Goal: Task Accomplishment & Management: Complete application form

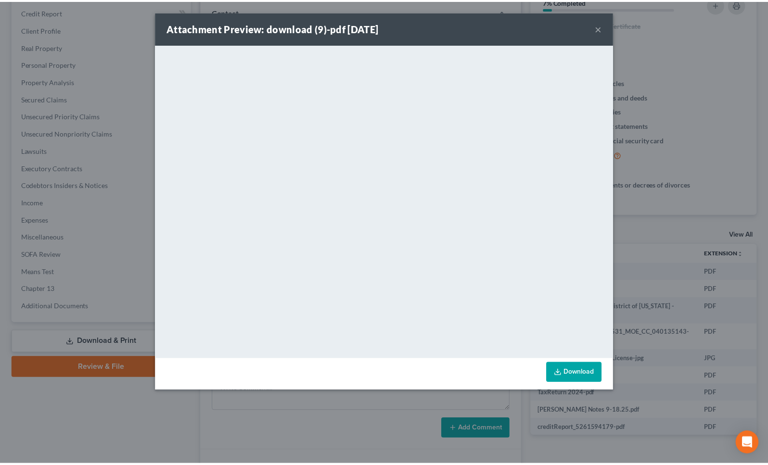
scroll to position [18, 0]
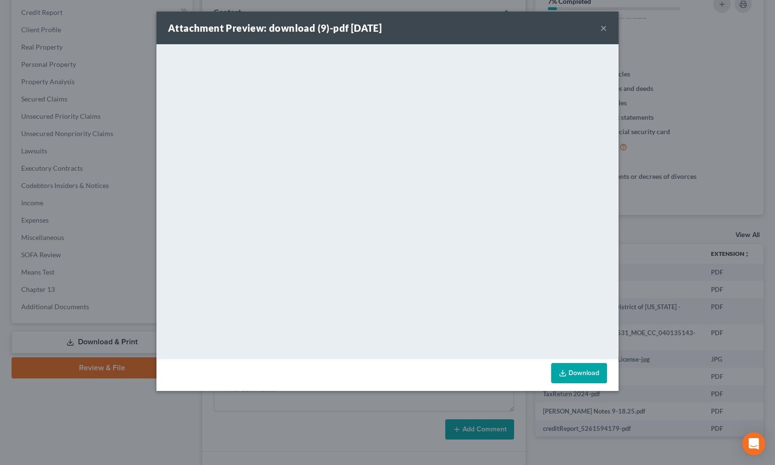
click at [606, 27] on button "×" at bounding box center [603, 28] width 7 height 12
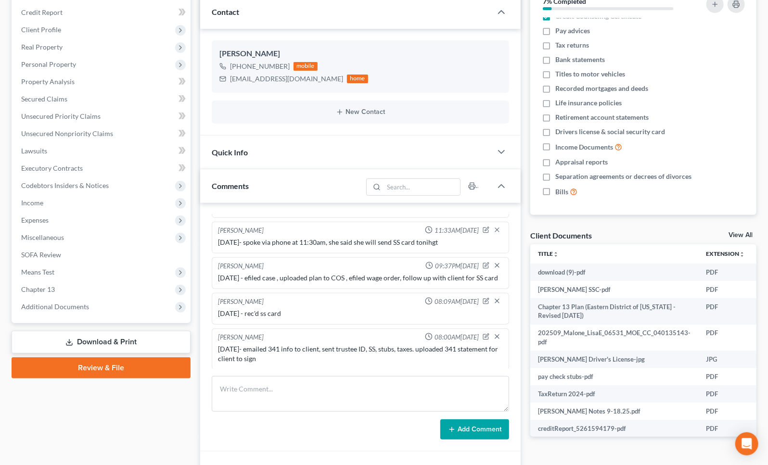
scroll to position [0, 0]
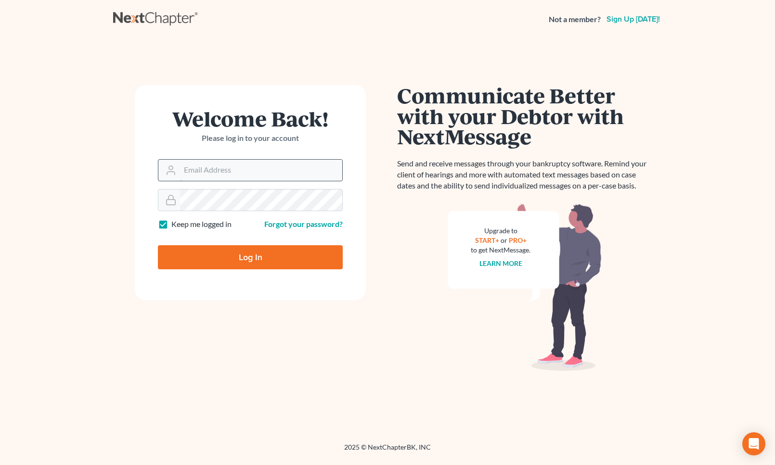
click at [240, 166] on input "Email Address" at bounding box center [261, 170] width 162 height 21
type input "maxwell@groswald.com"
click at [158, 245] on input "Log In" at bounding box center [250, 257] width 185 height 24
type input "Thinking..."
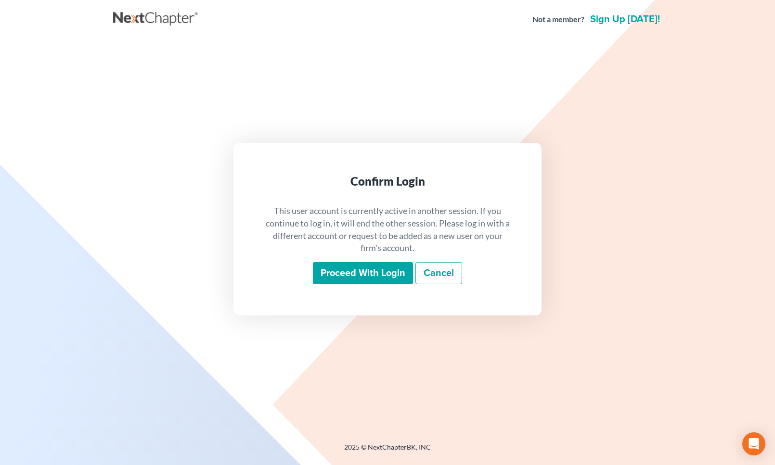
click at [399, 274] on input "Proceed with login" at bounding box center [363, 273] width 100 height 22
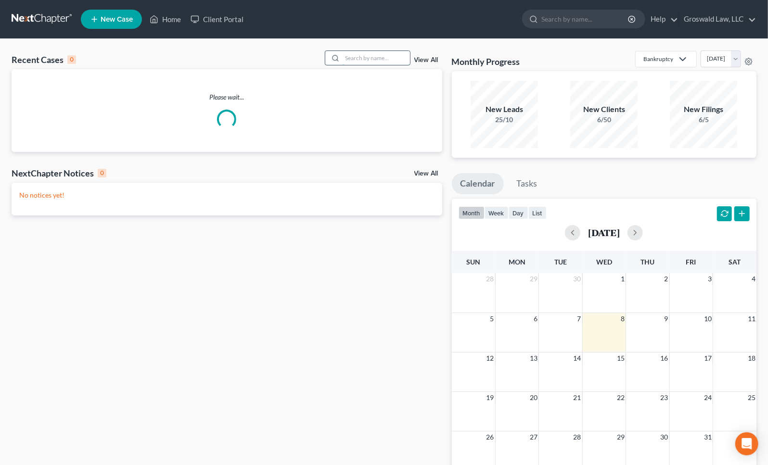
click at [366, 56] on input "search" at bounding box center [376, 58] width 67 height 14
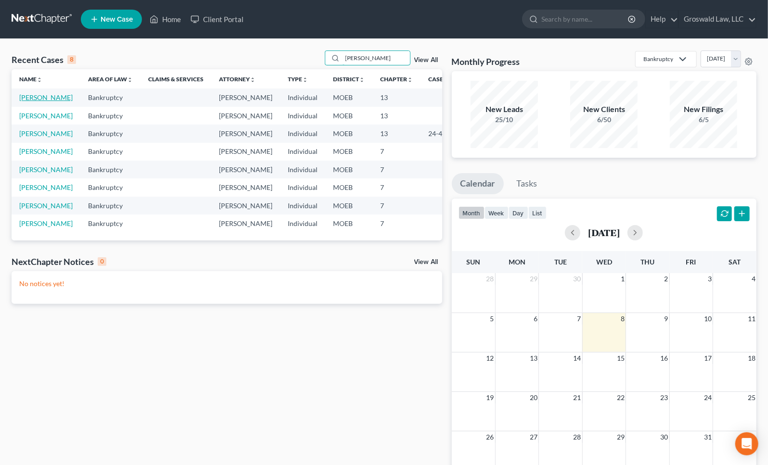
type input "[PERSON_NAME]"
click at [41, 102] on link "Franklin, Carmen" at bounding box center [45, 97] width 53 height 8
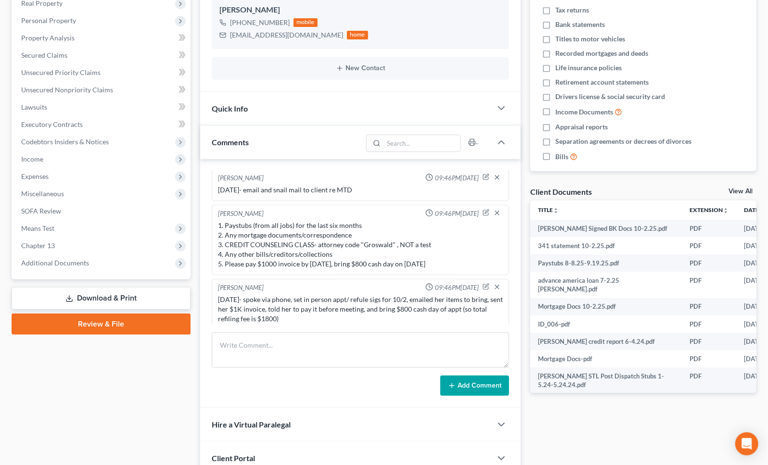
scroll to position [481, 0]
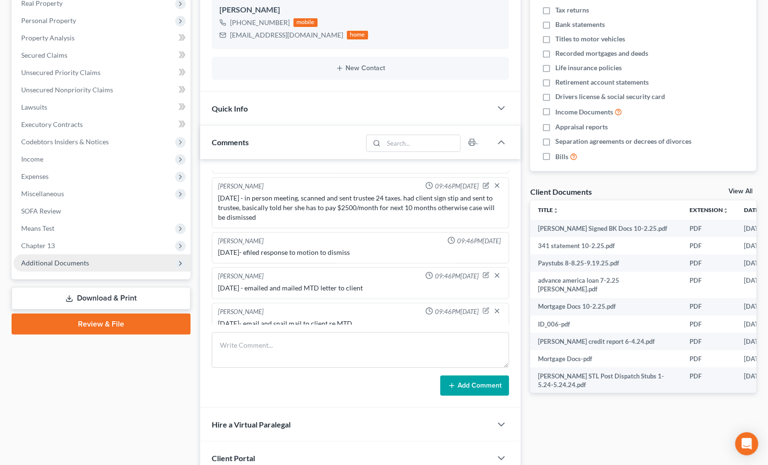
click at [113, 258] on span "Additional Documents" at bounding box center [101, 263] width 177 height 17
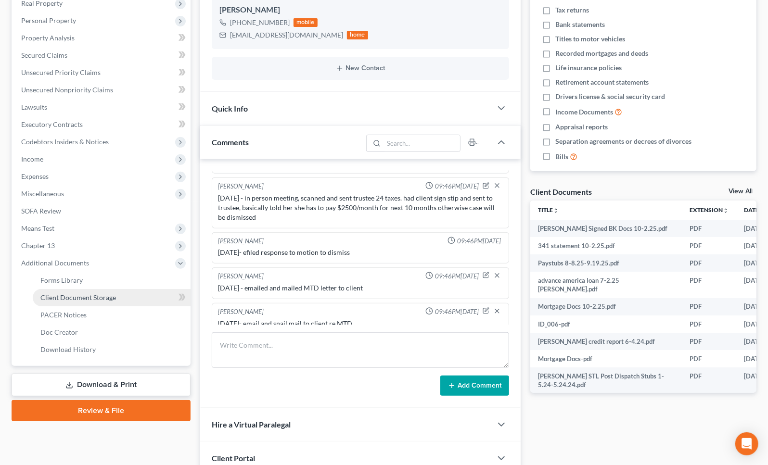
click at [112, 289] on link "Client Document Storage" at bounding box center [112, 297] width 158 height 17
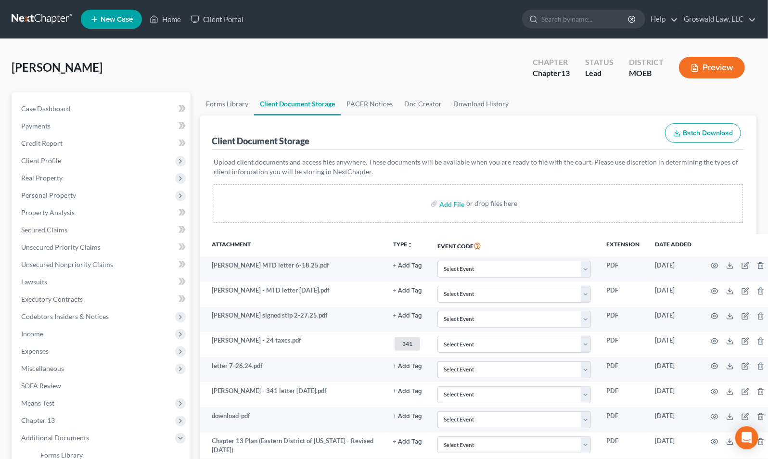
drag, startPoint x: 479, startPoint y: 124, endPoint x: 422, endPoint y: 132, distance: 57.9
click at [479, 124] on div "Client Document Storage Batch Download" at bounding box center [478, 132] width 533 height 35
click at [51, 159] on span "Client Profile" at bounding box center [41, 160] width 40 height 8
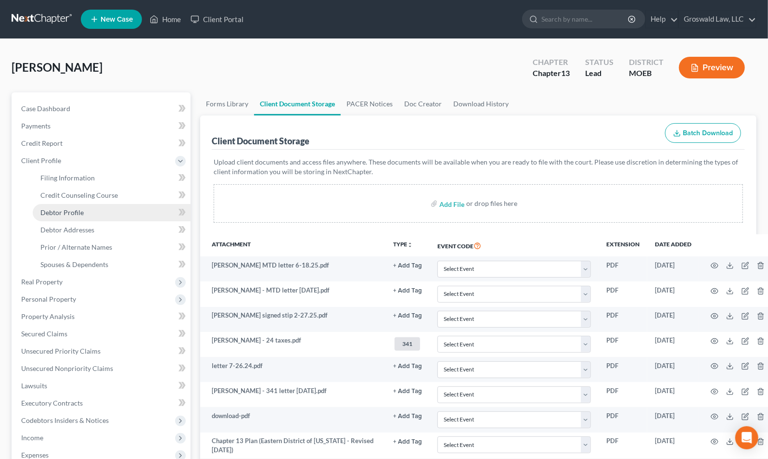
click at [69, 214] on span "Debtor Profile" at bounding box center [61, 212] width 43 height 8
select select "0"
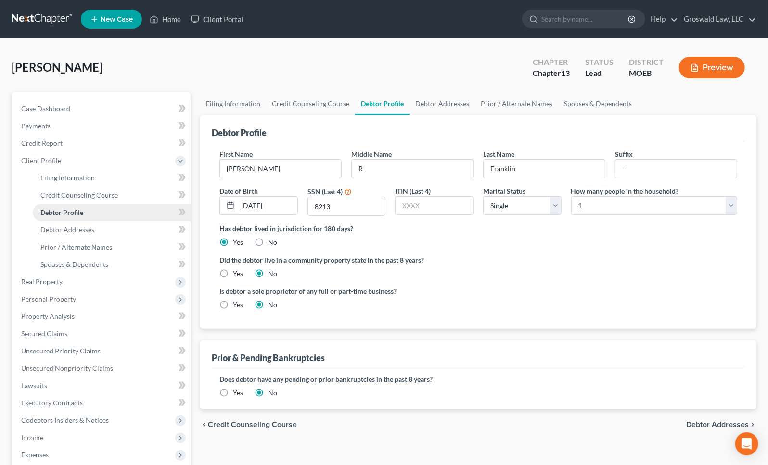
radio input "true"
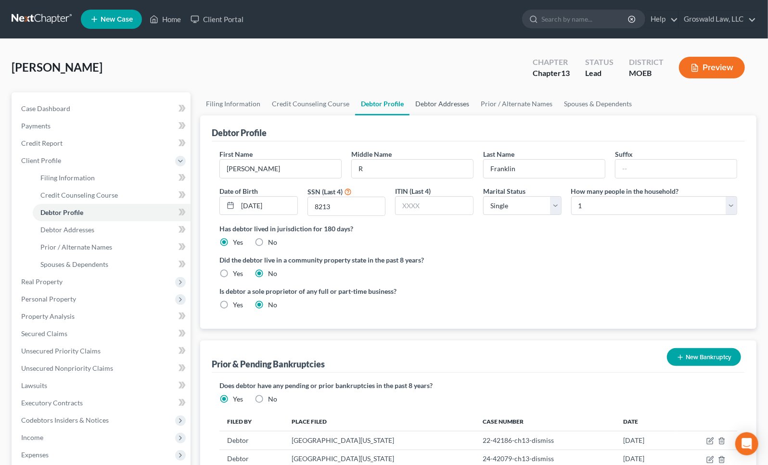
click at [423, 101] on link "Debtor Addresses" at bounding box center [442, 103] width 65 height 23
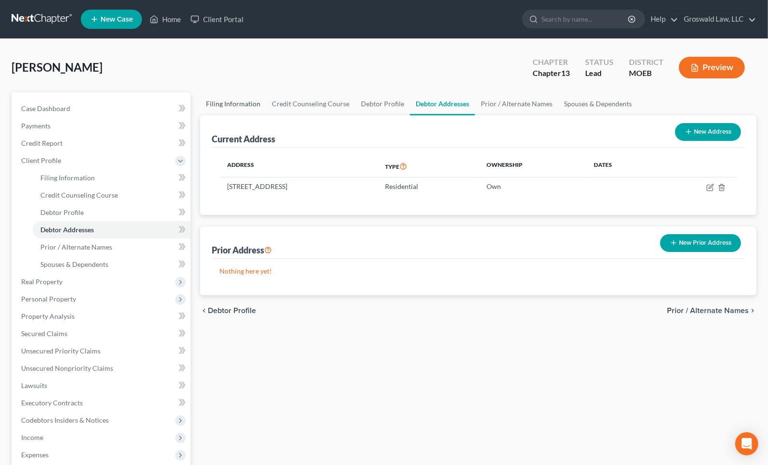
click at [223, 104] on link "Filing Information" at bounding box center [233, 103] width 66 height 23
select select "1"
select select "0"
select select "3"
select select "26"
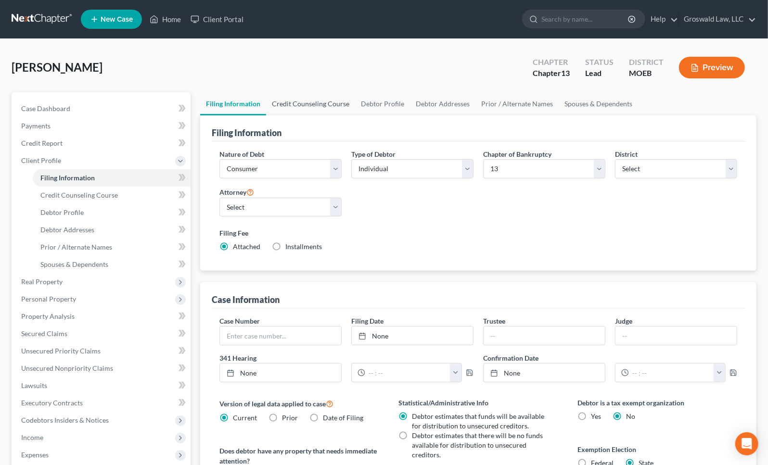
click at [306, 106] on link "Credit Counseling Course" at bounding box center [310, 103] width 89 height 23
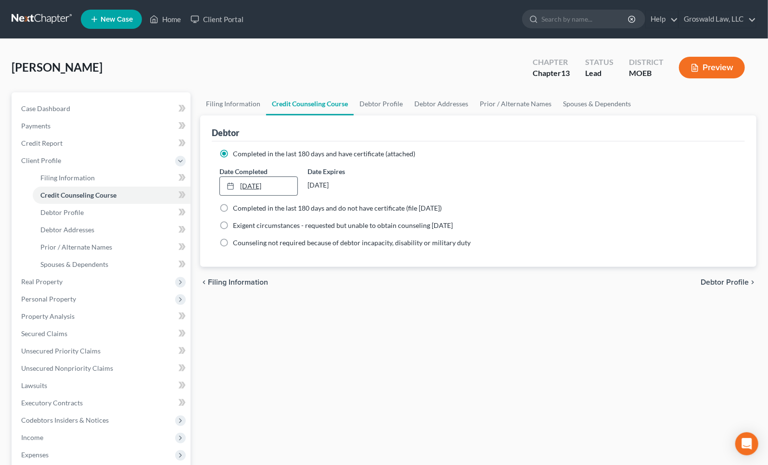
click at [277, 182] on link "6/11/2024" at bounding box center [258, 186] width 77 height 18
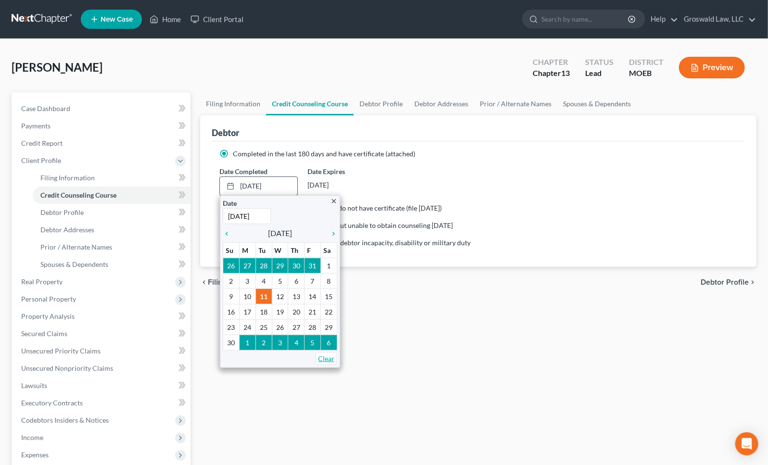
click at [322, 358] on link "Clear" at bounding box center [326, 358] width 21 height 13
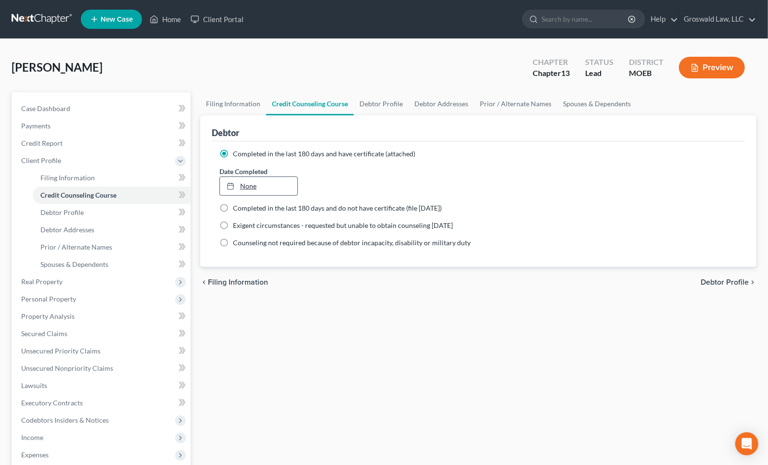
type input "10/8/2025"
click at [256, 186] on link "10/8/2025" at bounding box center [258, 186] width 77 height 18
click at [702, 67] on button "Preview" at bounding box center [712, 68] width 66 height 22
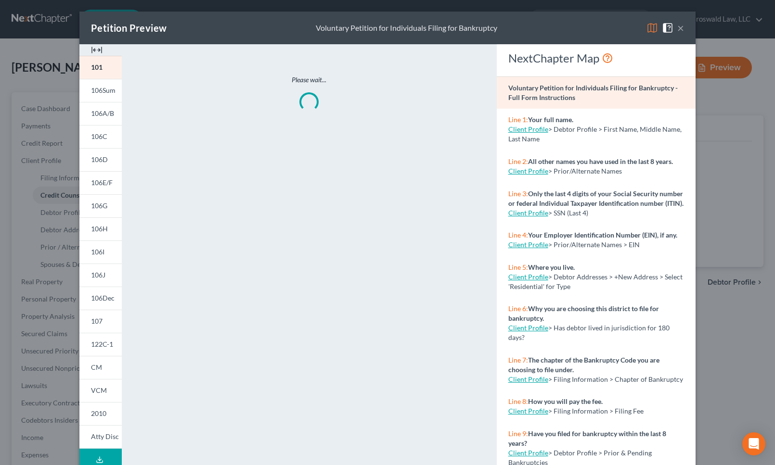
click at [91, 47] on img at bounding box center [97, 50] width 12 height 12
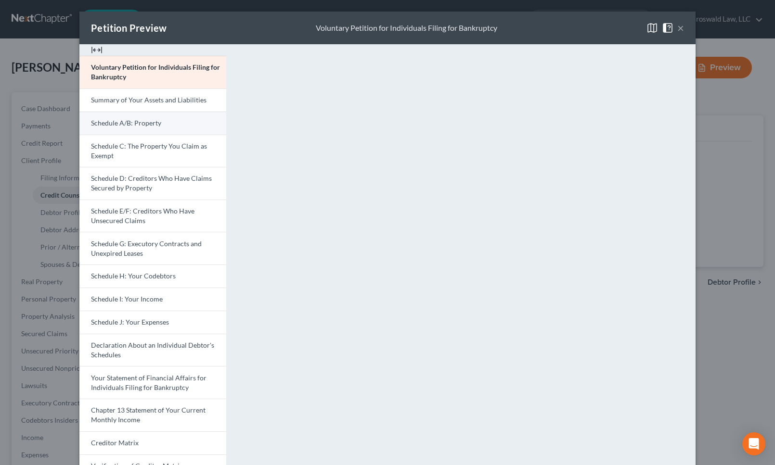
click at [155, 127] on span "Schedule A/B: Property" at bounding box center [126, 123] width 70 height 8
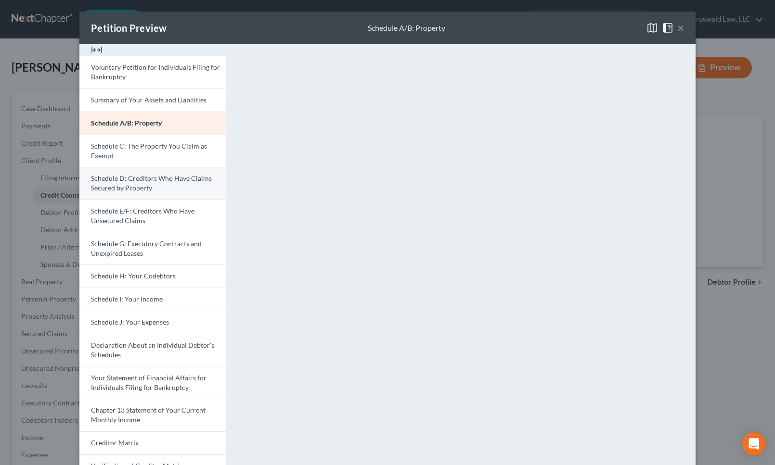
click at [124, 179] on span "Schedule D: Creditors Who Have Claims Secured by Property" at bounding box center [151, 183] width 121 height 18
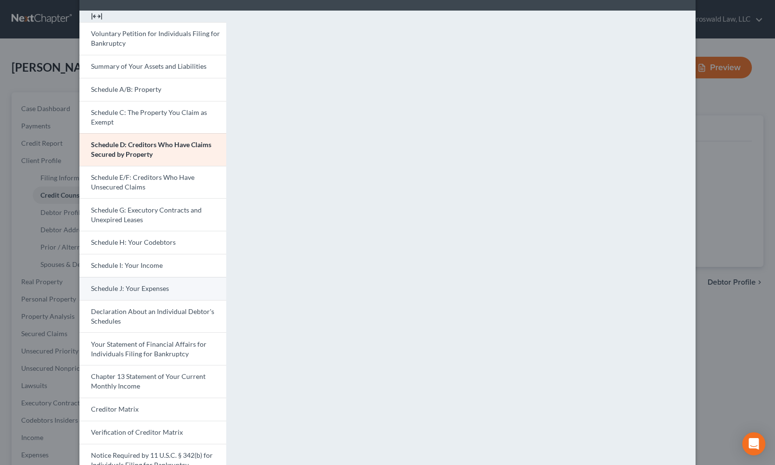
scroll to position [43, 0]
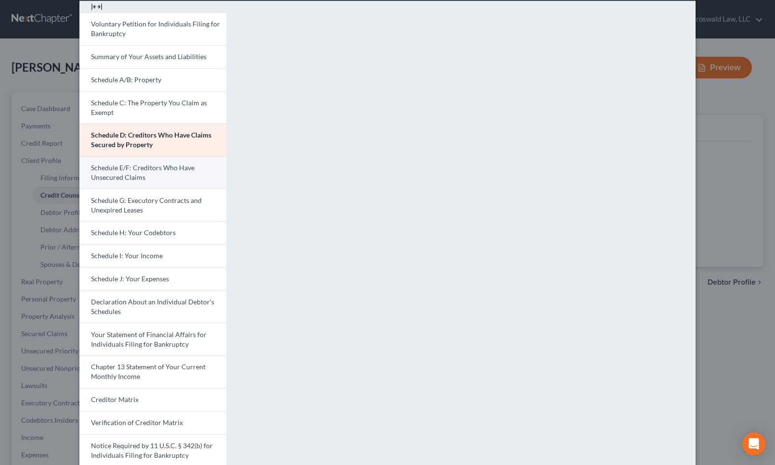
click at [138, 177] on span "Schedule E/F: Creditors Who Have Unsecured Claims" at bounding box center [142, 173] width 103 height 18
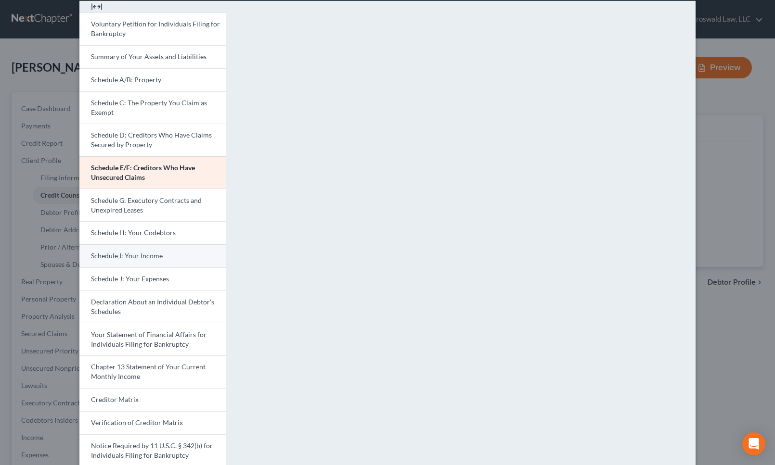
click at [131, 253] on span "Schedule I: Your Income" at bounding box center [127, 256] width 72 height 8
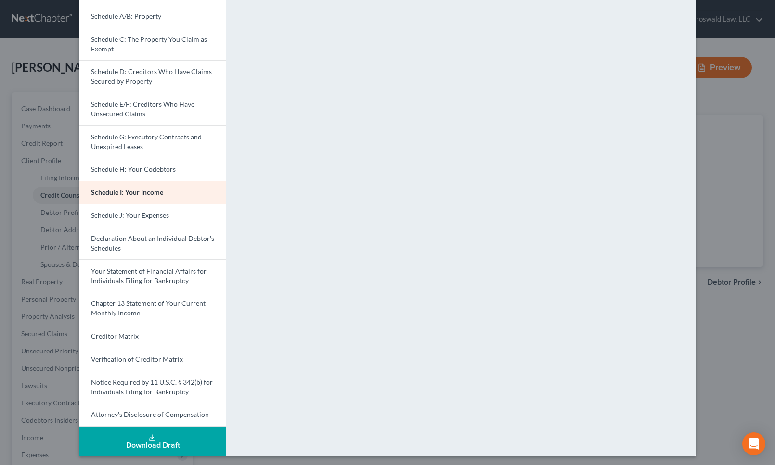
scroll to position [108, 0]
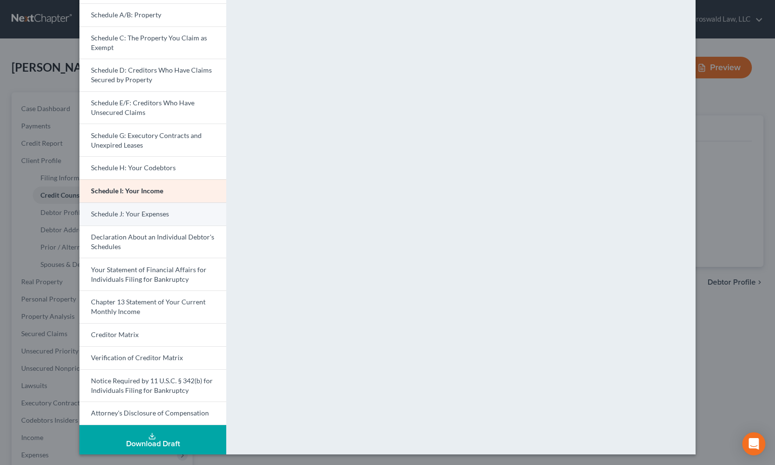
click at [123, 215] on span "Schedule J: Your Expenses" at bounding box center [130, 214] width 78 height 8
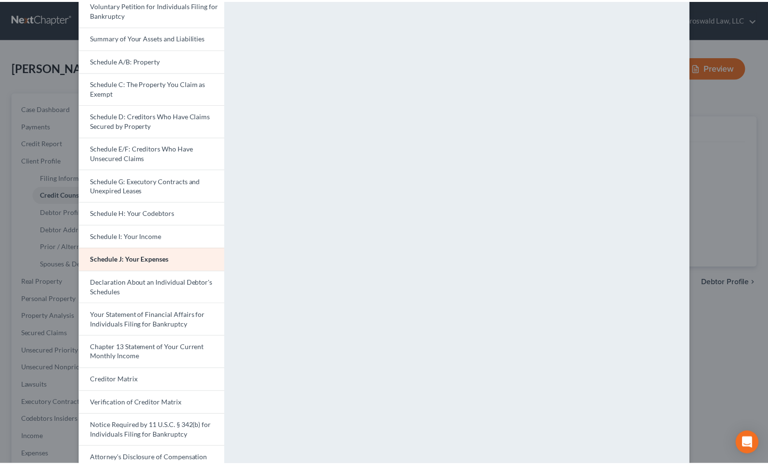
scroll to position [0, 0]
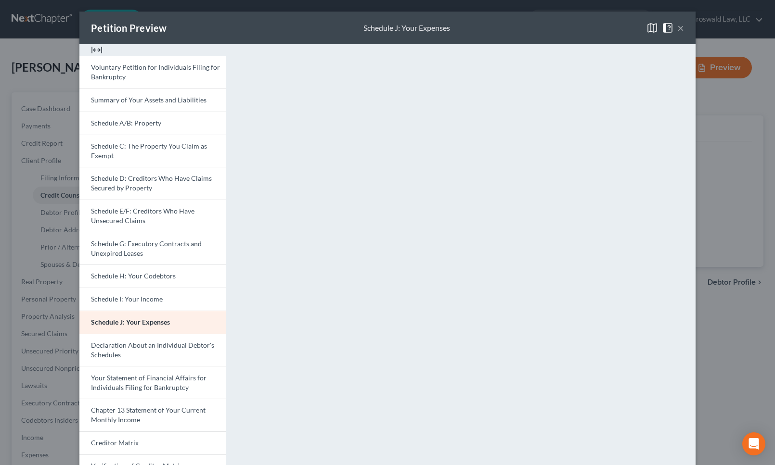
click at [677, 30] on button "×" at bounding box center [680, 28] width 7 height 12
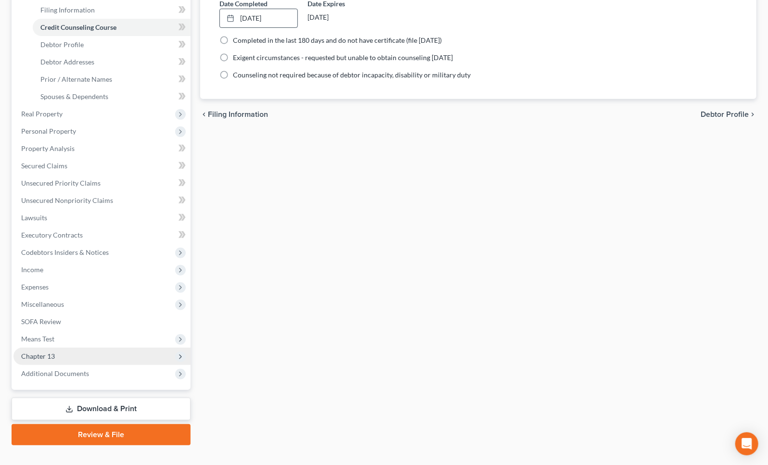
scroll to position [175, 0]
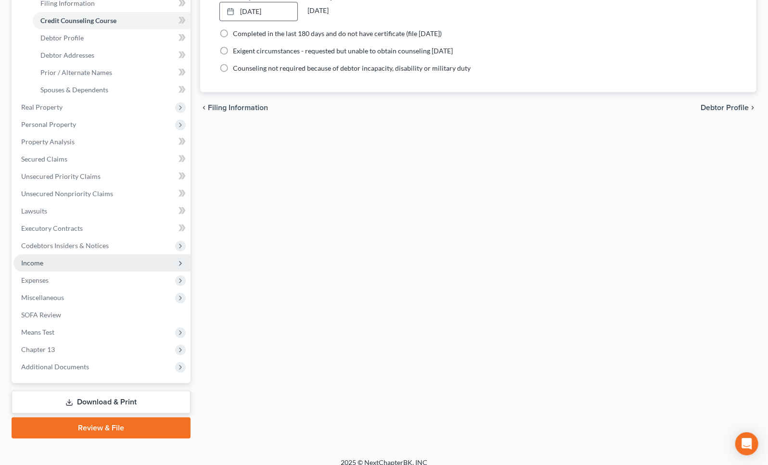
click at [31, 268] on span "Income" at bounding box center [101, 263] width 177 height 17
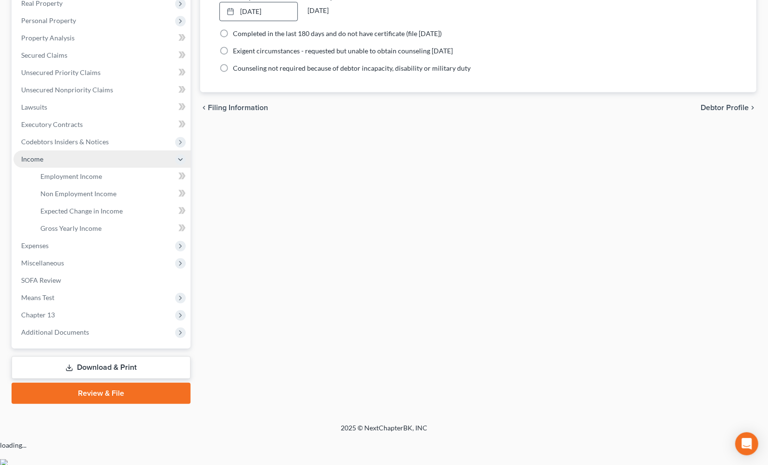
scroll to position [149, 0]
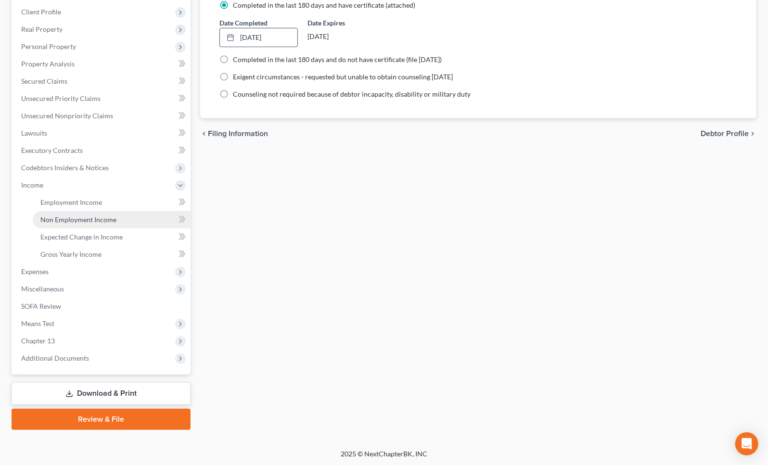
click at [72, 217] on span "Non Employment Income" at bounding box center [78, 220] width 76 height 8
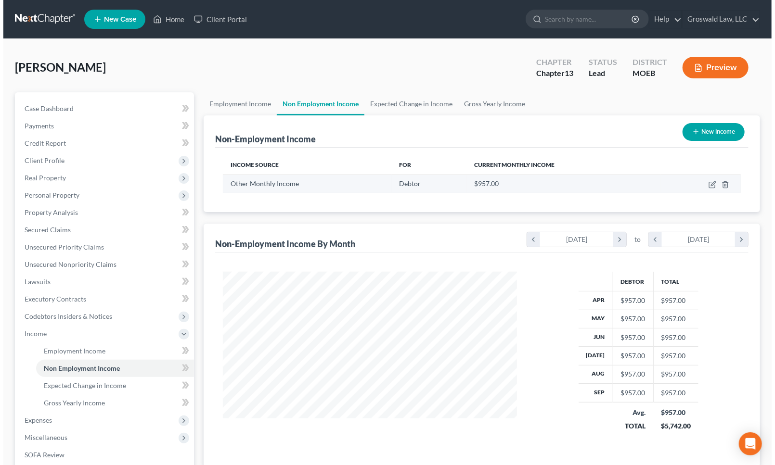
scroll to position [172, 313]
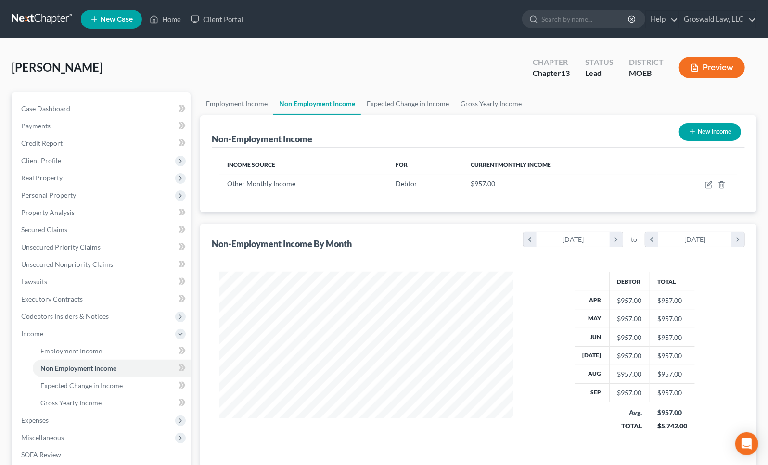
click at [722, 134] on button "New Income" at bounding box center [710, 132] width 62 height 18
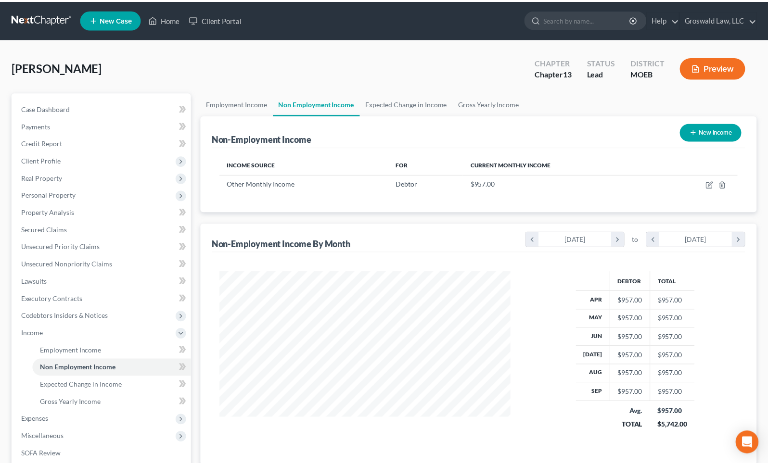
scroll to position [172, 316]
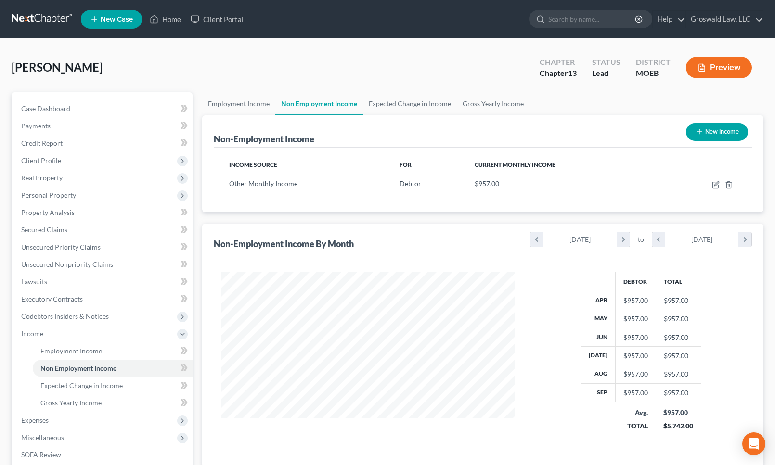
select select "0"
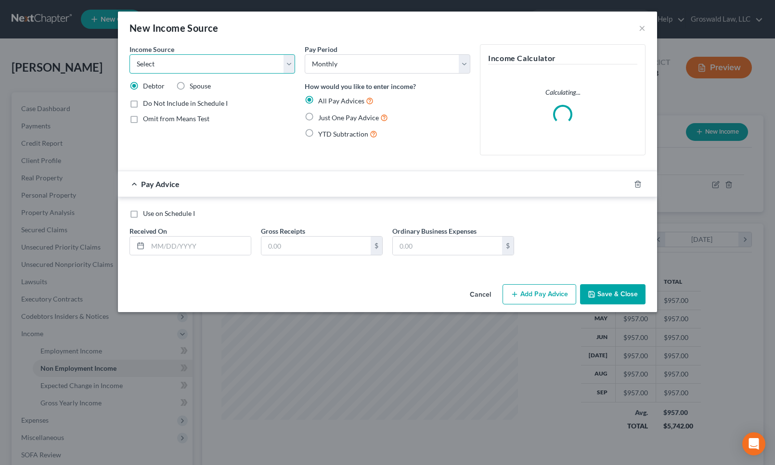
click at [204, 69] on select "Select Unemployment Disability (from employer) Pension Retirement Social Securi…" at bounding box center [212, 63] width 166 height 19
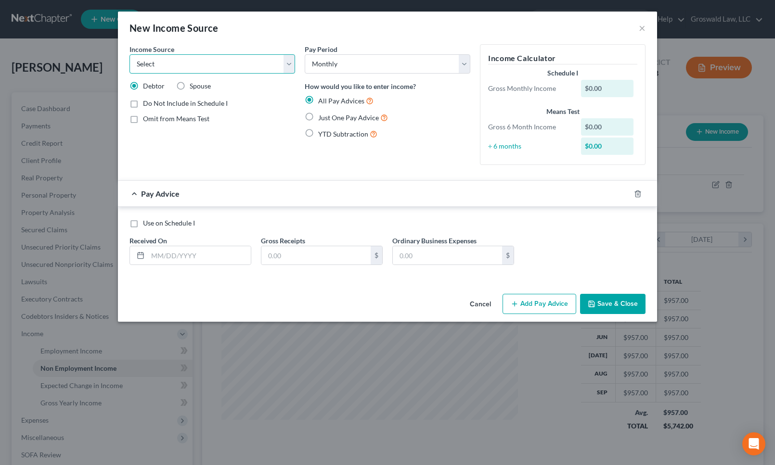
select select "13"
click at [129, 54] on select "Select Unemployment Disability (from employer) Pension Retirement Social Securi…" at bounding box center [212, 63] width 166 height 19
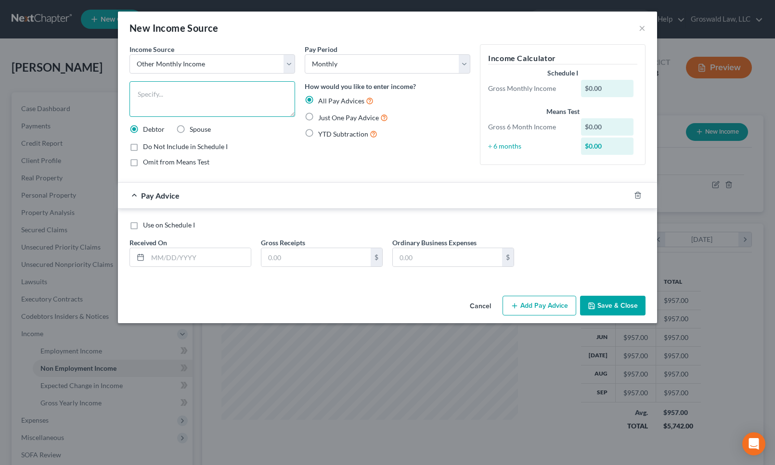
click at [175, 108] on textarea at bounding box center [212, 99] width 166 height 36
type textarea "Second Job at Walmart (net/monthly)"
click at [210, 252] on input "text" at bounding box center [199, 257] width 103 height 18
type input "10/8/2025"
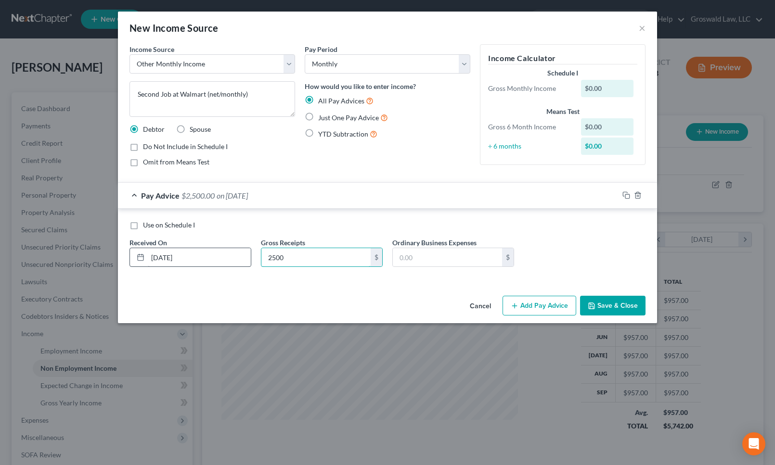
type input "2,500"
type input "10/8/2025"
type input "2,000"
click at [625, 304] on button "Save & Close" at bounding box center [612, 306] width 65 height 20
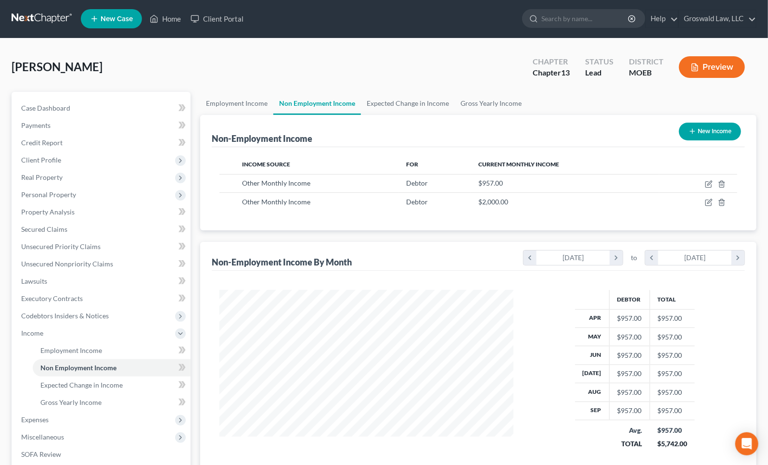
scroll to position [149, 0]
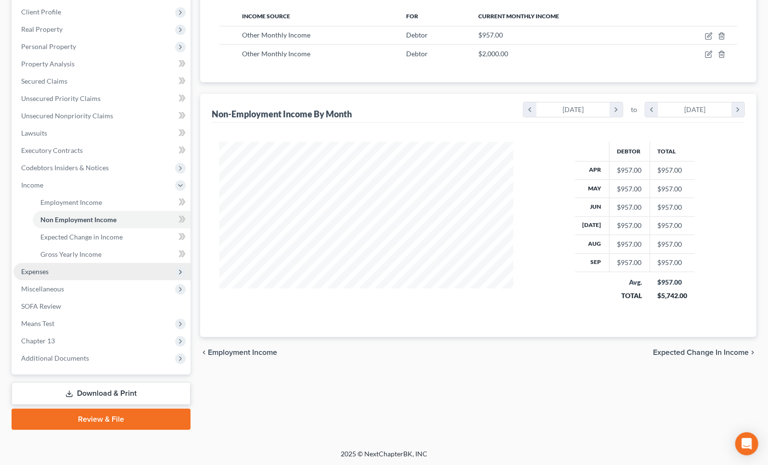
click at [75, 275] on span "Expenses" at bounding box center [101, 271] width 177 height 17
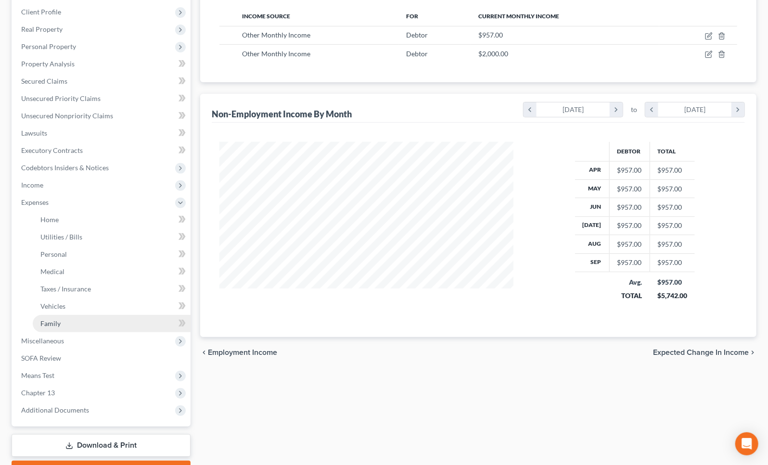
click at [65, 324] on link "Family" at bounding box center [112, 323] width 158 height 17
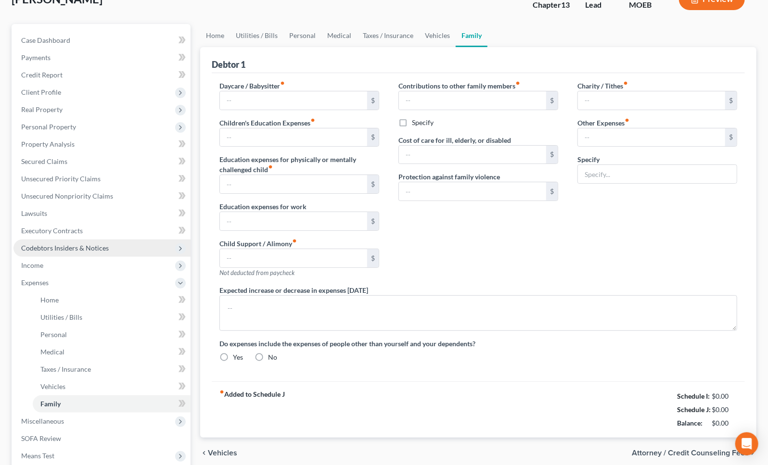
type input "0.00"
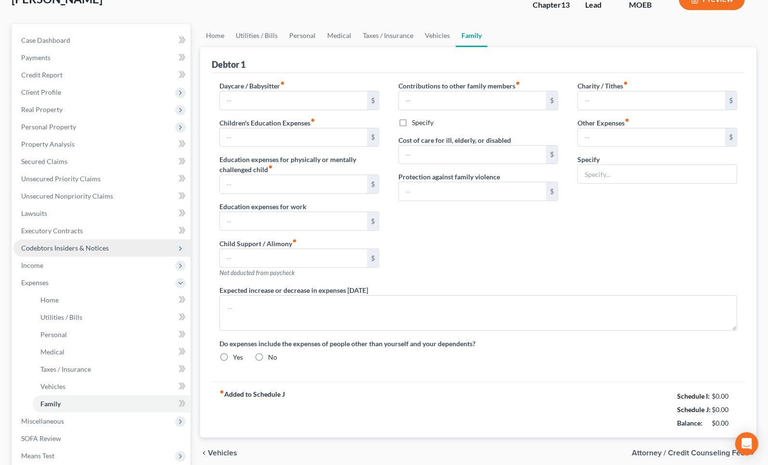
type input "0.00"
type input "100.00"
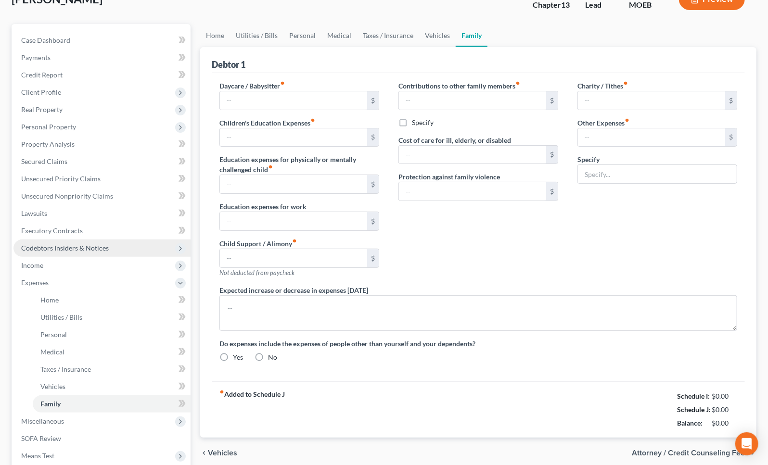
type input "Misc"
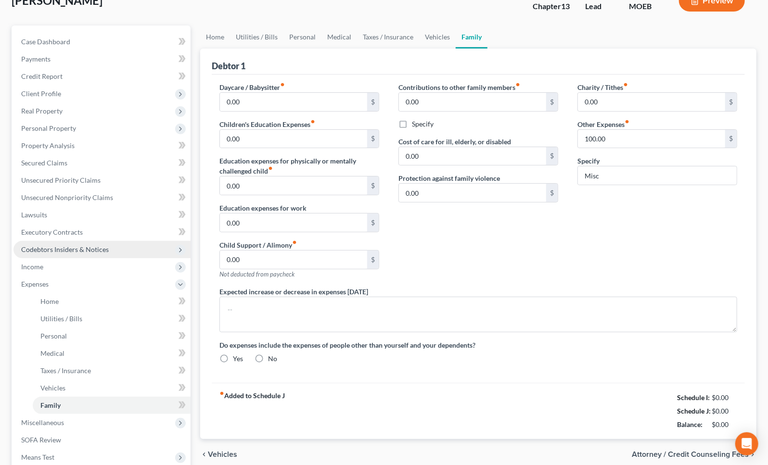
radio input "true"
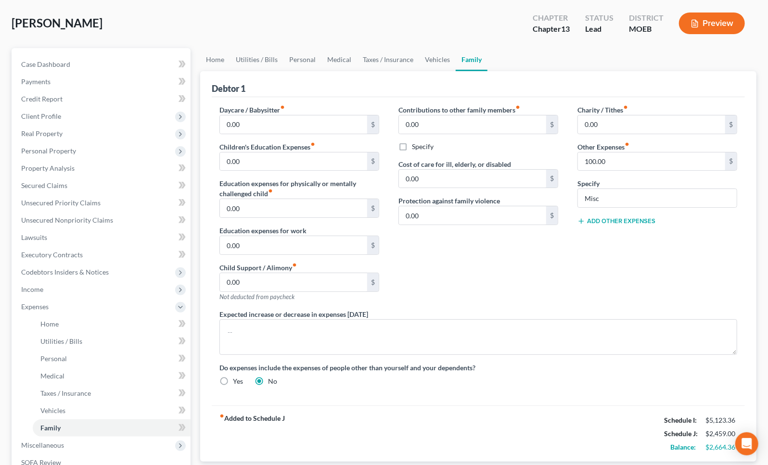
scroll to position [43, 0]
click at [219, 62] on link "Home" at bounding box center [215, 60] width 30 height 23
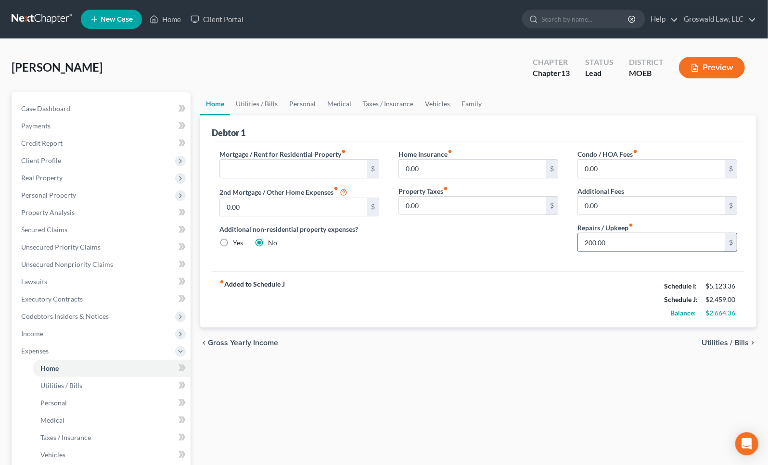
click at [625, 240] on input "200.00" at bounding box center [651, 242] width 147 height 18
type input "150"
click at [614, 241] on input "150" at bounding box center [651, 242] width 147 height 18
click at [260, 101] on link "Utilities / Bills" at bounding box center [256, 103] width 53 height 23
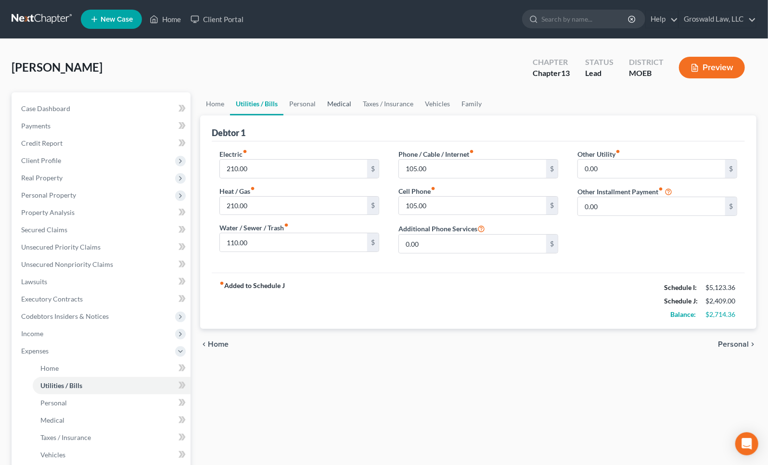
click at [329, 104] on link "Medical" at bounding box center [339, 103] width 36 height 23
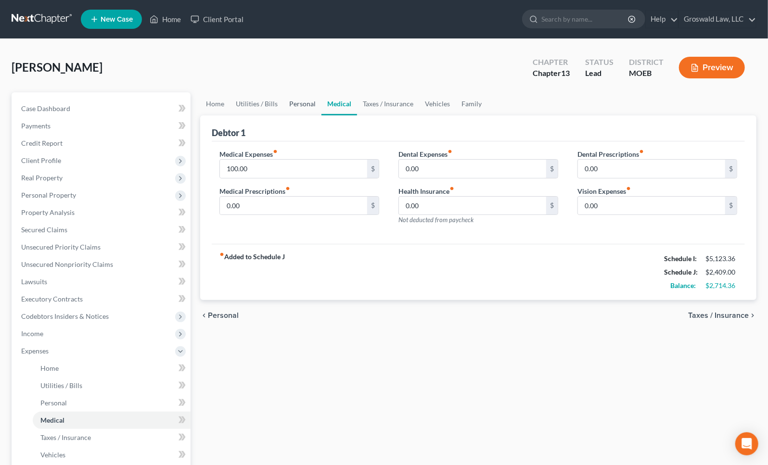
click at [298, 101] on link "Personal" at bounding box center [302, 103] width 38 height 23
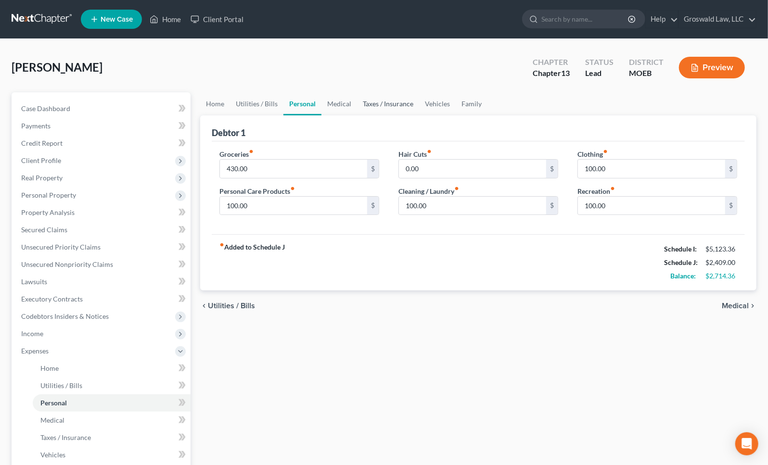
click at [392, 101] on link "Taxes / Insurance" at bounding box center [388, 103] width 62 height 23
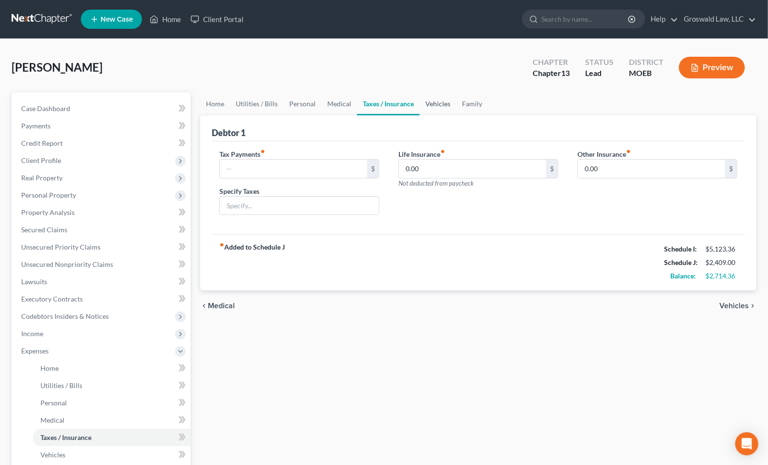
click at [444, 101] on link "Vehicles" at bounding box center [438, 103] width 37 height 23
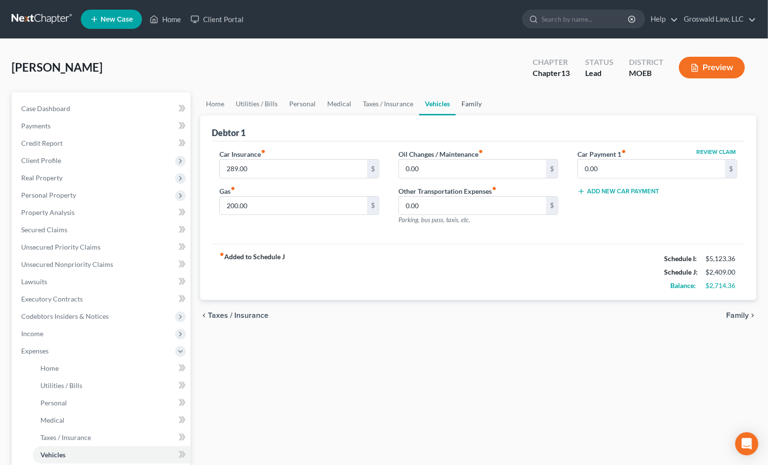
click at [465, 103] on link "Family" at bounding box center [472, 103] width 32 height 23
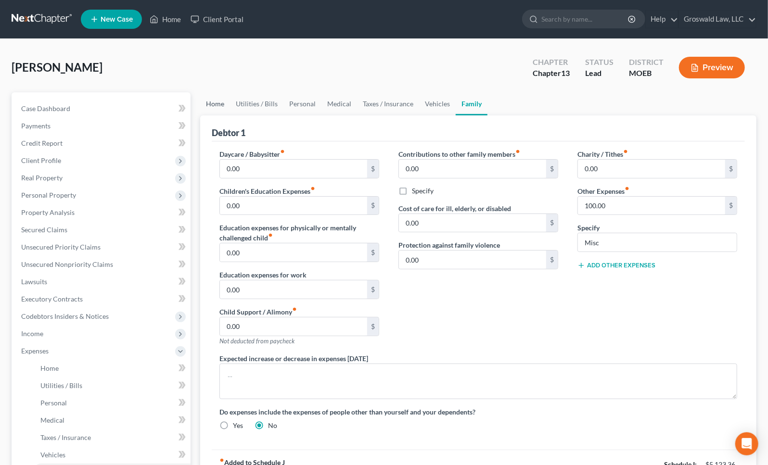
click at [207, 104] on link "Home" at bounding box center [215, 103] width 30 height 23
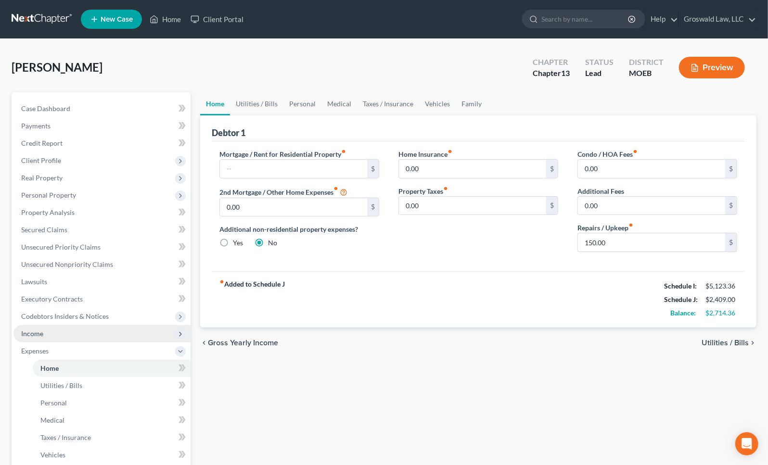
click at [39, 337] on span "Income" at bounding box center [101, 333] width 177 height 17
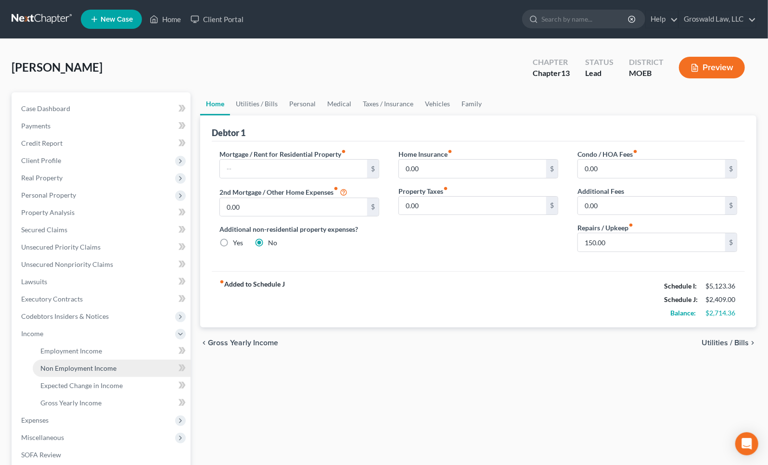
click at [81, 370] on span "Non Employment Income" at bounding box center [78, 368] width 76 height 8
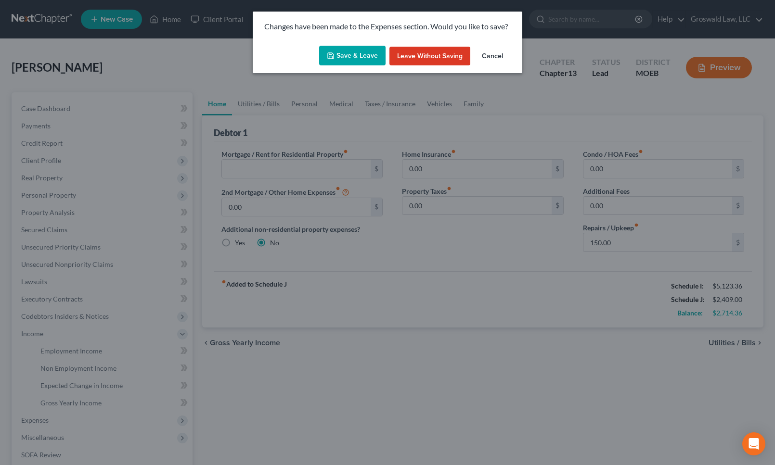
click at [352, 60] on button "Save & Leave" at bounding box center [352, 56] width 66 height 20
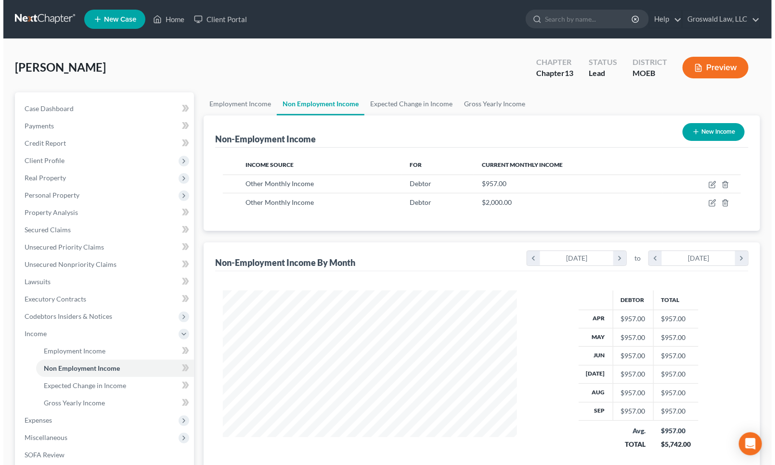
scroll to position [172, 313]
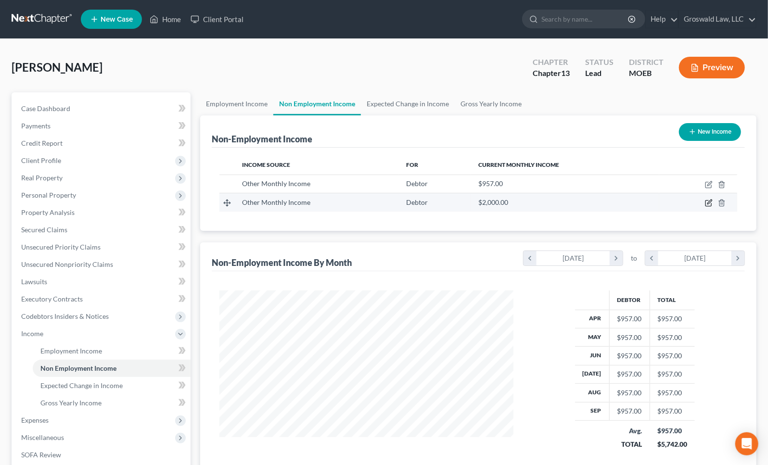
click at [707, 201] on icon "button" at bounding box center [708, 204] width 6 height 6
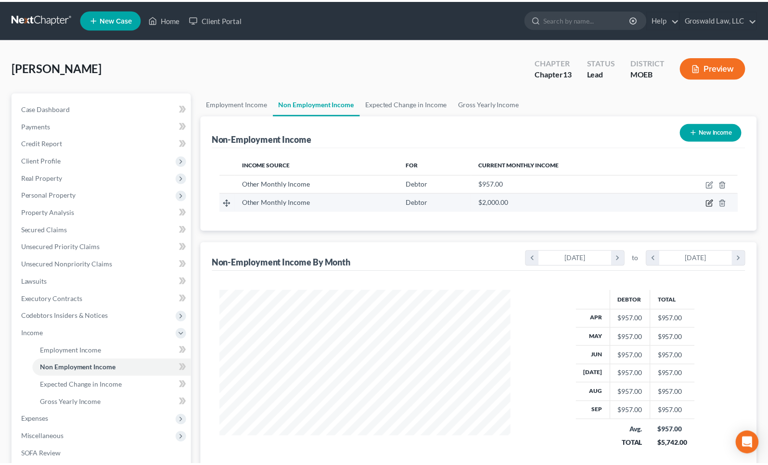
scroll to position [172, 316]
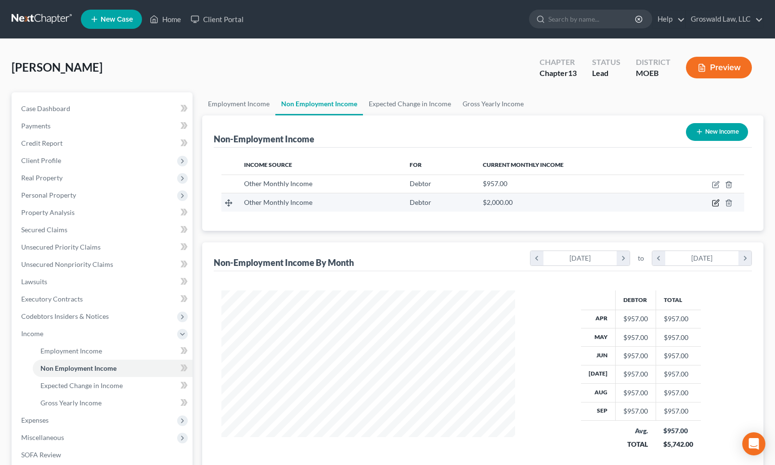
select select "13"
select select "0"
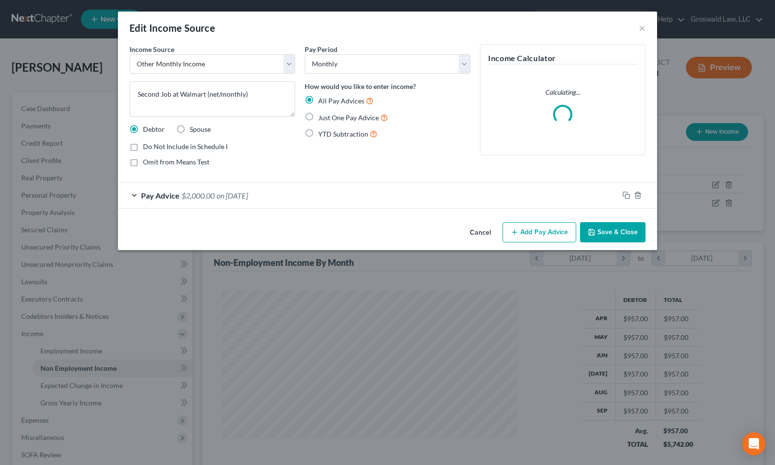
click at [301, 197] on div "Pay Advice $2,000.00 on 10/08/2025" at bounding box center [368, 196] width 500 height 26
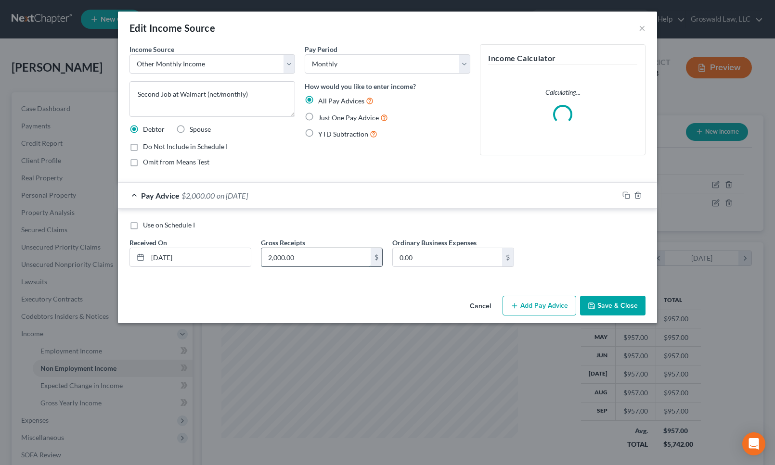
click at [308, 260] on input "2,000.00" at bounding box center [315, 257] width 109 height 18
type input "1,800"
click at [606, 304] on button "Save & Close" at bounding box center [612, 306] width 65 height 20
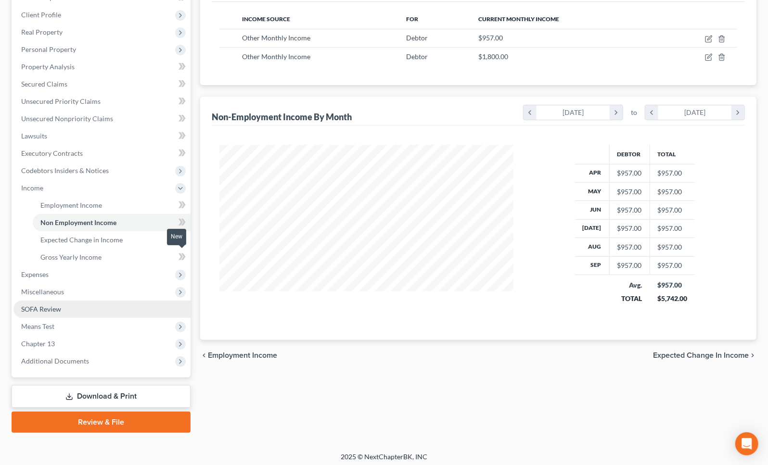
scroll to position [149, 0]
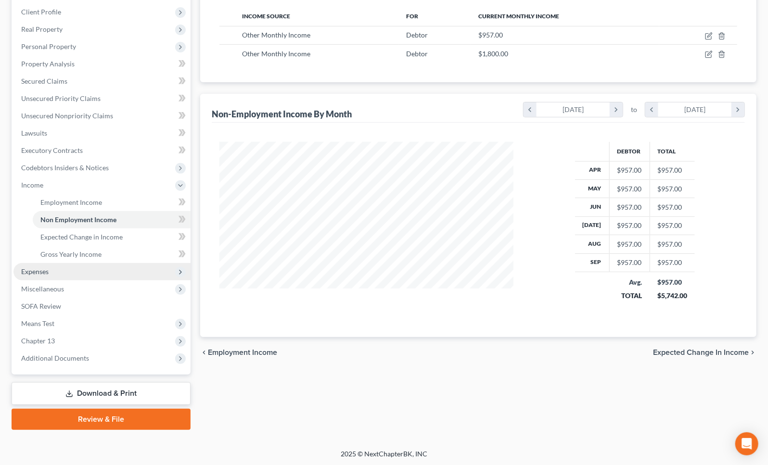
click at [52, 269] on span "Expenses" at bounding box center [101, 271] width 177 height 17
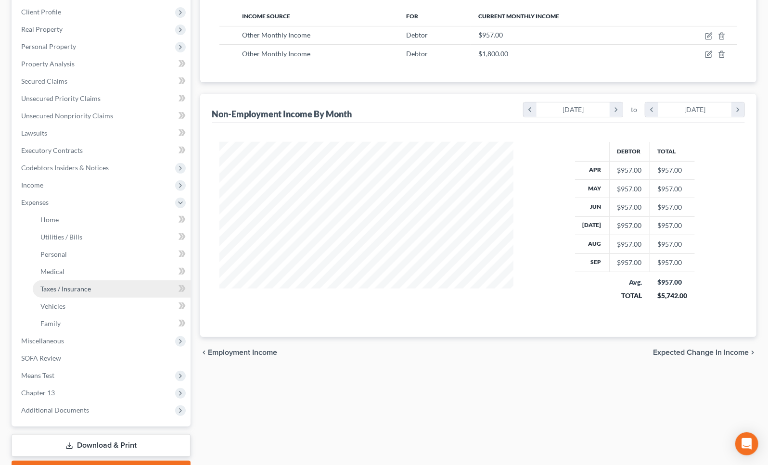
click at [72, 289] on span "Taxes / Insurance" at bounding box center [65, 289] width 51 height 8
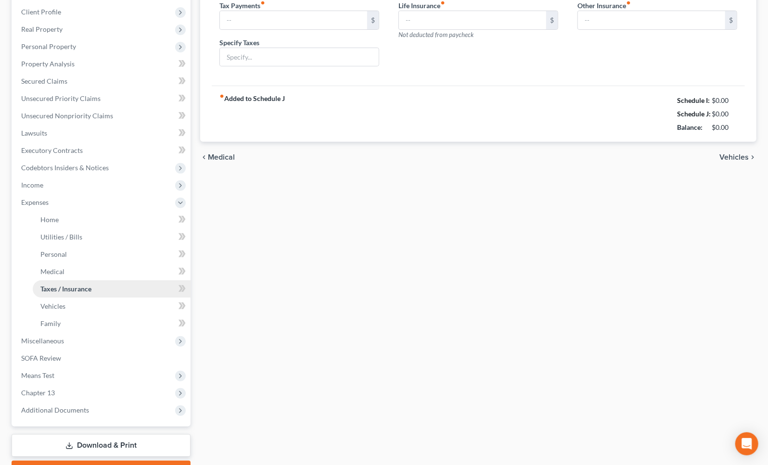
type input "0.00"
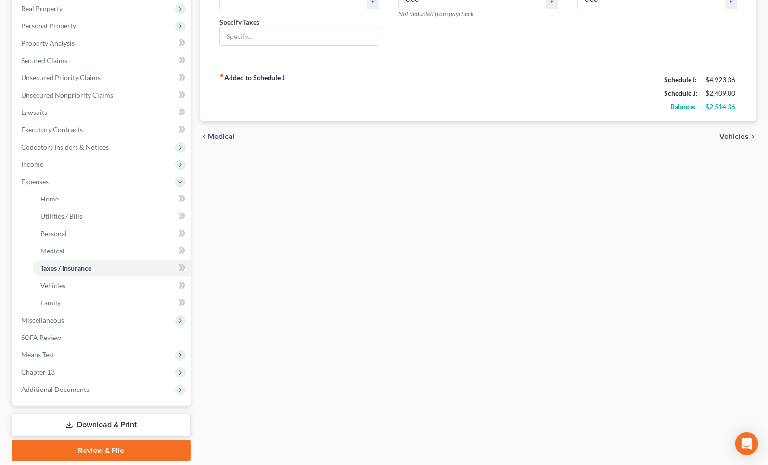
scroll to position [175, 0]
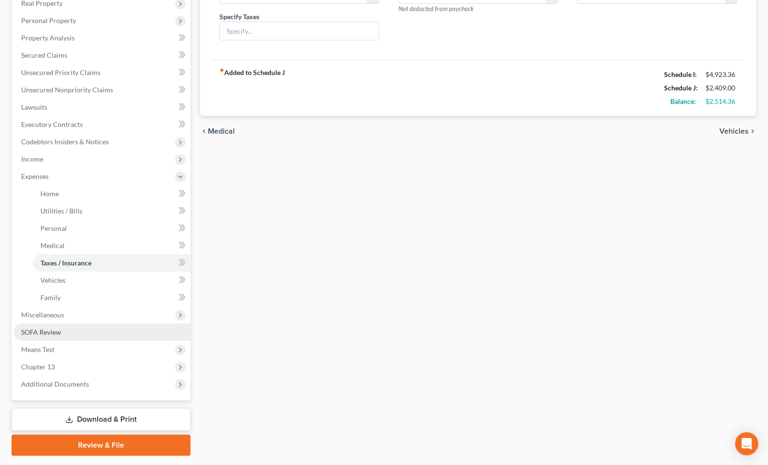
click at [46, 330] on span "SOFA Review" at bounding box center [41, 332] width 40 height 8
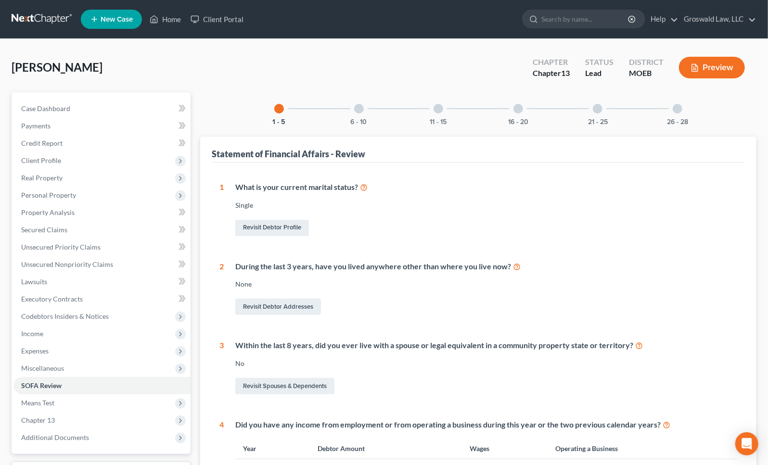
click at [527, 108] on div "16 - 20" at bounding box center [518, 108] width 33 height 33
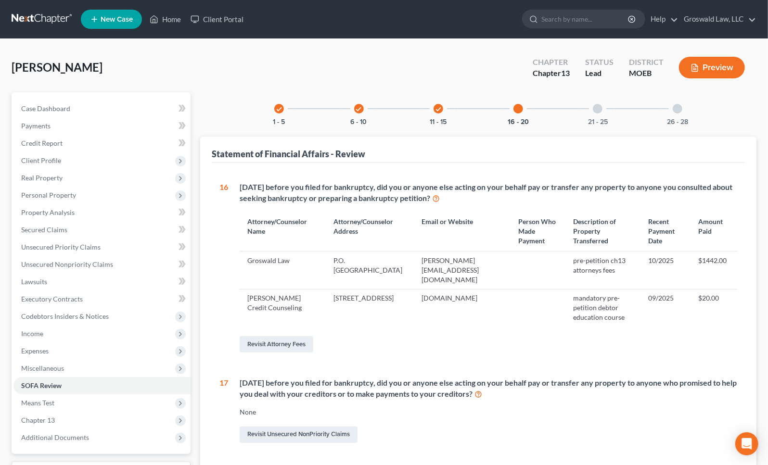
click at [447, 104] on div "check 11 - 15" at bounding box center [438, 108] width 33 height 33
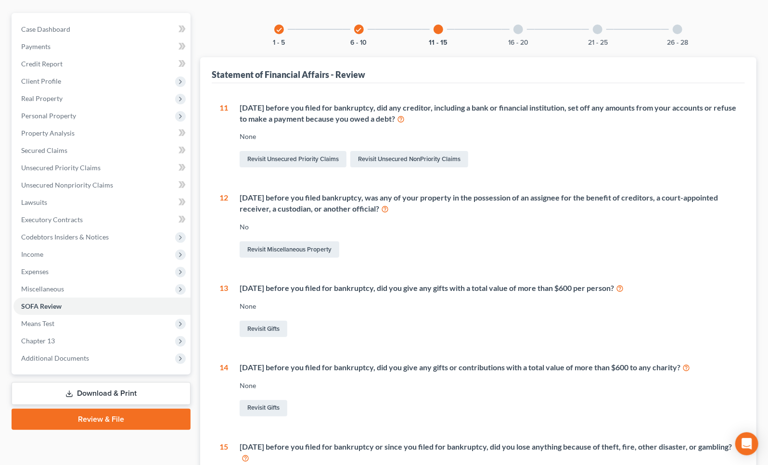
scroll to position [175, 0]
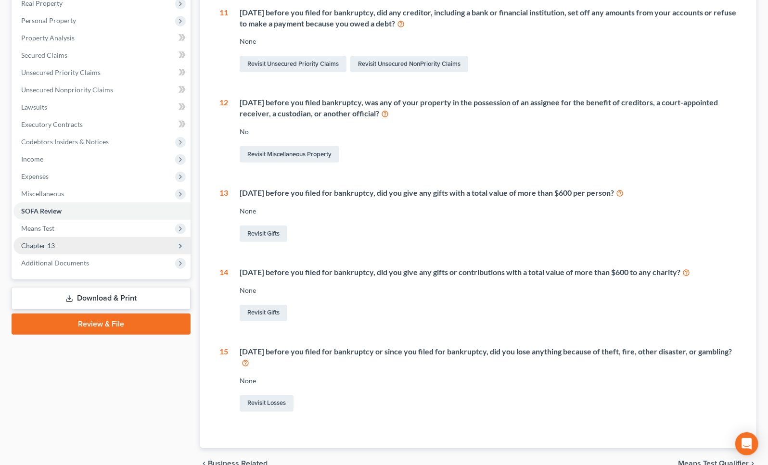
click at [68, 242] on span "Chapter 13" at bounding box center [101, 245] width 177 height 17
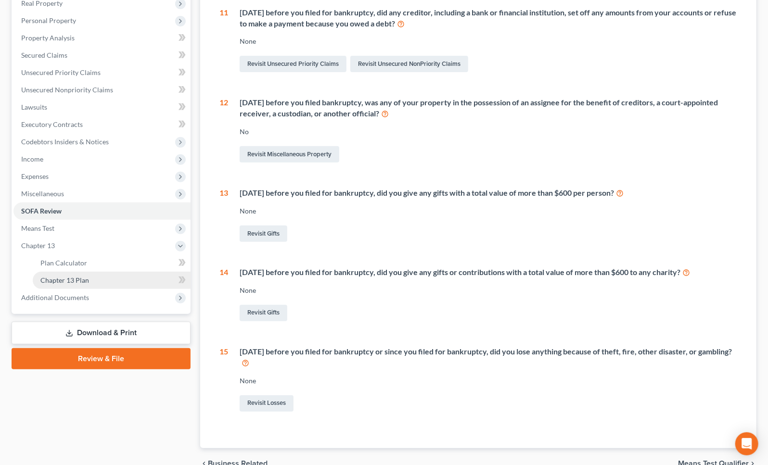
click at [72, 284] on link "Chapter 13 Plan" at bounding box center [112, 280] width 158 height 17
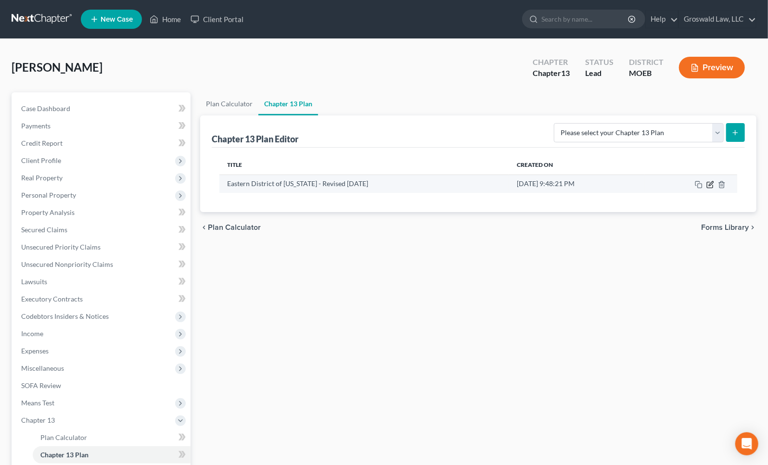
click at [712, 183] on icon "button" at bounding box center [710, 185] width 8 height 8
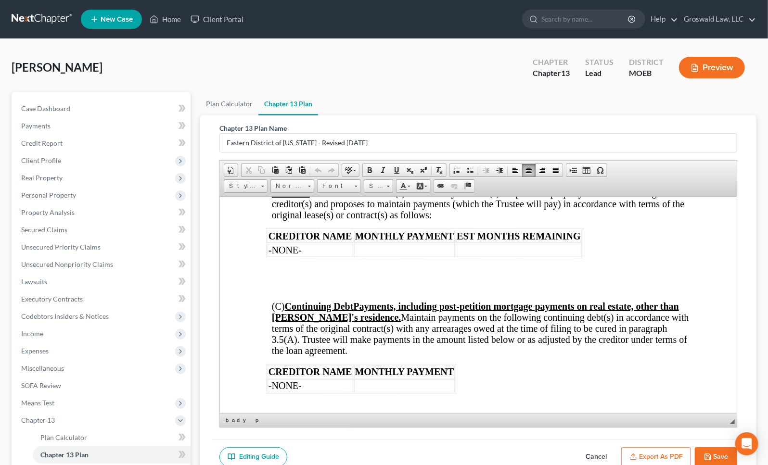
scroll to position [1255, 0]
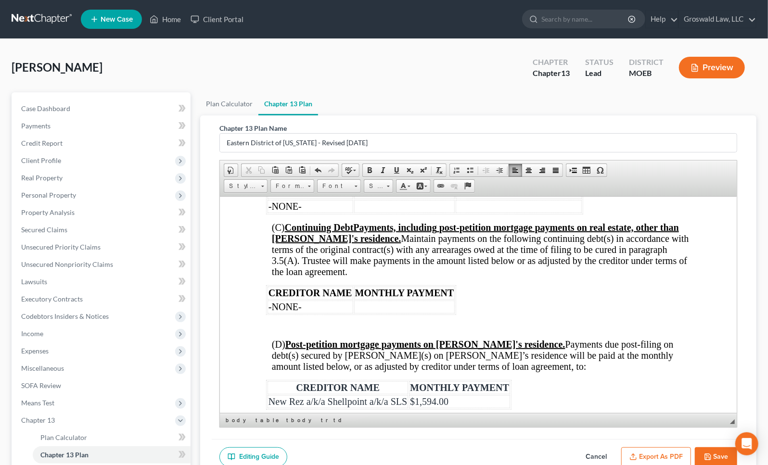
click at [312, 331] on p at bounding box center [478, 326] width 424 height 9
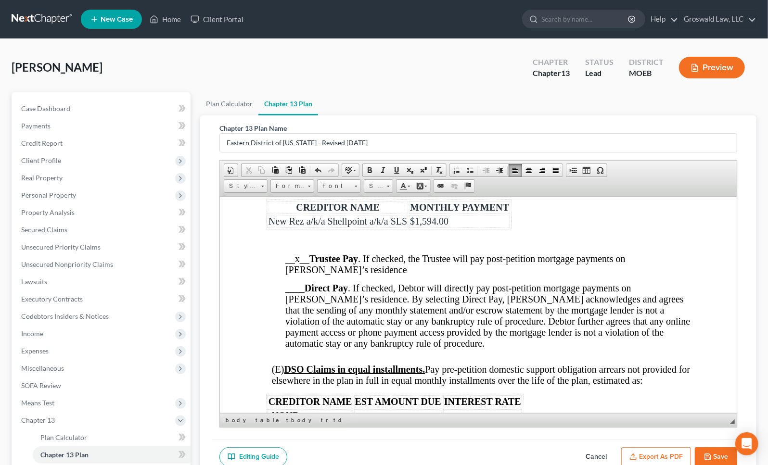
scroll to position [1429, 0]
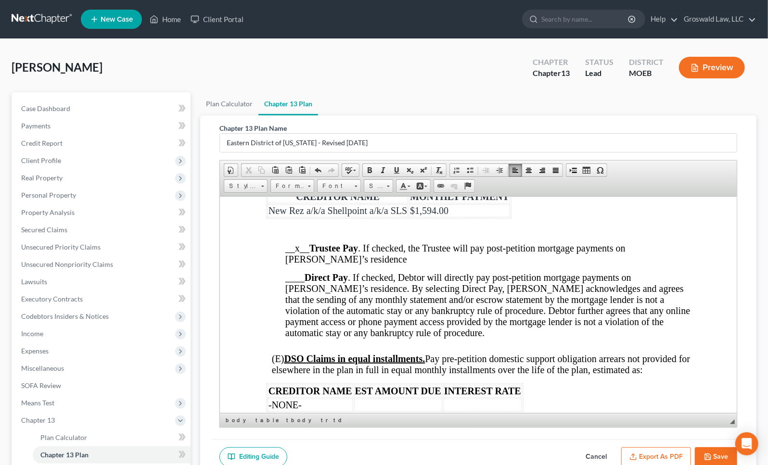
click at [315, 235] on p at bounding box center [478, 230] width 424 height 9
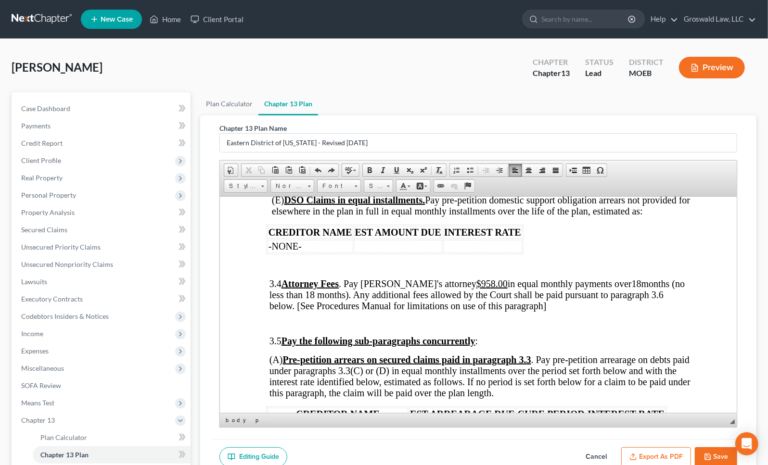
scroll to position [1604, 0]
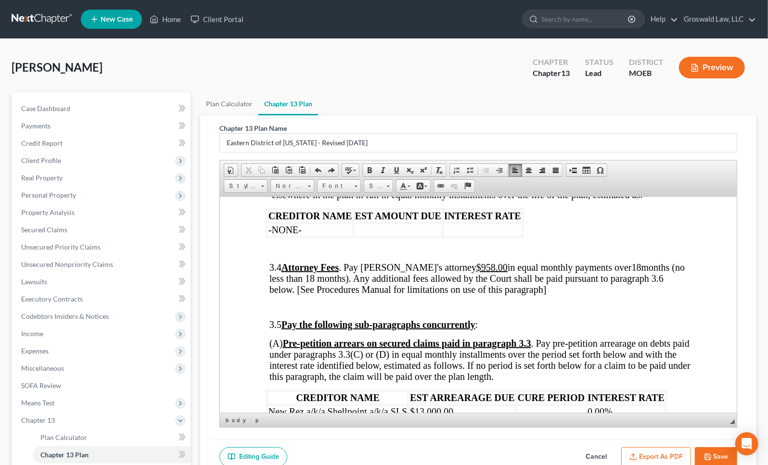
click at [338, 254] on p at bounding box center [478, 249] width 424 height 9
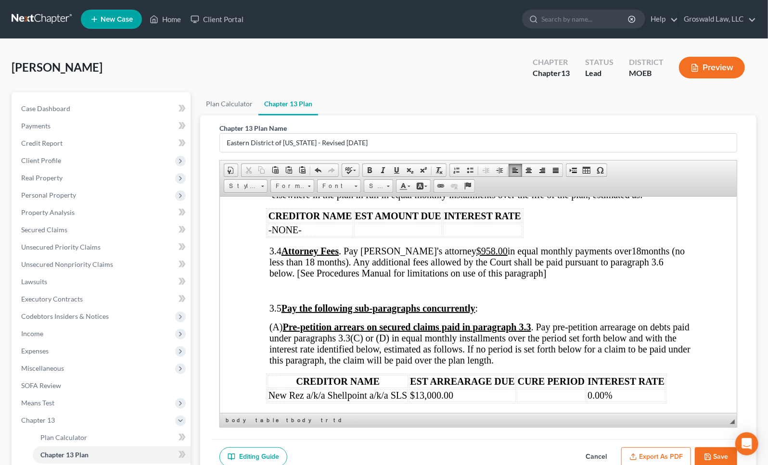
click at [352, 295] on p at bounding box center [484, 290] width 412 height 9
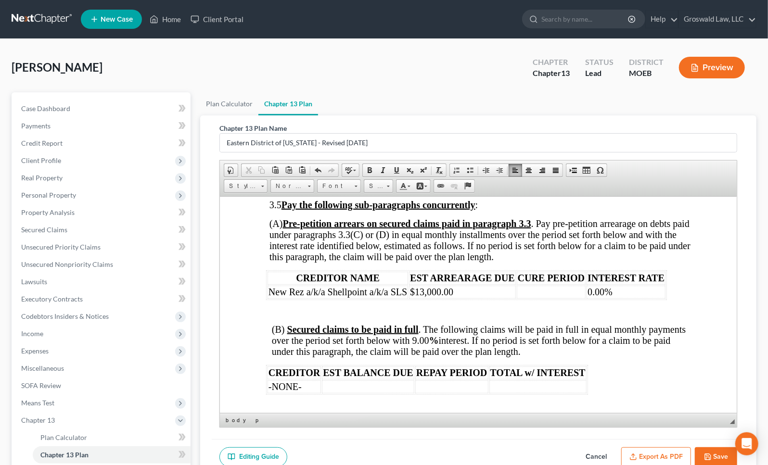
scroll to position [1692, 0]
click at [309, 316] on p at bounding box center [480, 311] width 419 height 9
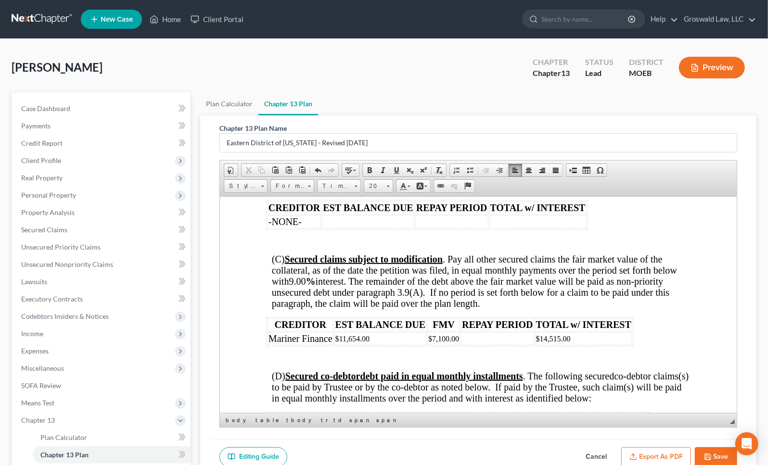
scroll to position [1867, 0]
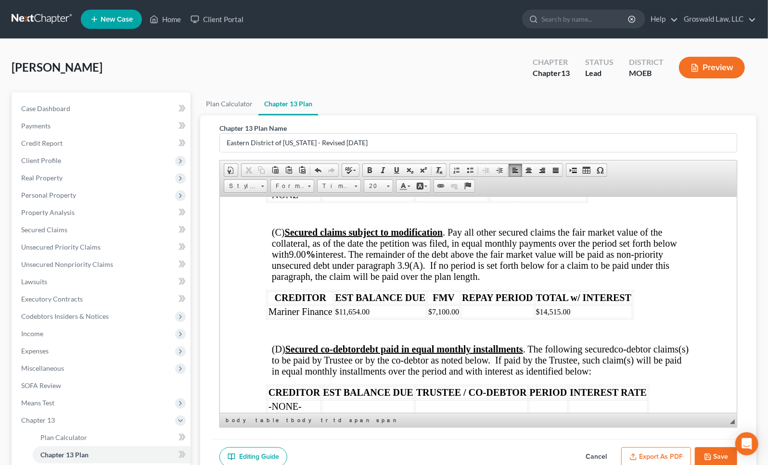
click at [331, 219] on p at bounding box center [478, 214] width 424 height 9
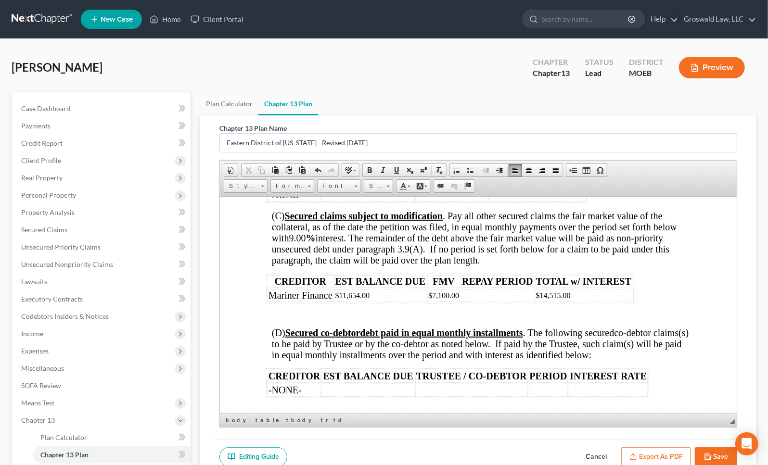
click at [282, 356] on body "L.R. 13 – Rev. 6/1/25 UNITED STATES BANKRUPTCY COURT EASTERN DISTRICT OF MISSOU…" at bounding box center [478, 222] width 424 height 3694
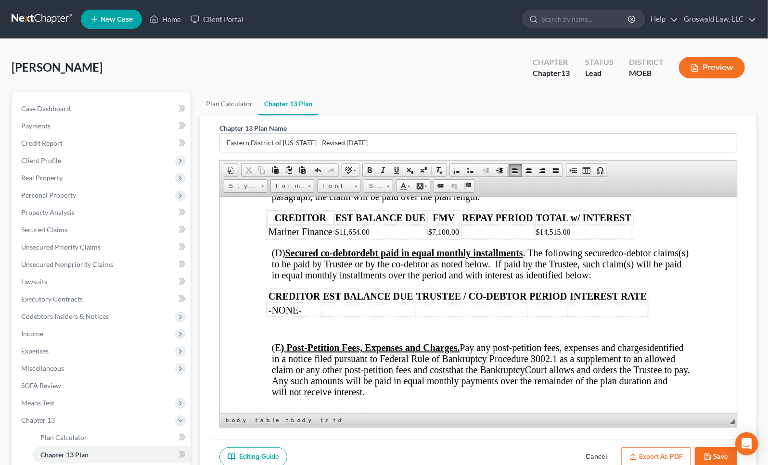
scroll to position [1998, 0]
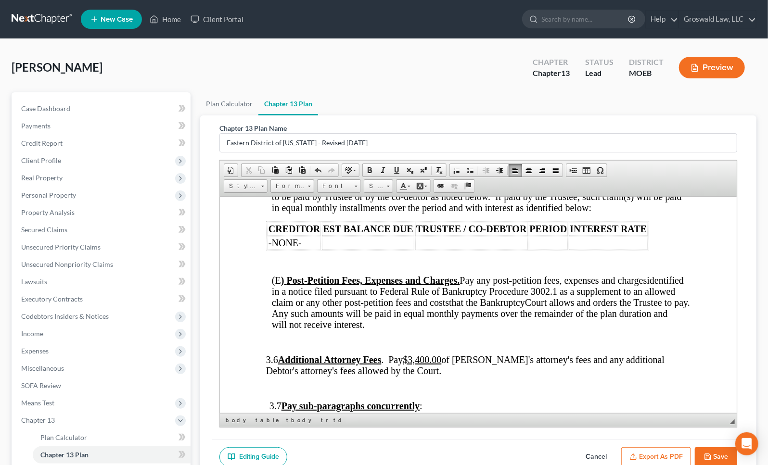
click at [330, 267] on p at bounding box center [480, 262] width 419 height 9
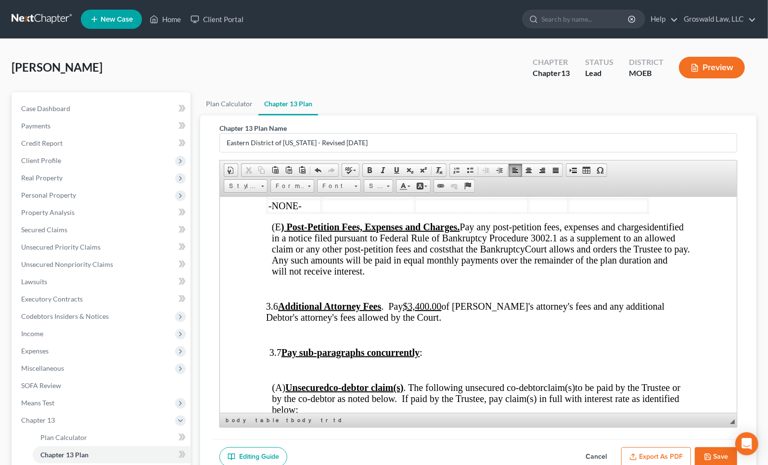
scroll to position [2086, 0]
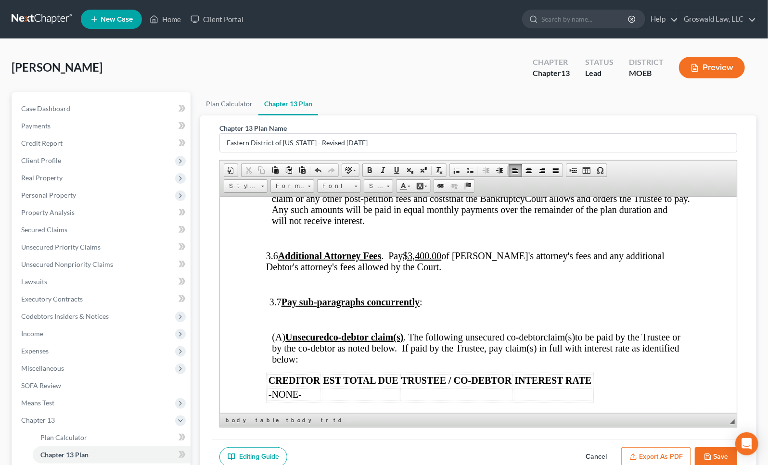
click at [298, 243] on p at bounding box center [480, 238] width 419 height 9
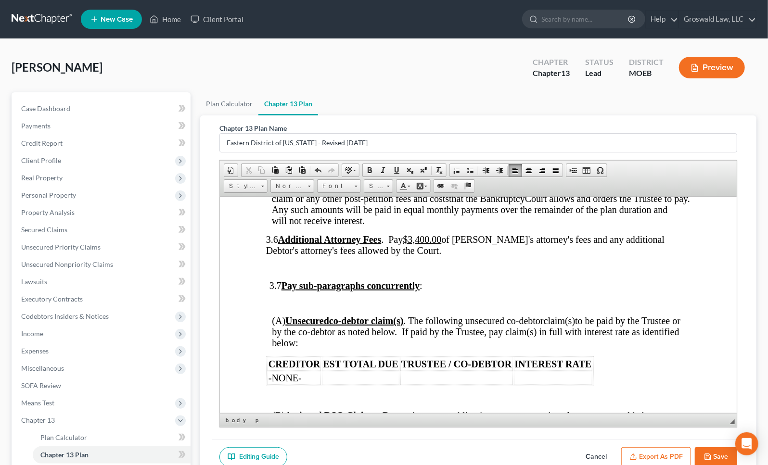
click at [290, 272] on p at bounding box center [479, 268] width 421 height 9
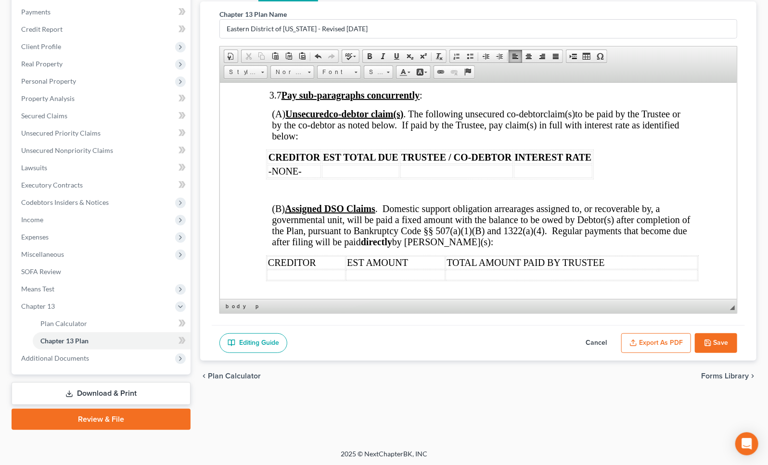
scroll to position [2173, 0]
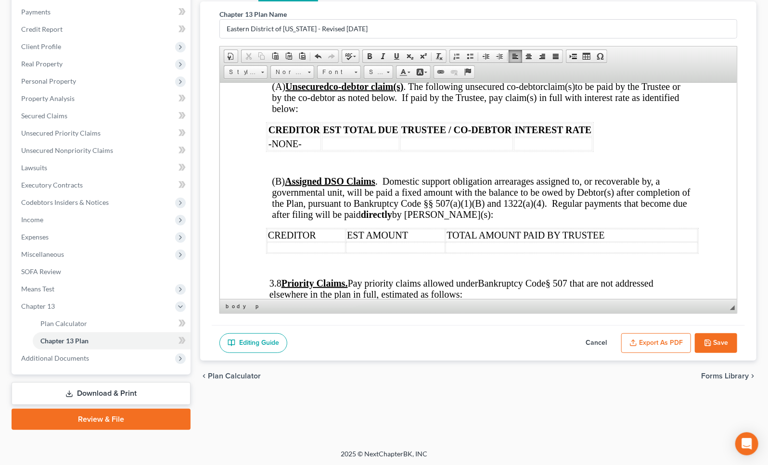
click at [295, 168] on p at bounding box center [480, 163] width 419 height 9
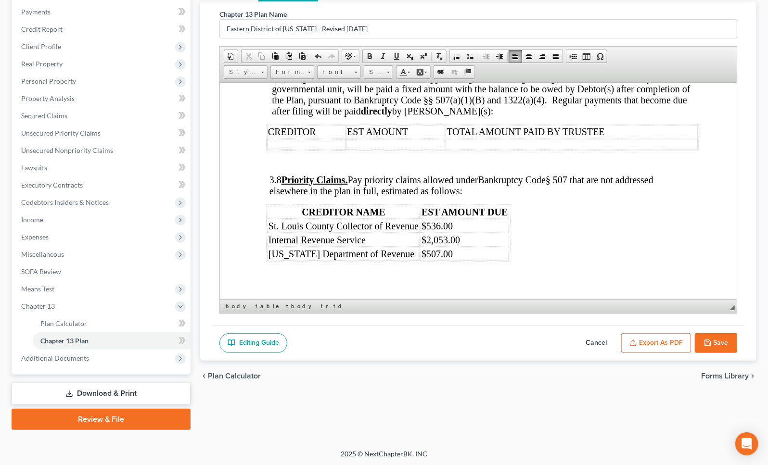
scroll to position [2261, 0]
click at [309, 166] on p at bounding box center [480, 161] width 419 height 9
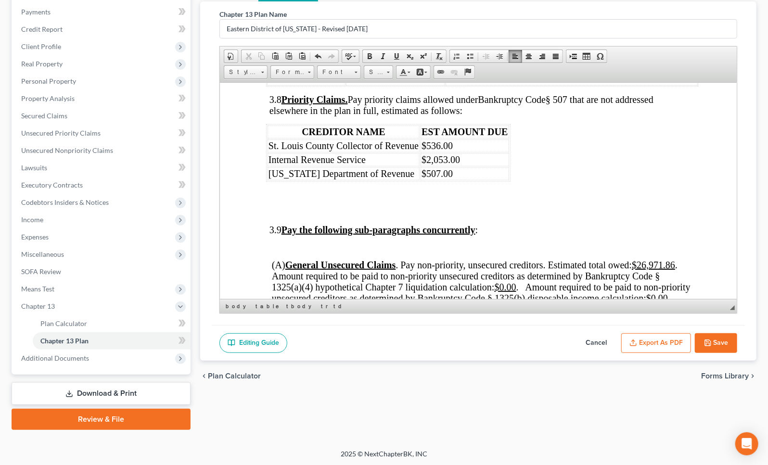
scroll to position [2348, 0]
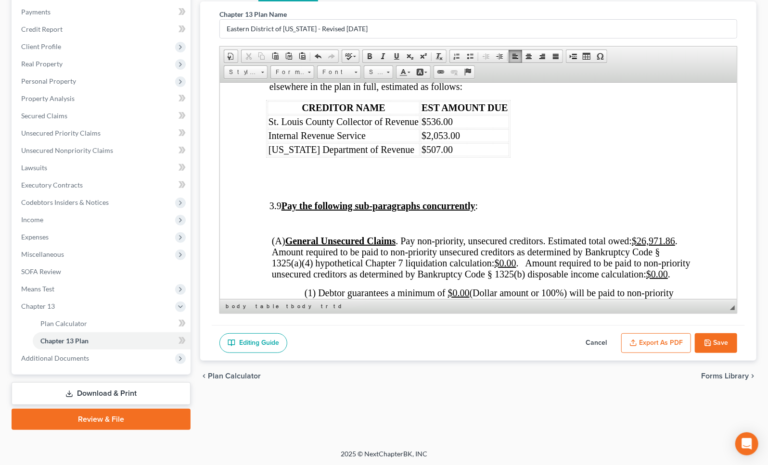
click at [306, 176] on p at bounding box center [478, 170] width 424 height 11
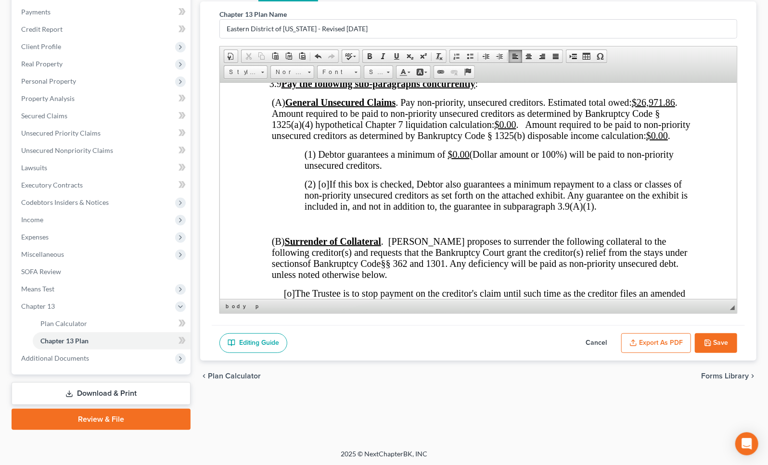
scroll to position [2567, 0]
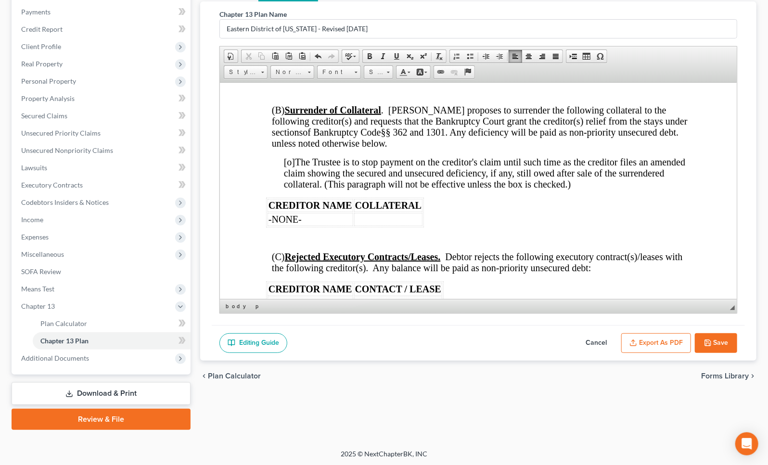
click at [314, 97] on p at bounding box center [478, 92] width 424 height 9
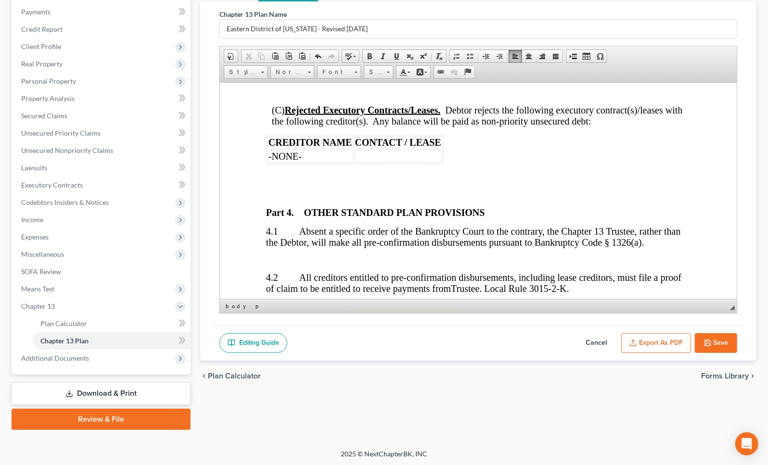
scroll to position [2698, 0]
click at [297, 96] on p at bounding box center [486, 91] width 407 height 9
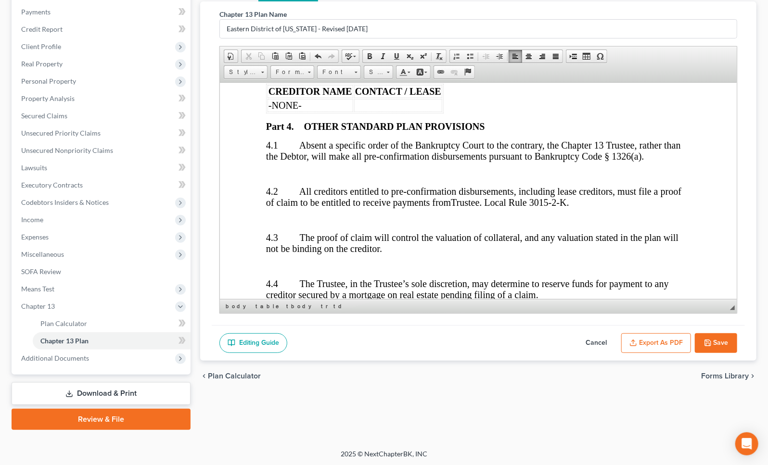
scroll to position [2786, 0]
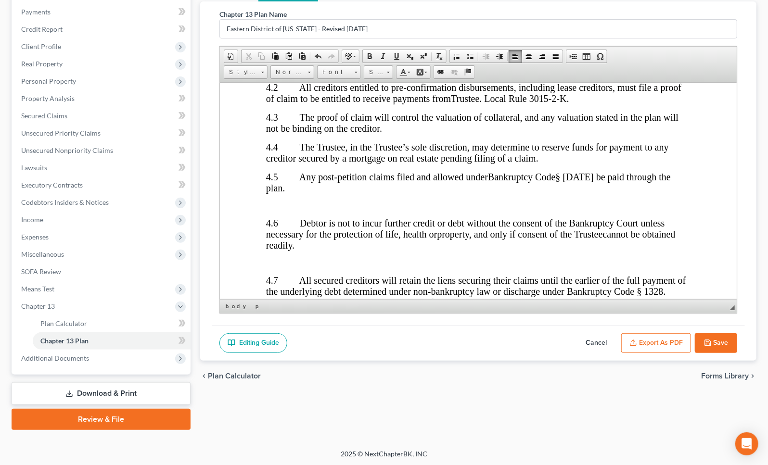
scroll to position [2873, 0]
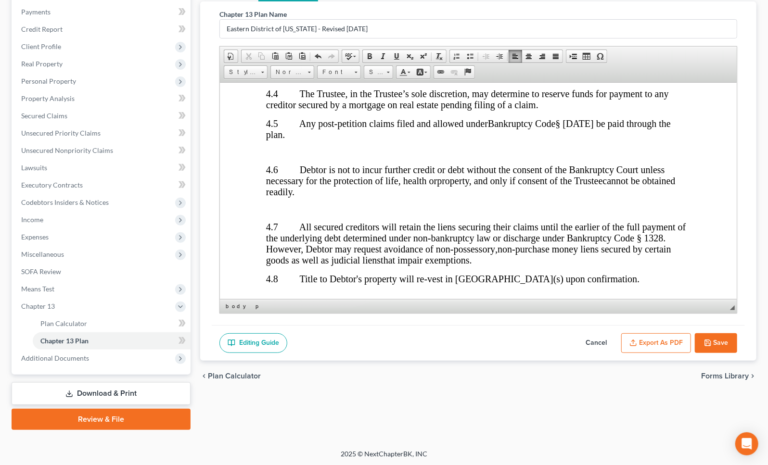
click at [282, 156] on p at bounding box center [478, 152] width 424 height 9
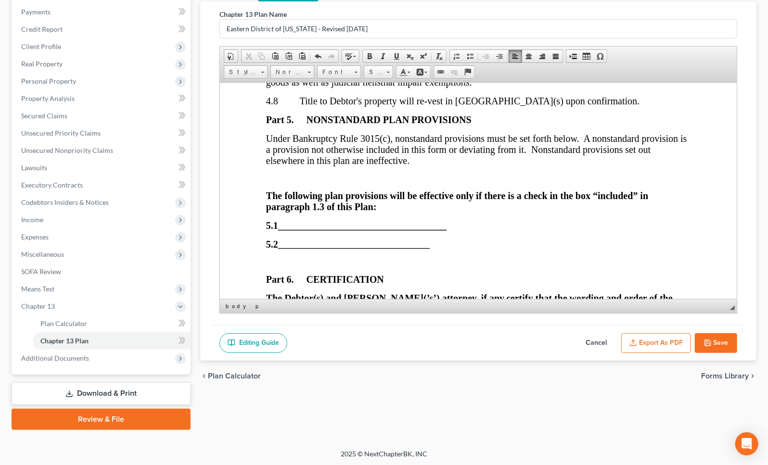
scroll to position [3088, 0]
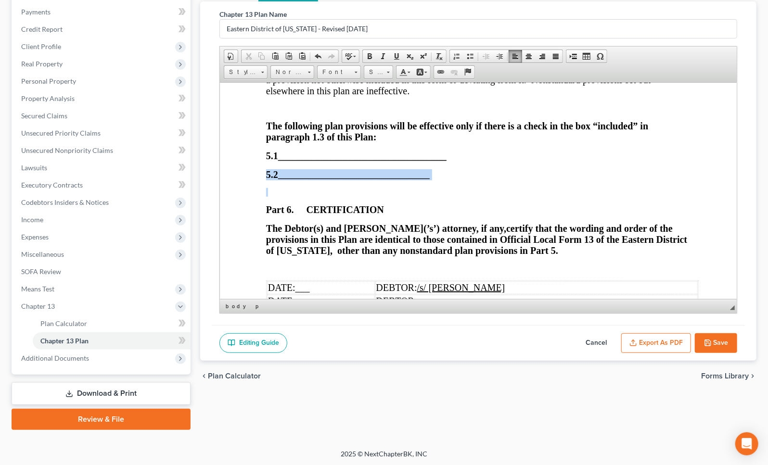
drag, startPoint x: 367, startPoint y: 256, endPoint x: 237, endPoint y: 254, distance: 129.9
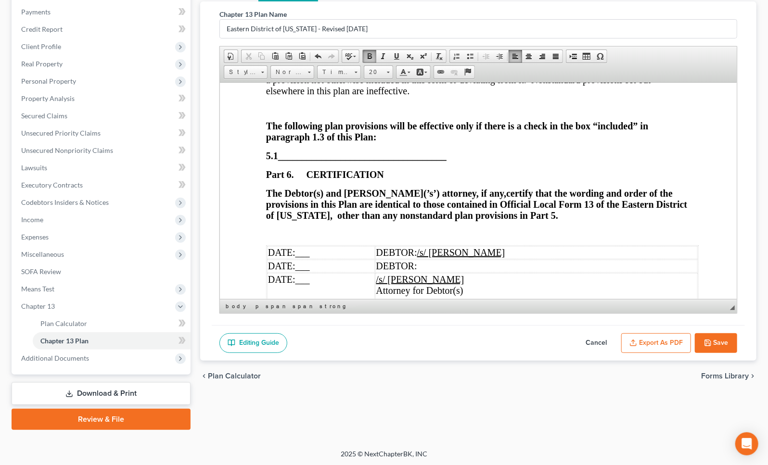
click at [304, 113] on p at bounding box center [478, 108] width 424 height 9
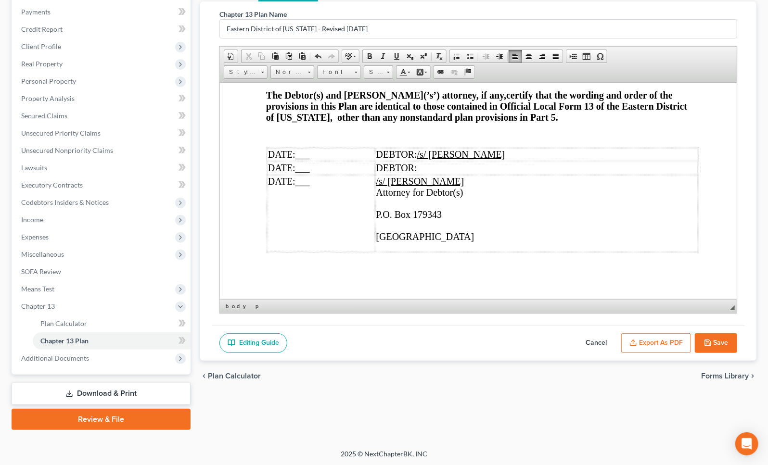
scroll to position [3219, 0]
click at [351, 161] on td "DATE: ___" at bounding box center [321, 154] width 108 height 13
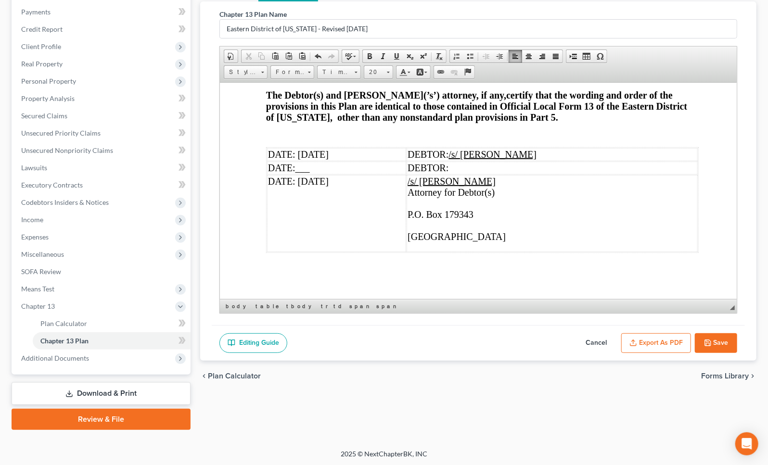
click at [580, 211] on td "/s/ Maxwell Groswald Attorney for Debtor(s) P.O. Box 179343 ​ Saint Louis, MO 6…" at bounding box center [551, 213] width 291 height 77
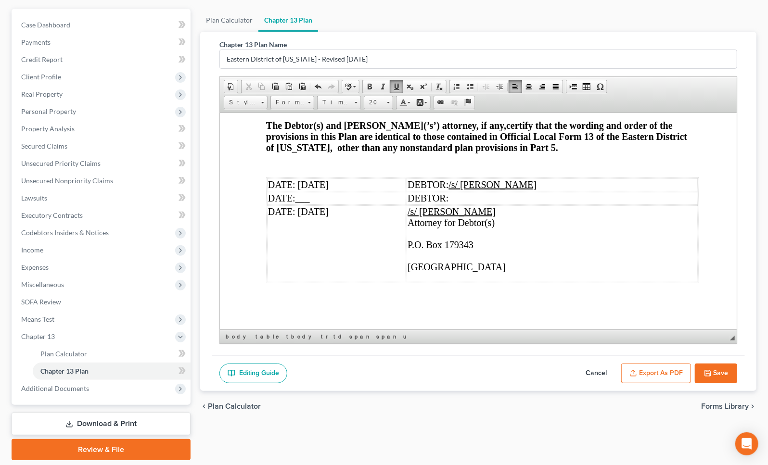
scroll to position [70, 0]
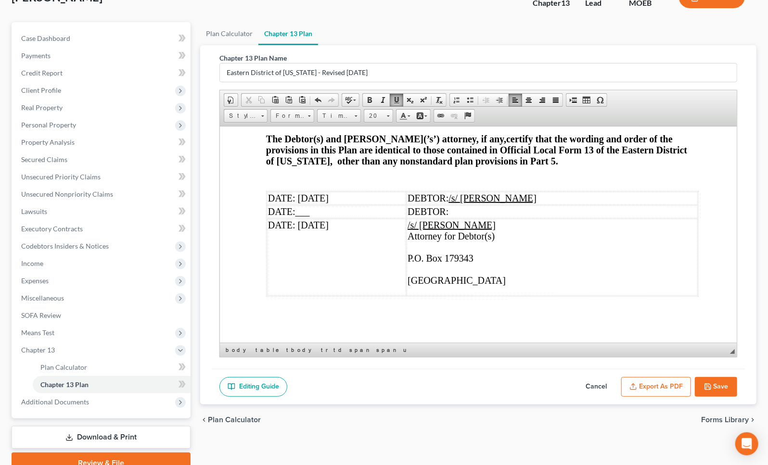
click at [398, 100] on span at bounding box center [397, 100] width 8 height 8
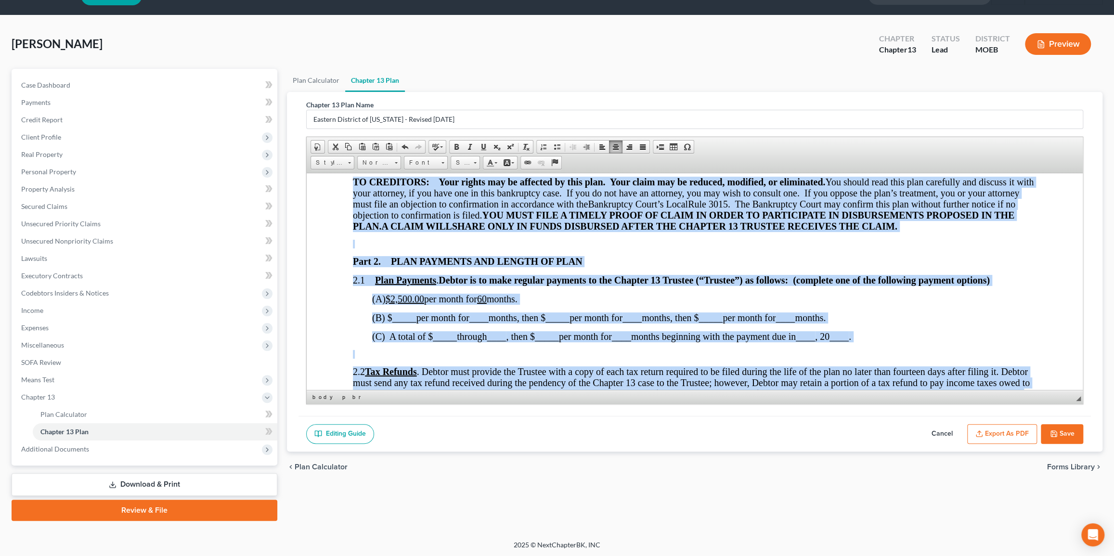
scroll to position [0, 0]
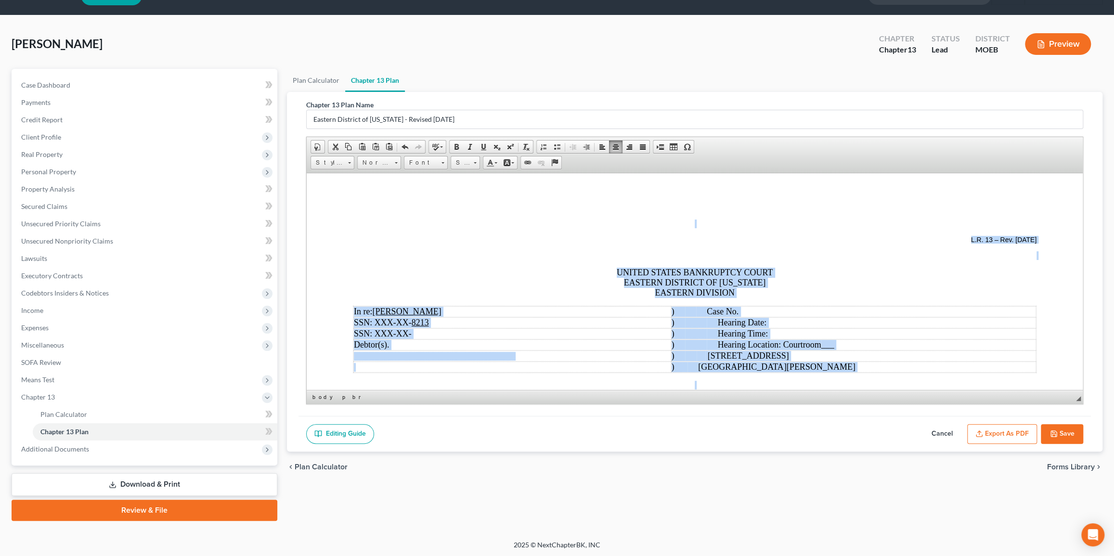
drag, startPoint x: 1078, startPoint y: 373, endPoint x: 1275, endPoint y: 318, distance: 204.9
click at [462, 163] on span "Size" at bounding box center [460, 162] width 19 height 13
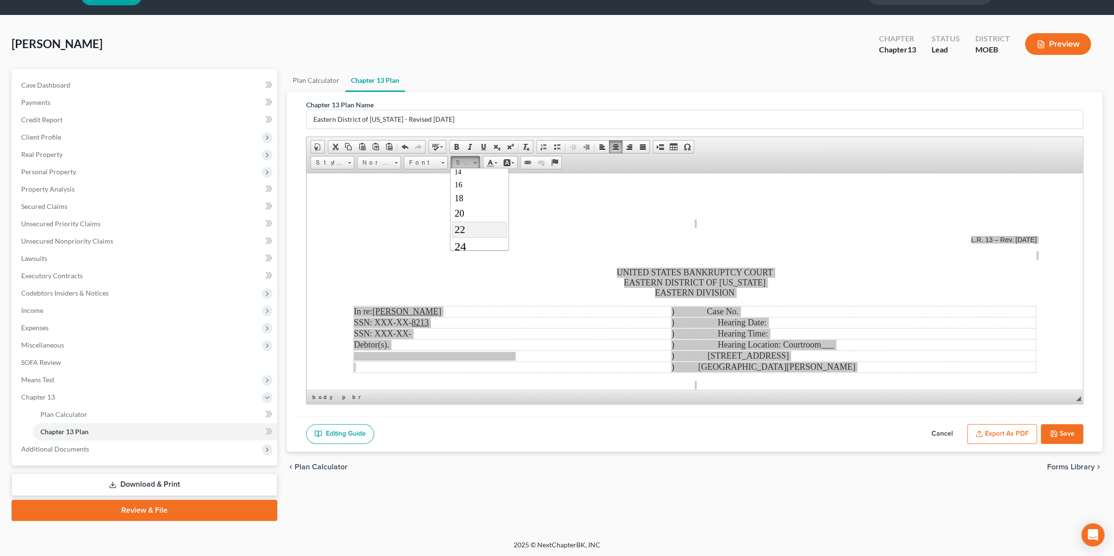
scroll to position [87, 0]
click at [469, 235] on link "24" at bounding box center [478, 238] width 55 height 17
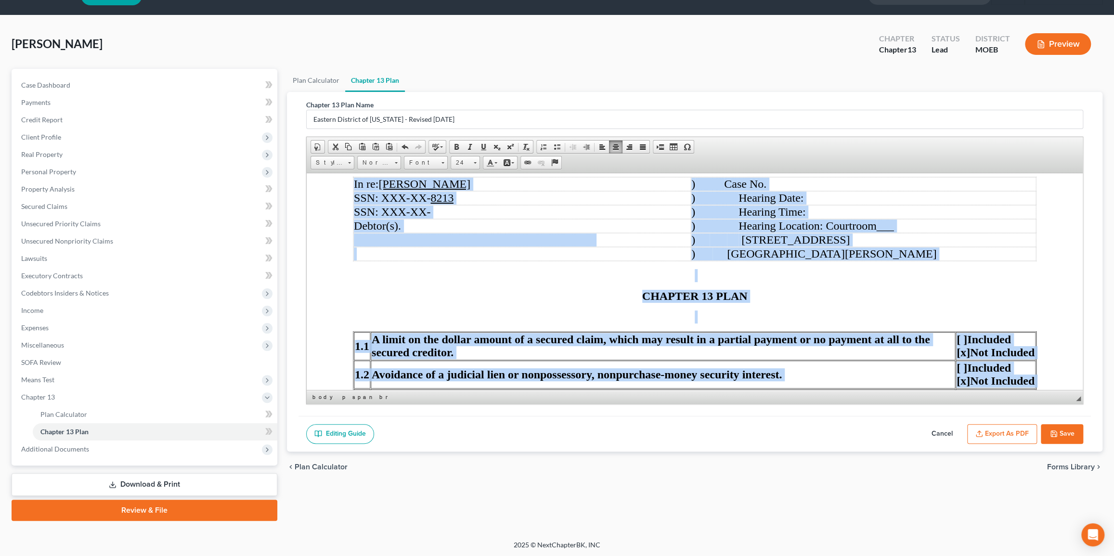
scroll to position [265, 0]
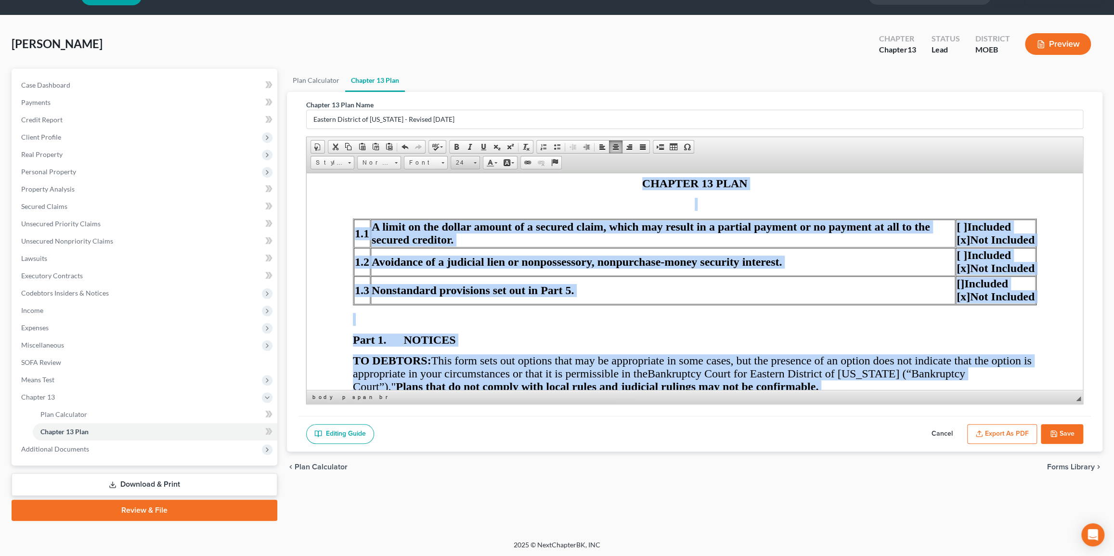
click at [465, 162] on span "24" at bounding box center [460, 162] width 19 height 13
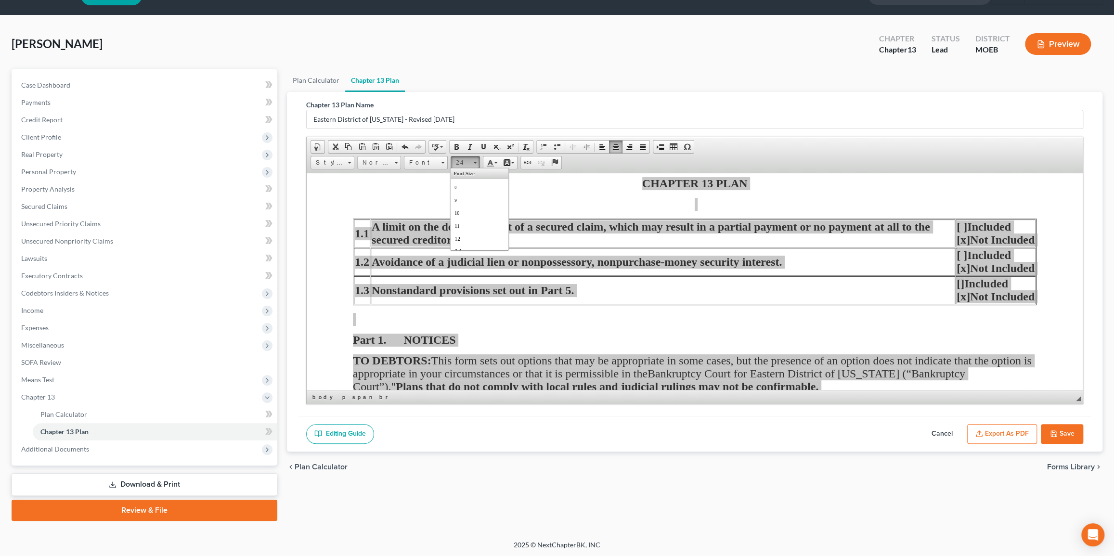
scroll to position [120, 0]
click at [470, 227] on link "26" at bounding box center [478, 223] width 55 height 18
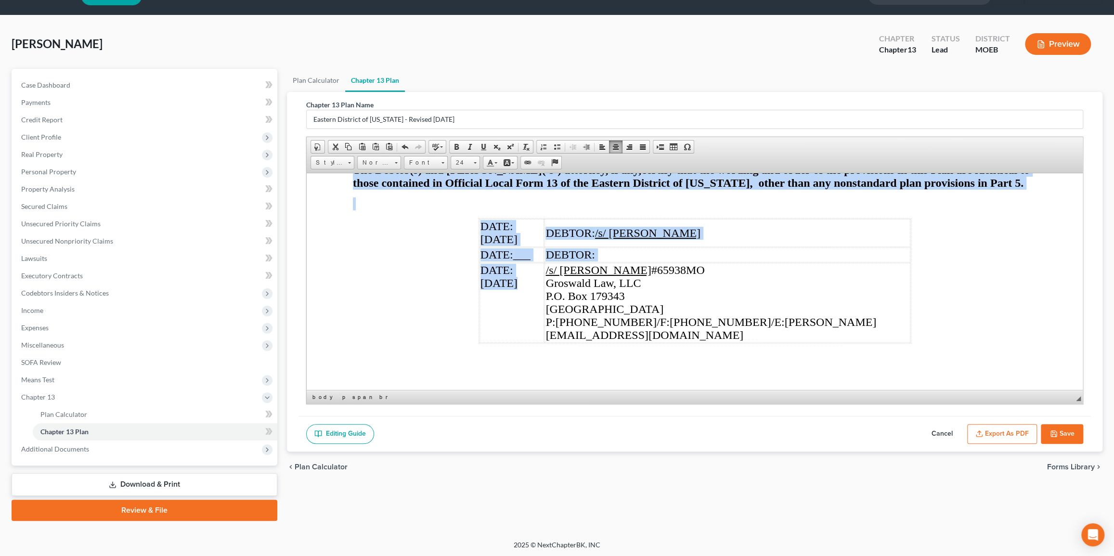
scroll to position [3239, 0]
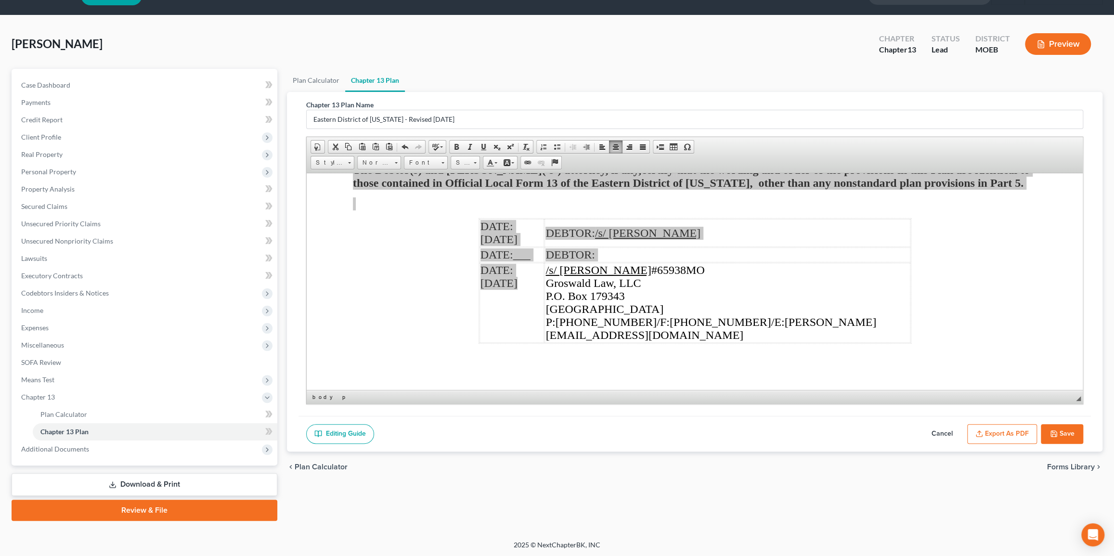
click at [774, 431] on button "Export as PDF" at bounding box center [1002, 434] width 70 height 20
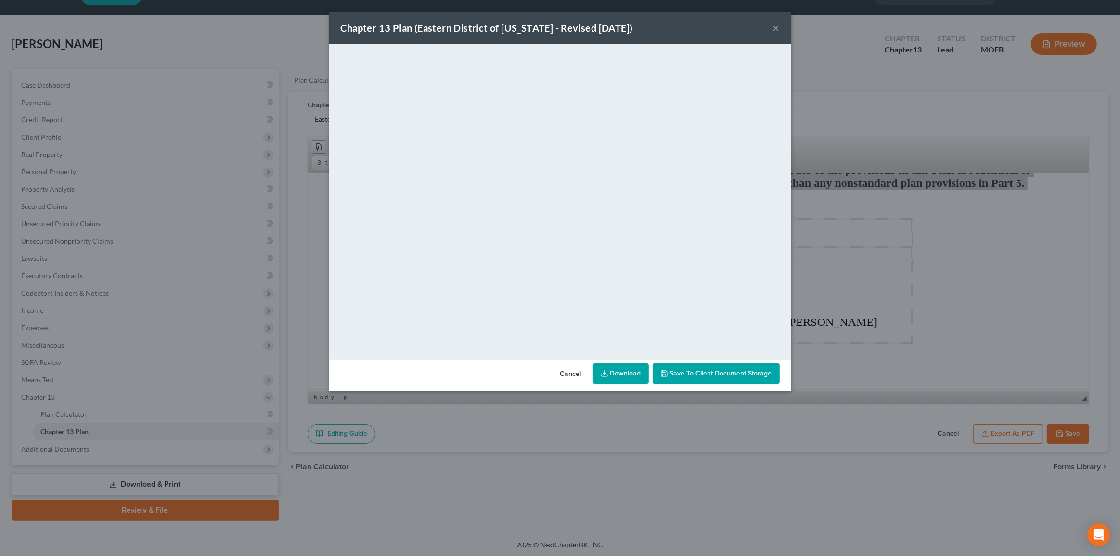
click at [773, 24] on button "×" at bounding box center [776, 28] width 7 height 12
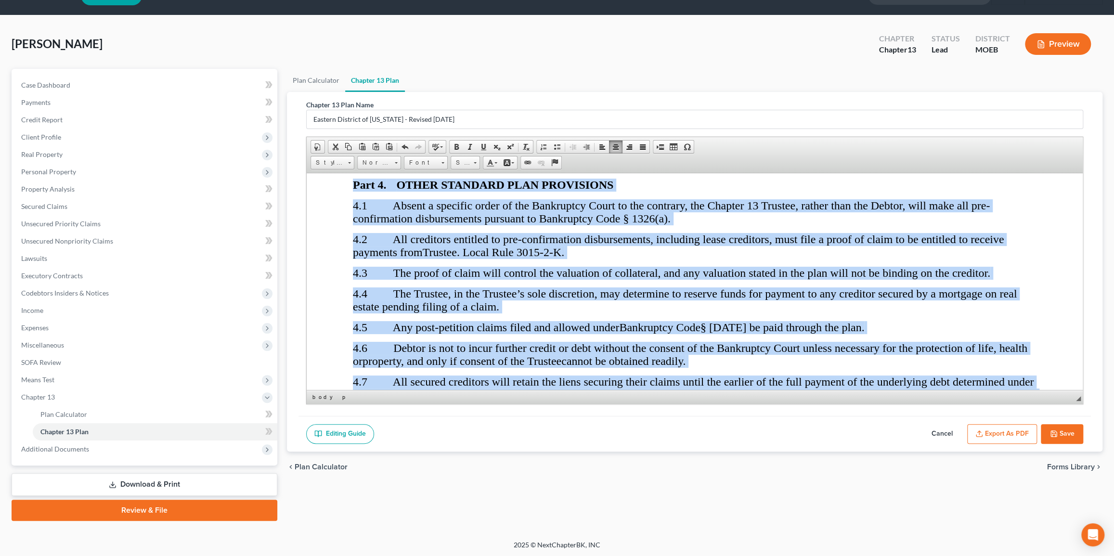
scroll to position [0, 0]
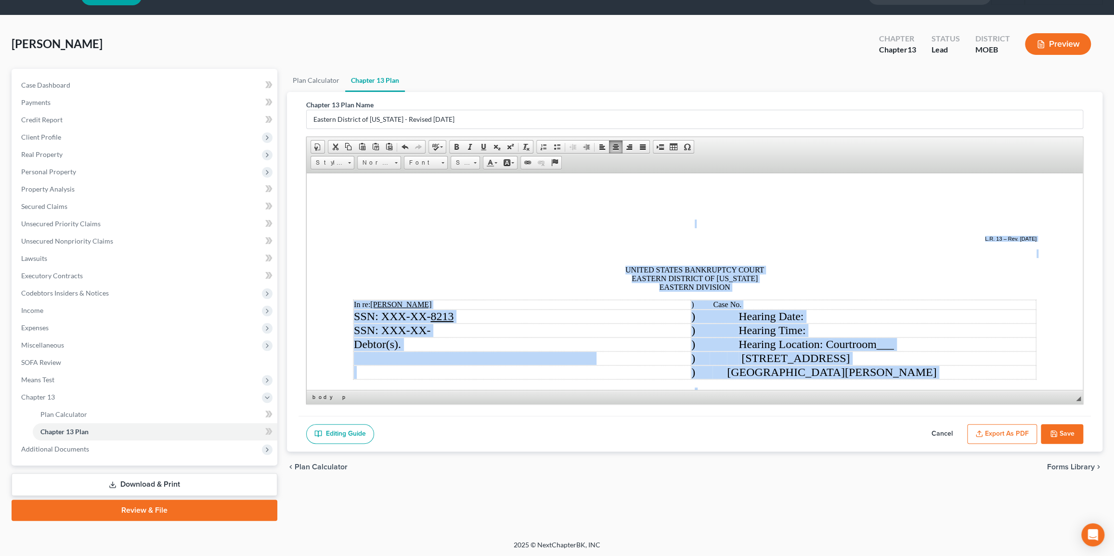
drag, startPoint x: 1076, startPoint y: 375, endPoint x: 1280, endPoint y: 325, distance: 209.1
click at [597, 282] on p "UNITED STATES BANKRUPTCY COURT EASTERN DISTRICT OF MISSOURI EASTERN DIVISION" at bounding box center [693, 278] width 683 height 26
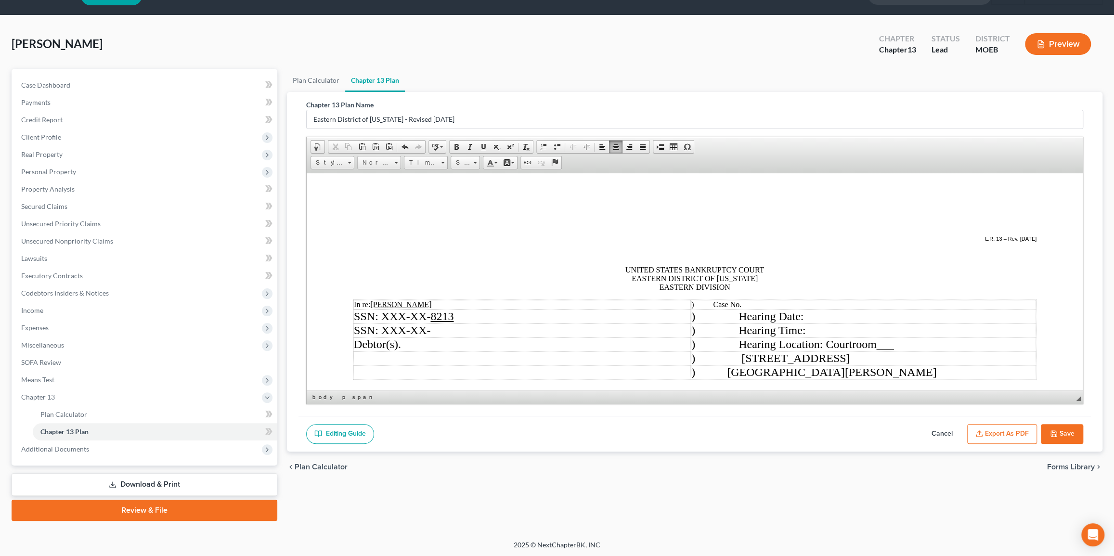
drag, startPoint x: 613, startPoint y: 265, endPoint x: 814, endPoint y: 305, distance: 204.5
click at [468, 159] on span "Size" at bounding box center [460, 162] width 19 height 13
click at [465, 219] on span "26" at bounding box center [460, 212] width 13 height 14
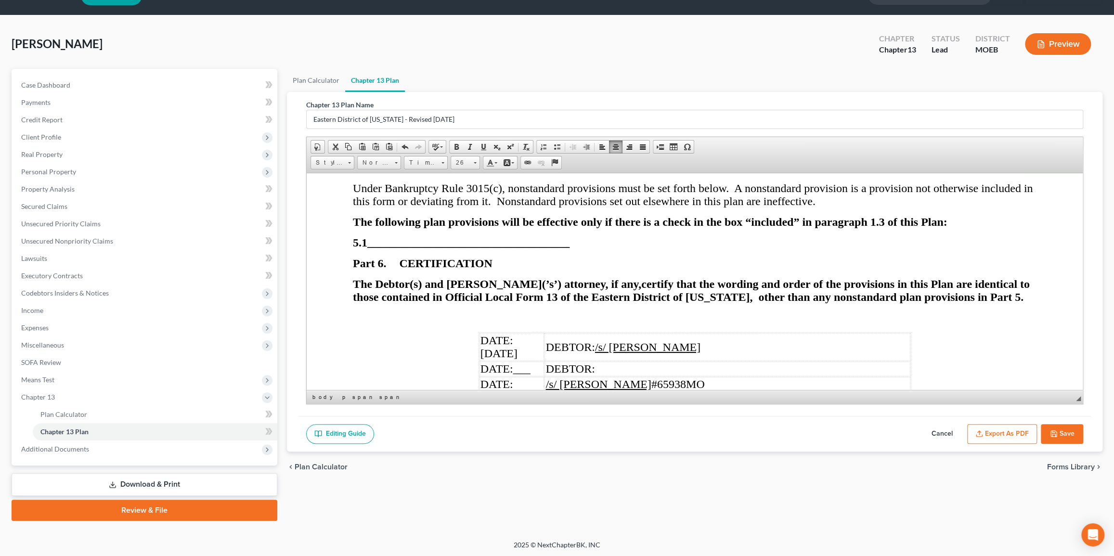
scroll to position [3258, 0]
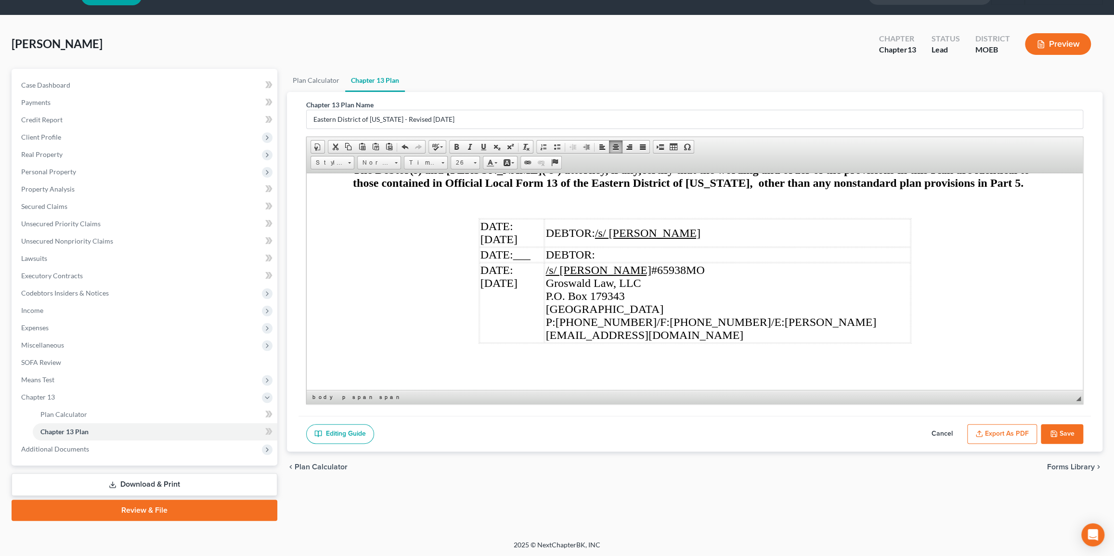
drag, startPoint x: 1078, startPoint y: 187, endPoint x: 1388, endPoint y: 559, distance: 483.8
click at [774, 431] on button "Export as PDF" at bounding box center [1002, 434] width 70 height 20
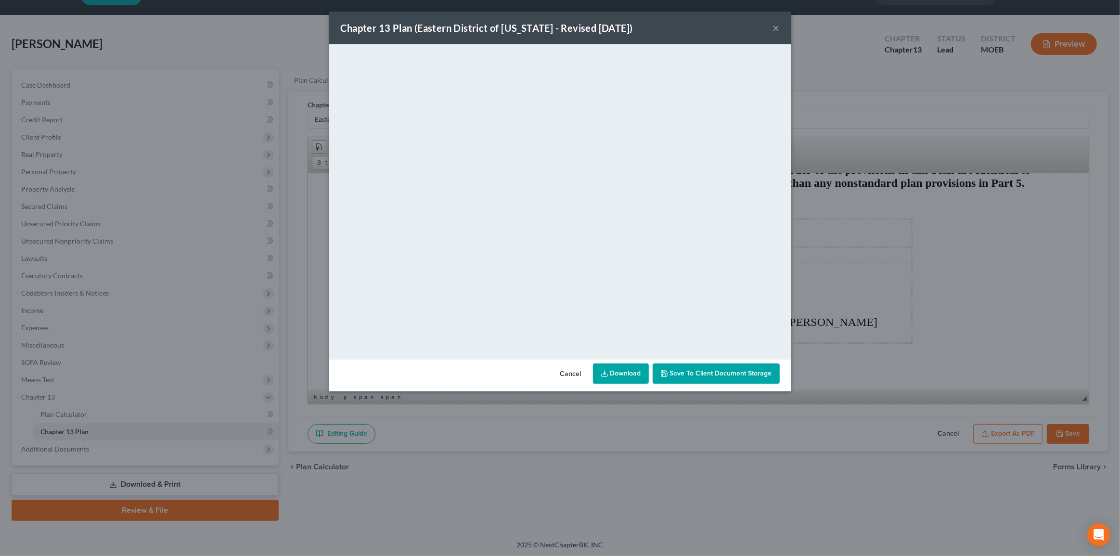
click at [739, 373] on span "Save to Client Document Storage" at bounding box center [721, 373] width 102 height 8
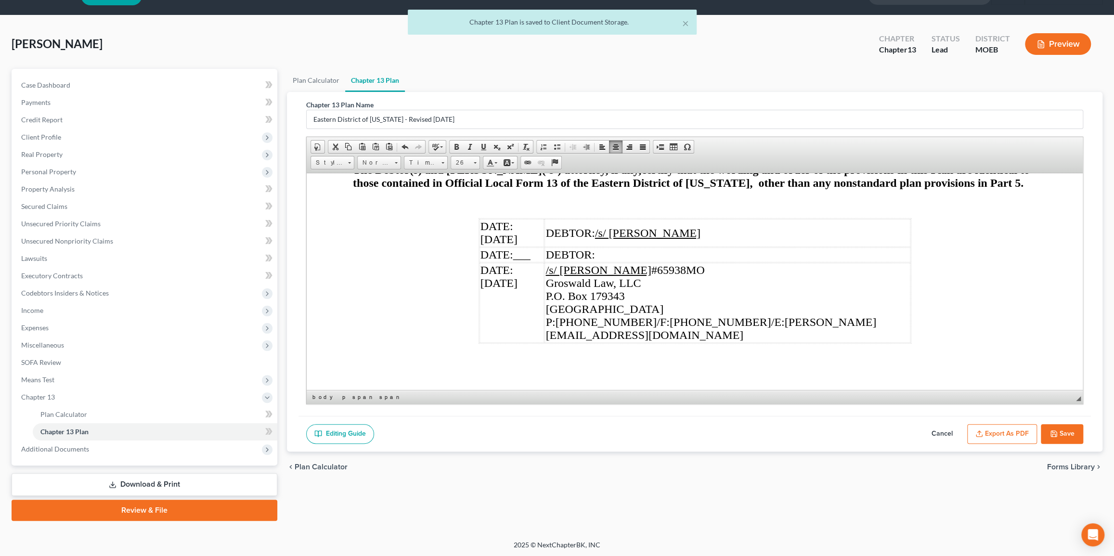
click at [774, 435] on button "Save" at bounding box center [1061, 434] width 42 height 20
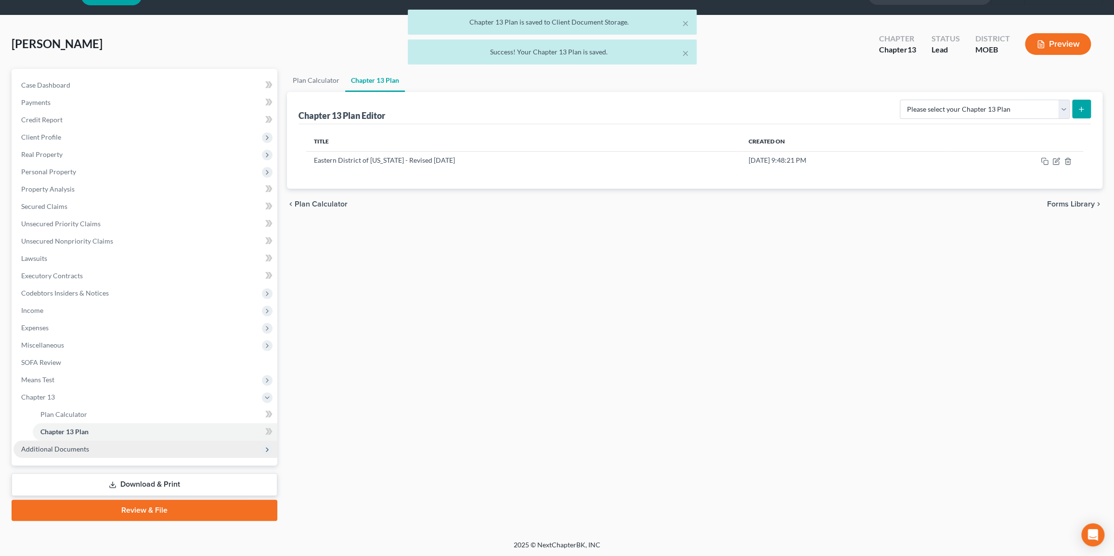
click at [172, 448] on span "Additional Documents" at bounding box center [145, 448] width 264 height 17
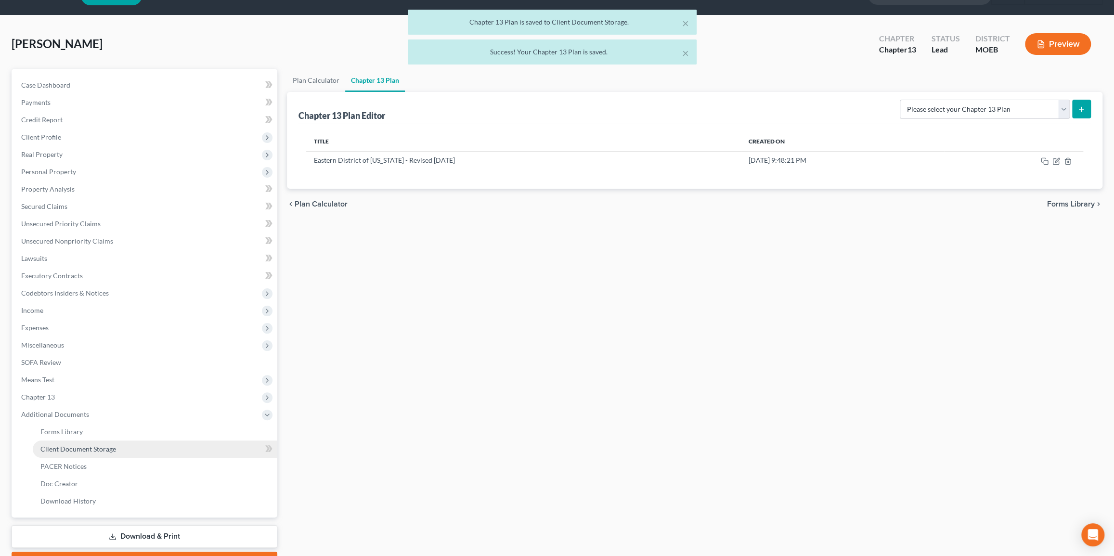
click at [173, 447] on link "Client Document Storage" at bounding box center [155, 448] width 244 height 17
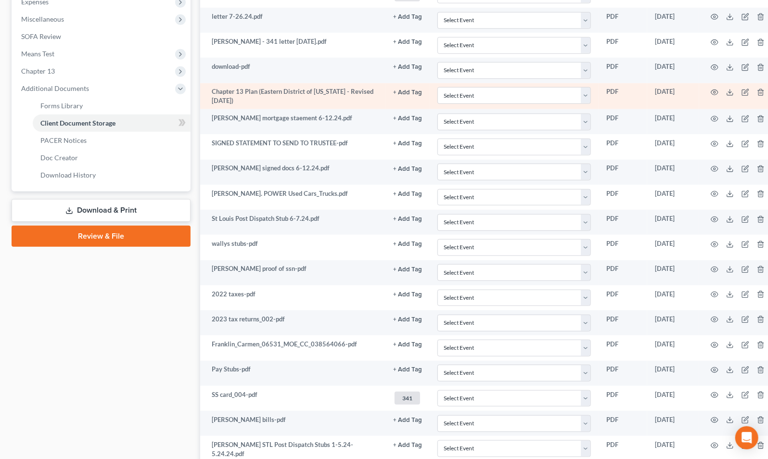
scroll to position [350, 0]
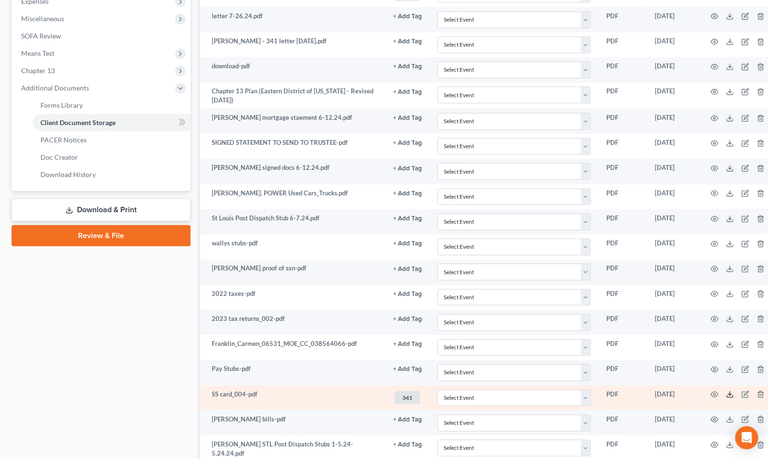
click at [727, 392] on icon at bounding box center [730, 395] width 8 height 8
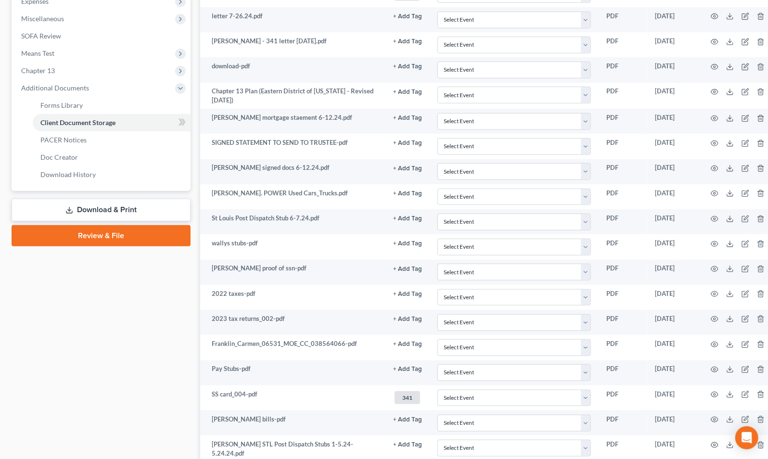
click at [100, 206] on link "Download & Print" at bounding box center [101, 210] width 179 height 23
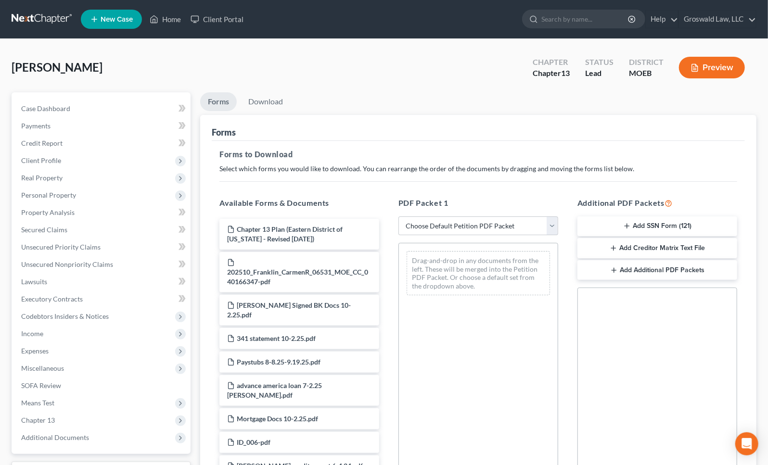
click at [665, 223] on button "Add SSN Form (121)" at bounding box center [657, 227] width 160 height 20
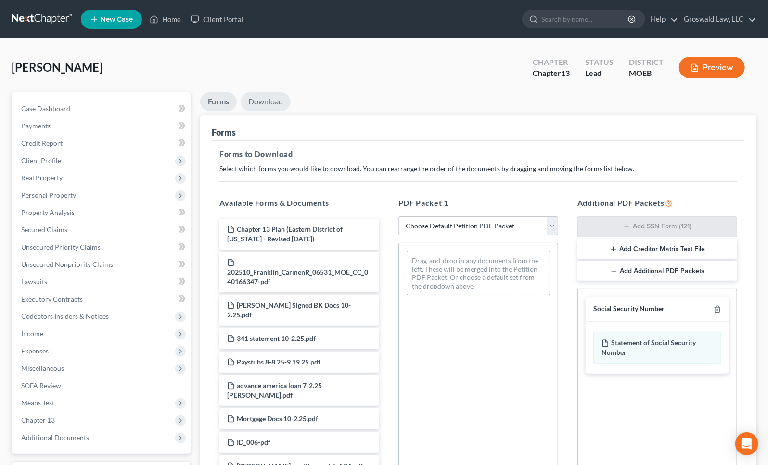
click at [256, 99] on link "Download" at bounding box center [266, 101] width 50 height 19
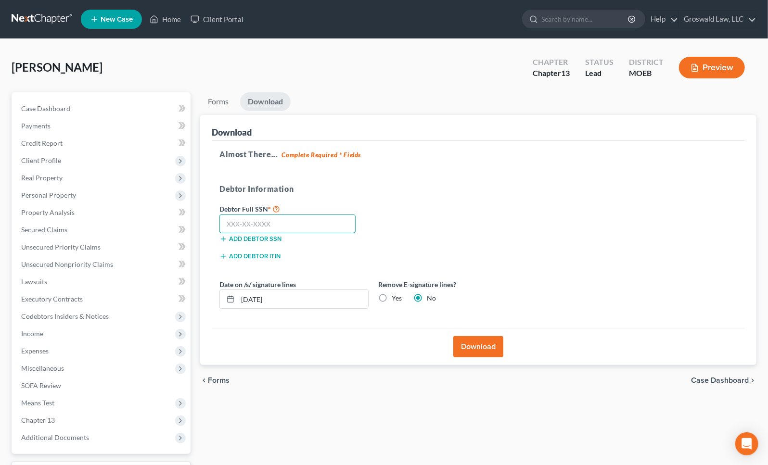
click at [303, 218] on input "text" at bounding box center [287, 224] width 136 height 19
type input "487-98-8213"
click at [474, 344] on button "Download" at bounding box center [478, 346] width 50 height 21
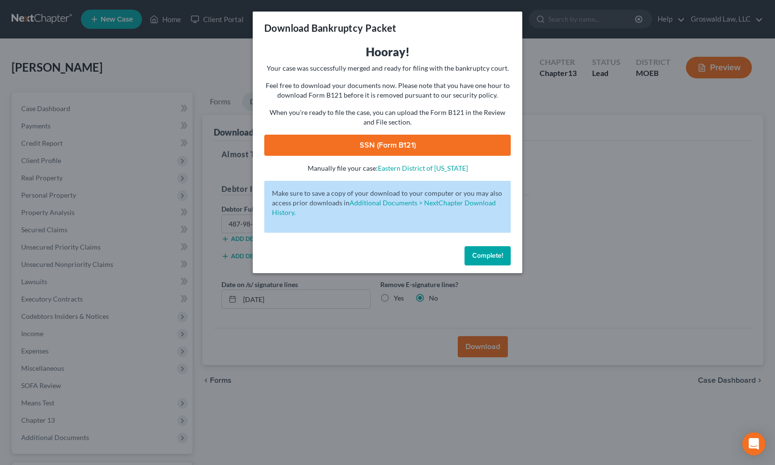
click at [397, 145] on link "SSN (Form B121)" at bounding box center [387, 145] width 246 height 21
click at [474, 245] on div "Complete!" at bounding box center [387, 258] width 269 height 31
click at [490, 255] on span "Complete!" at bounding box center [487, 256] width 31 height 8
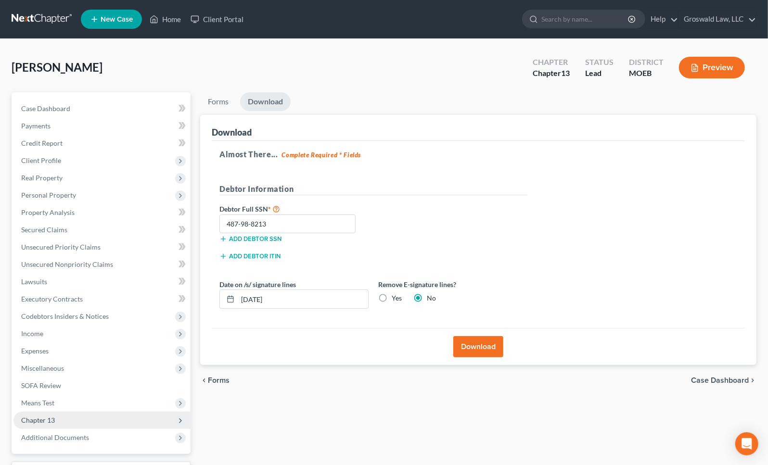
click at [63, 422] on span "Chapter 13" at bounding box center [101, 420] width 177 height 17
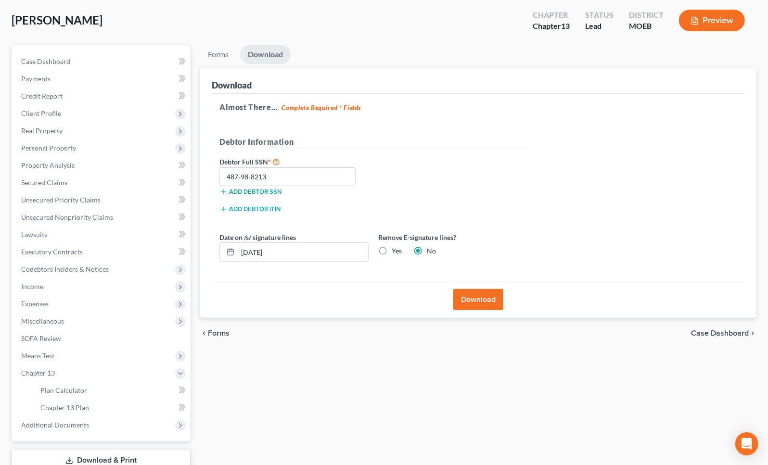
scroll to position [114, 0]
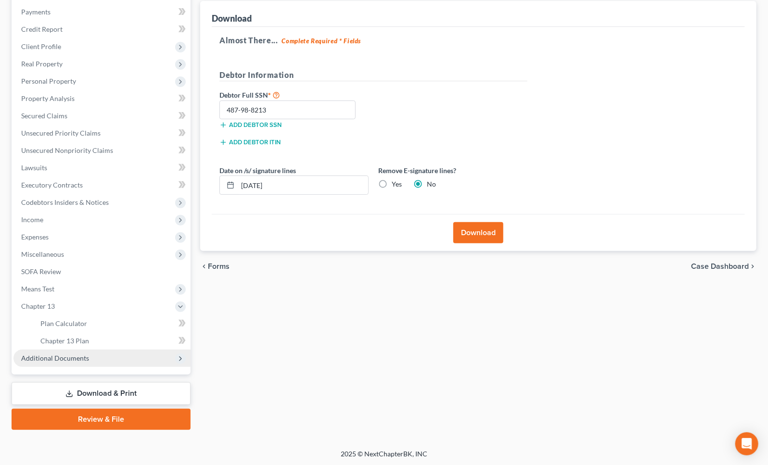
click at [77, 359] on span "Additional Documents" at bounding box center [55, 358] width 68 height 8
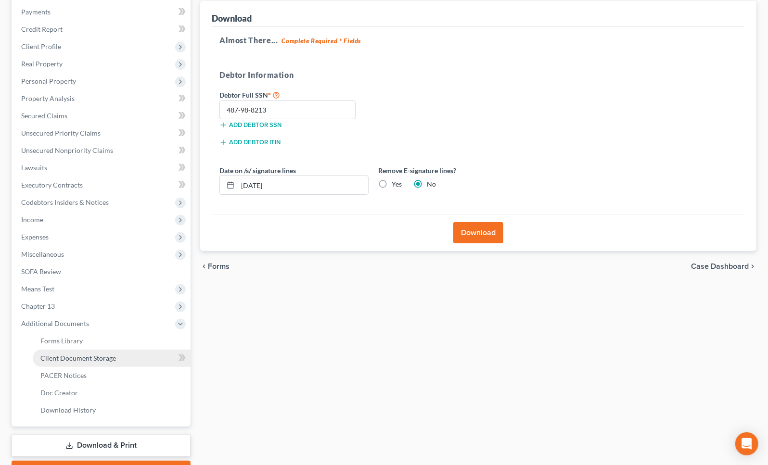
click at [95, 361] on span "Client Document Storage" at bounding box center [78, 358] width 76 height 8
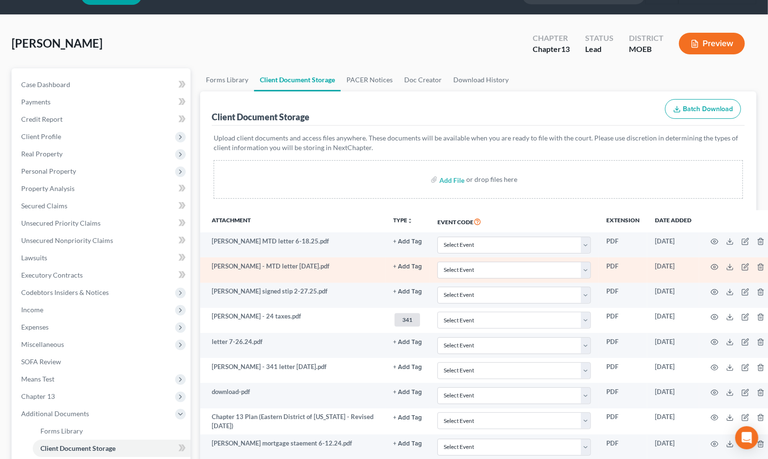
scroll to position [43, 0]
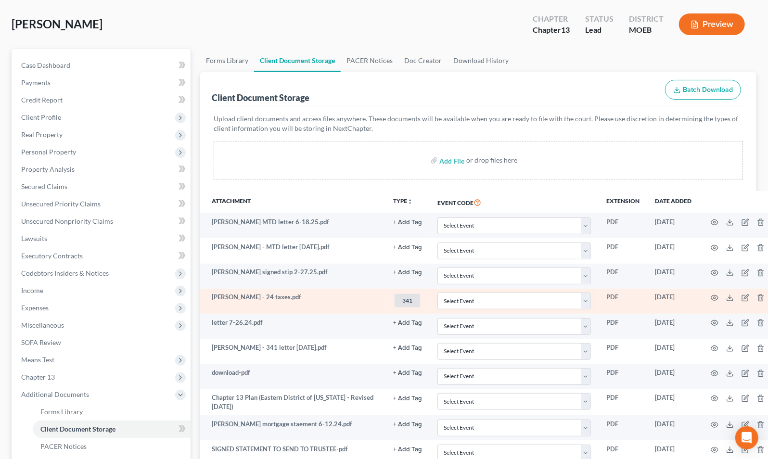
click at [705, 294] on td at bounding box center [739, 301] width 81 height 25
click at [711, 295] on icon "button" at bounding box center [715, 298] width 8 height 8
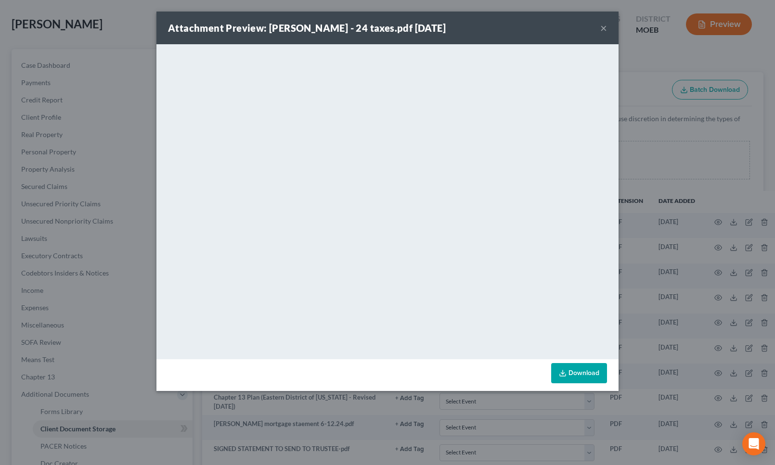
click at [602, 24] on button "×" at bounding box center [603, 28] width 7 height 12
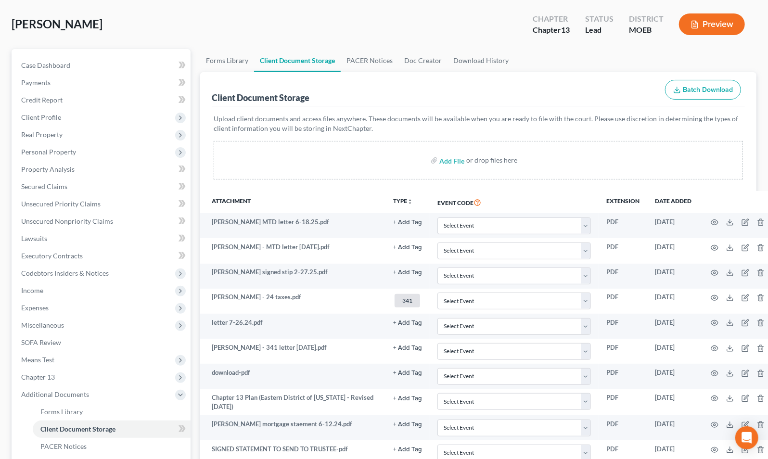
click at [702, 27] on button "Preview" at bounding box center [712, 24] width 66 height 22
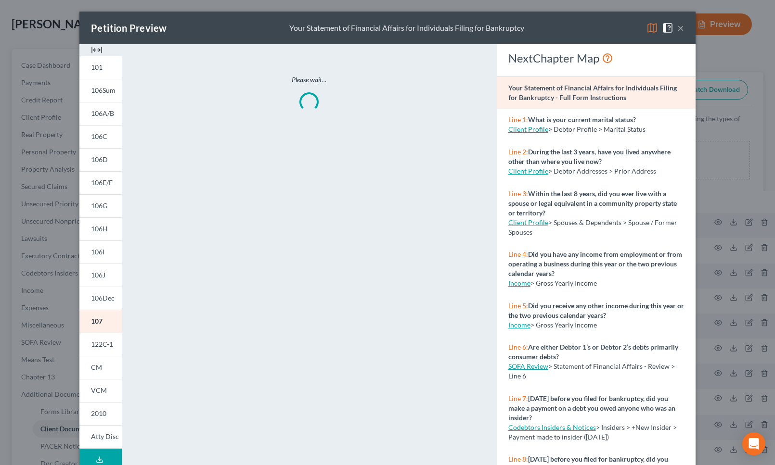
click at [94, 51] on img at bounding box center [97, 50] width 12 height 12
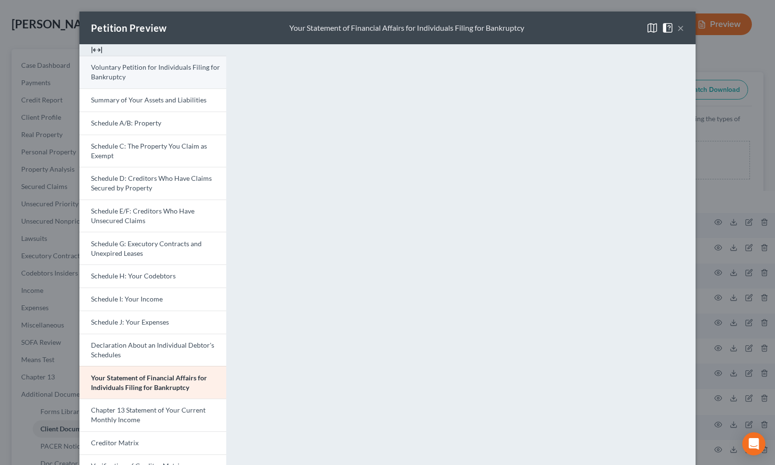
click at [127, 67] on span "Voluntary Petition for Individuals Filing for Bankruptcy" at bounding box center [155, 72] width 129 height 18
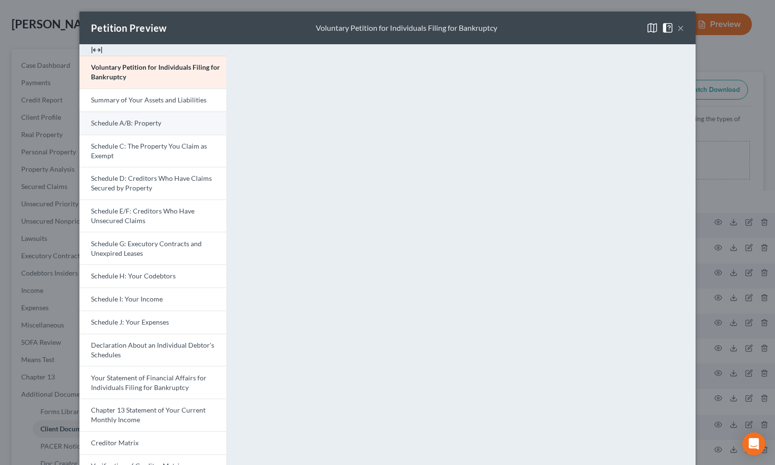
click at [142, 120] on span "Schedule A/B: Property" at bounding box center [126, 123] width 70 height 8
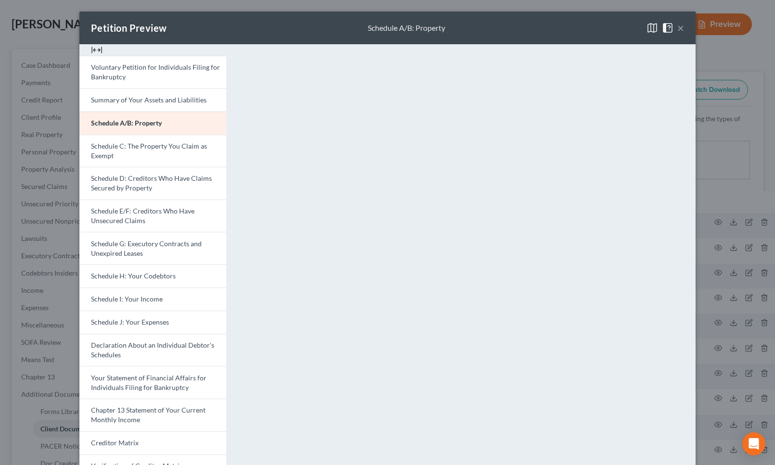
click at [678, 27] on button "×" at bounding box center [680, 28] width 7 height 12
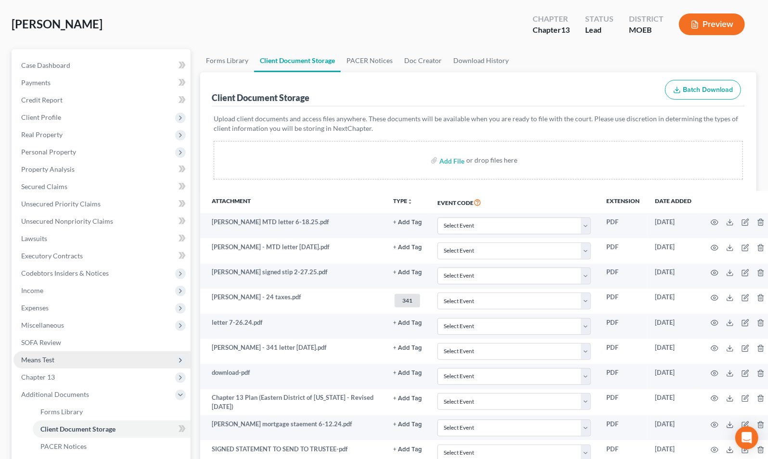
drag, startPoint x: 62, startPoint y: 374, endPoint x: 70, endPoint y: 355, distance: 20.5
click at [62, 374] on span "Chapter 13" at bounding box center [101, 377] width 177 height 17
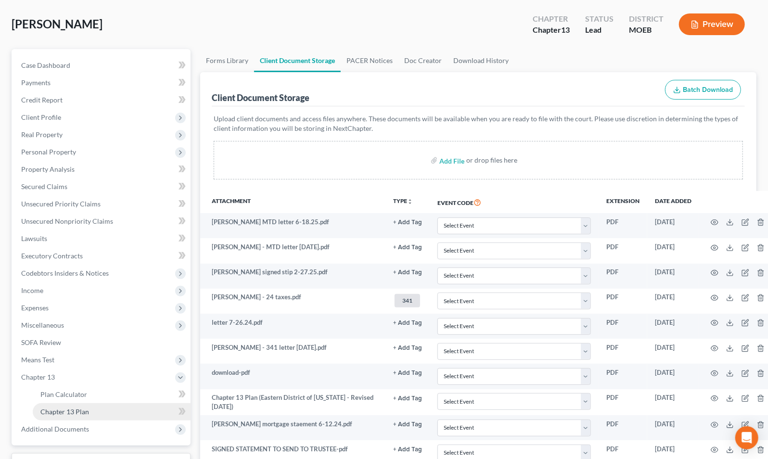
click at [67, 414] on span "Chapter 13 Plan" at bounding box center [64, 412] width 49 height 8
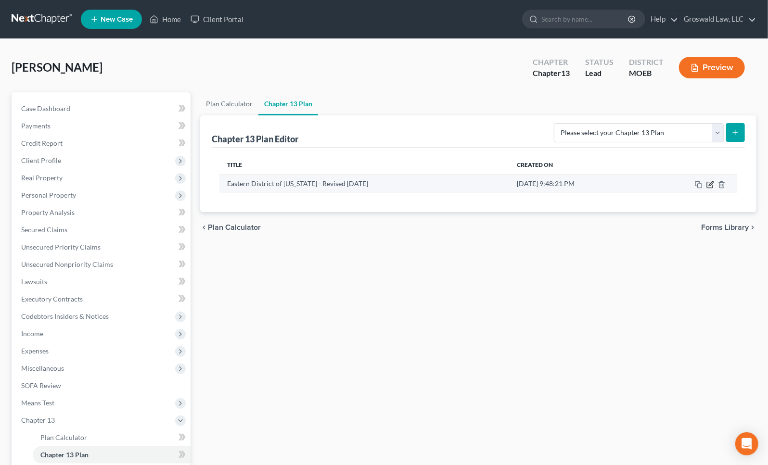
click at [712, 182] on icon "button" at bounding box center [710, 185] width 8 height 8
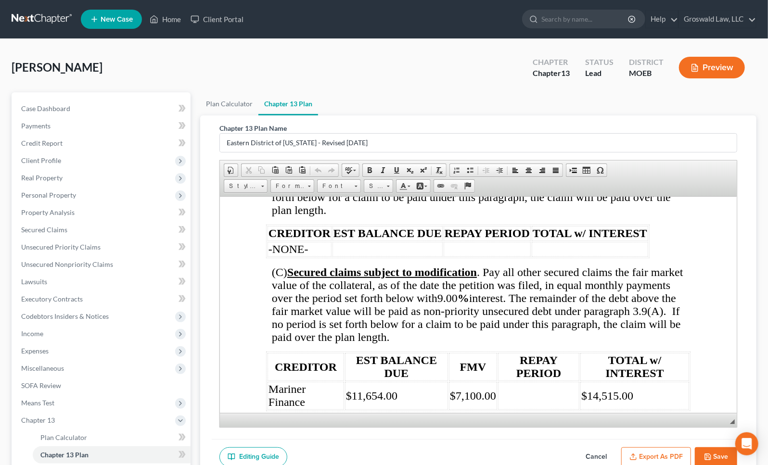
scroll to position [2362, 0]
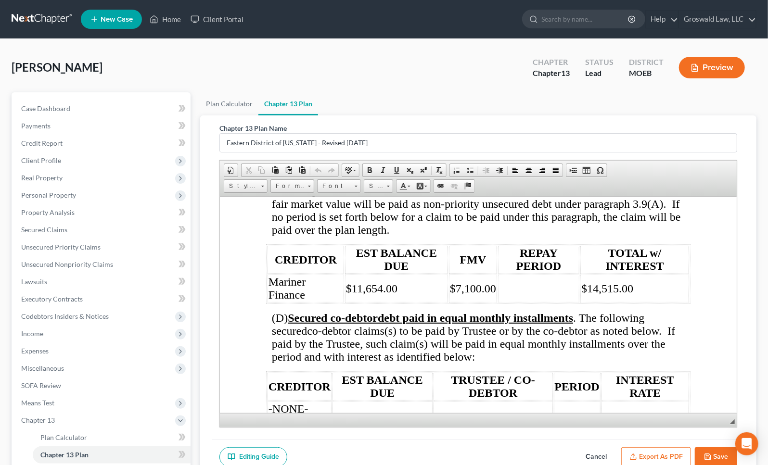
click at [604, 455] on button "Cancel" at bounding box center [596, 458] width 42 height 20
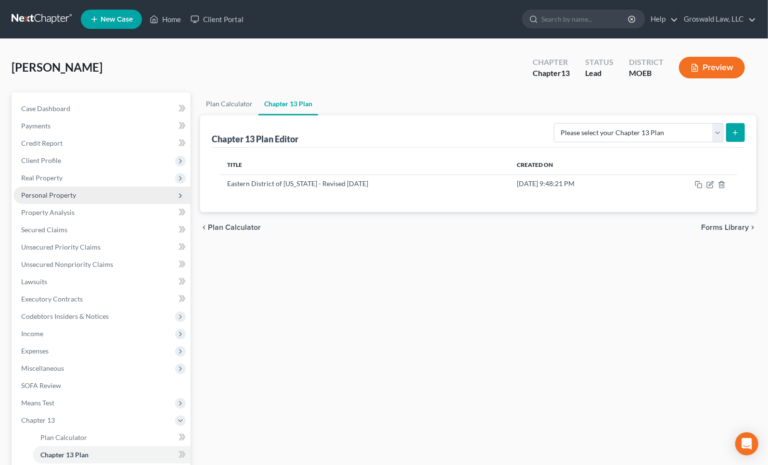
click at [47, 191] on span "Personal Property" at bounding box center [48, 195] width 55 height 8
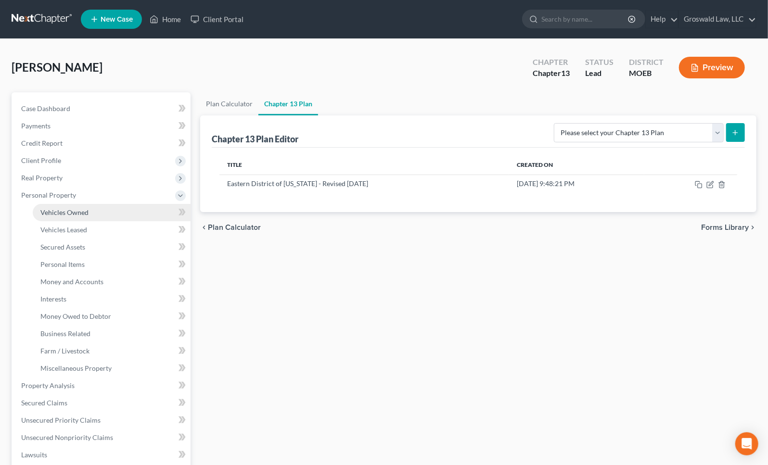
click at [72, 208] on span "Vehicles Owned" at bounding box center [64, 212] width 48 height 8
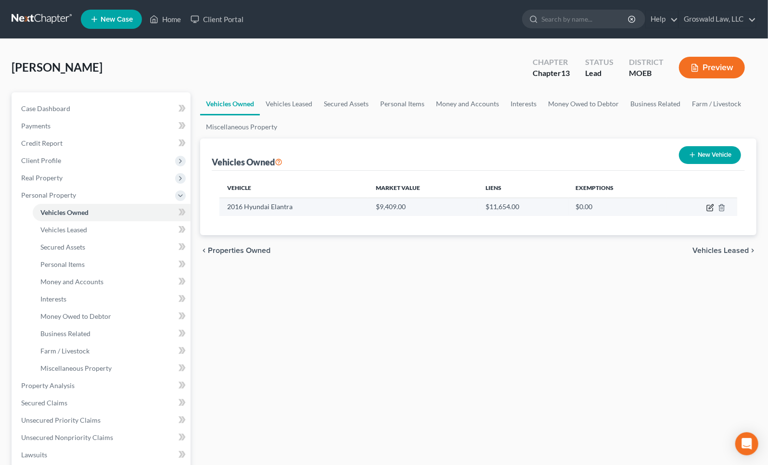
click at [710, 209] on icon "button" at bounding box center [710, 208] width 8 height 8
select select "0"
select select "10"
select select "0"
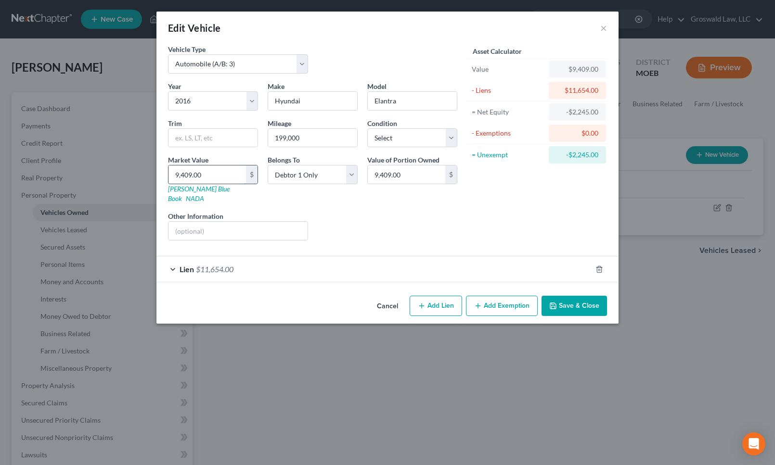
click at [240, 172] on input "9,409.00" at bounding box center [206, 175] width 77 height 18
type input "7"
type input "7.00"
type input "71"
type input "71.00"
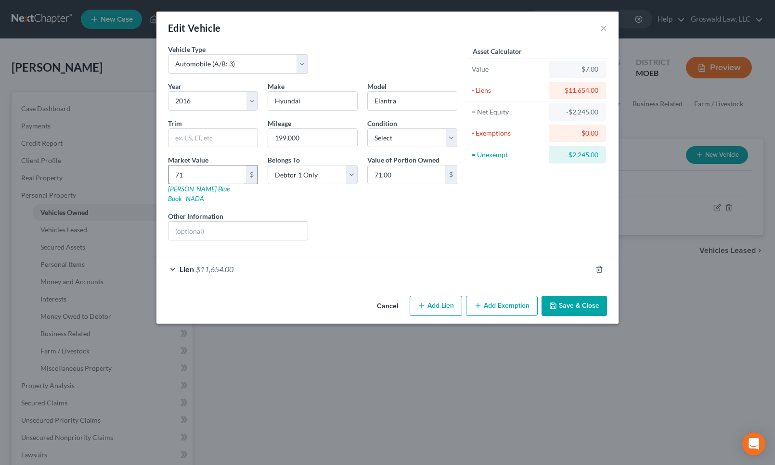
type input "710"
type input "710.00"
type input "7100"
type input "7,100.00"
type input "7,100"
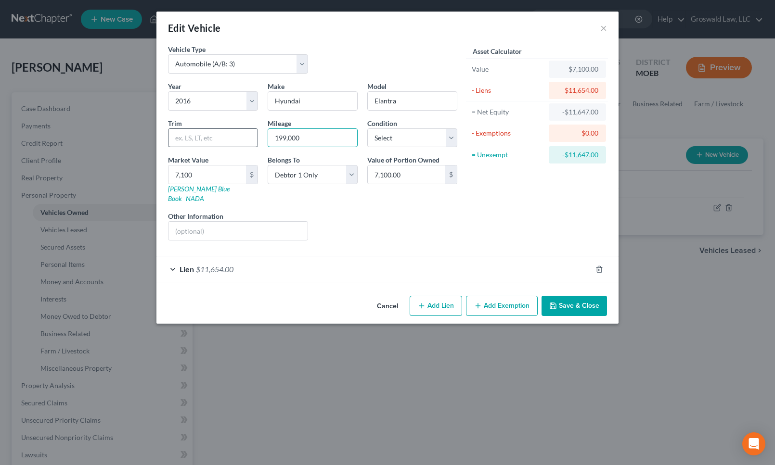
drag, startPoint x: 318, startPoint y: 138, endPoint x: 228, endPoint y: 140, distance: 90.0
click at [228, 140] on div "Year Select 2026 2025 2024 2023 2022 2021 2020 2019 2018 2017 2016 2015 2014 20…" at bounding box center [312, 164] width 299 height 167
type input "204,000"
click at [571, 296] on button "Save & Close" at bounding box center [573, 306] width 65 height 20
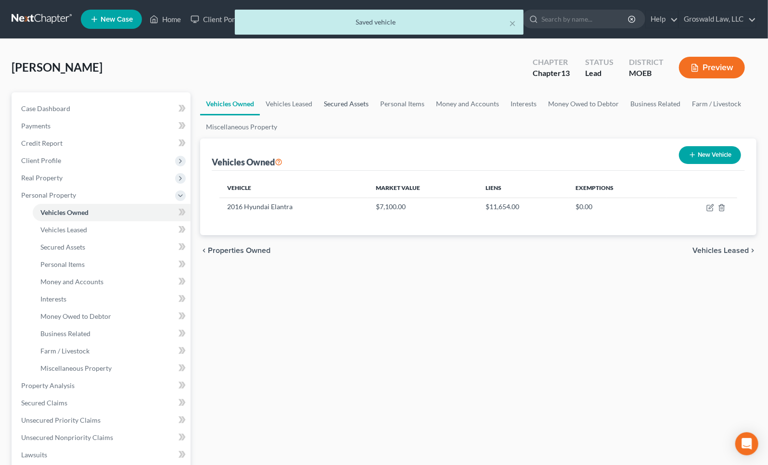
click at [359, 106] on link "Secured Assets" at bounding box center [346, 103] width 56 height 23
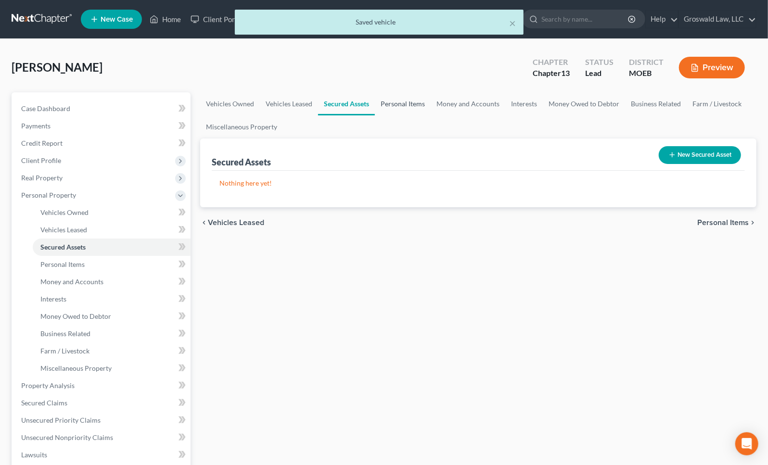
click at [395, 103] on link "Personal Items" at bounding box center [403, 103] width 56 height 23
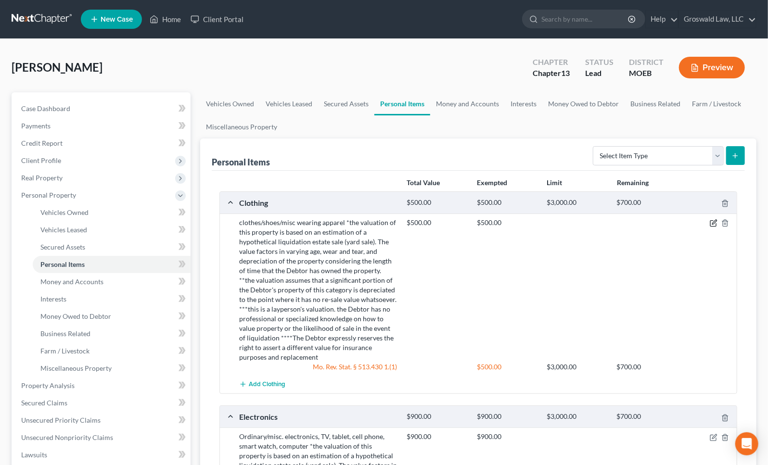
click at [712, 222] on icon "button" at bounding box center [714, 223] width 8 height 8
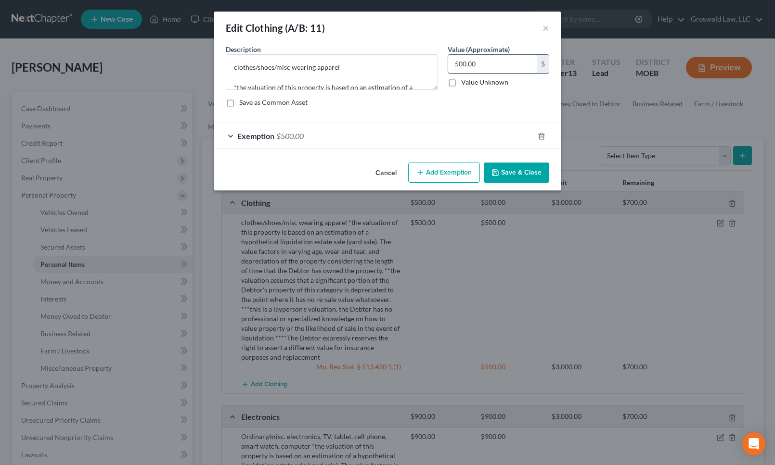
click at [487, 55] on input "500.00" at bounding box center [492, 64] width 89 height 18
type input "515"
click at [284, 143] on div "Exemption $500.00" at bounding box center [374, 136] width 320 height 26
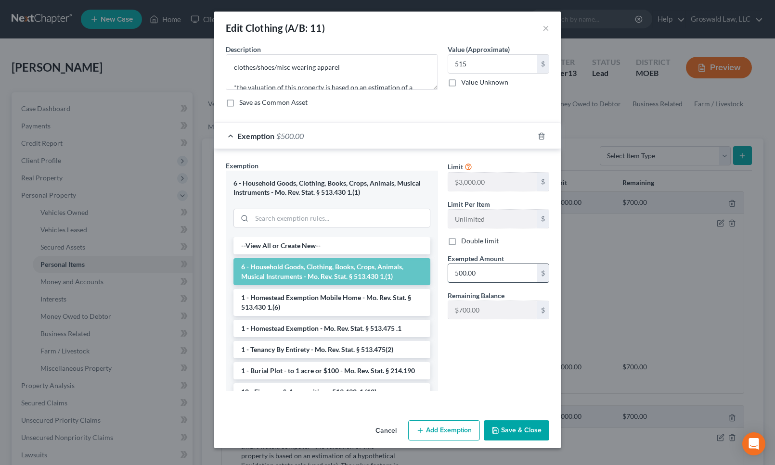
click at [510, 266] on input "500.00" at bounding box center [492, 273] width 89 height 18
type input "515"
click at [527, 435] on button "Save & Close" at bounding box center [516, 431] width 65 height 20
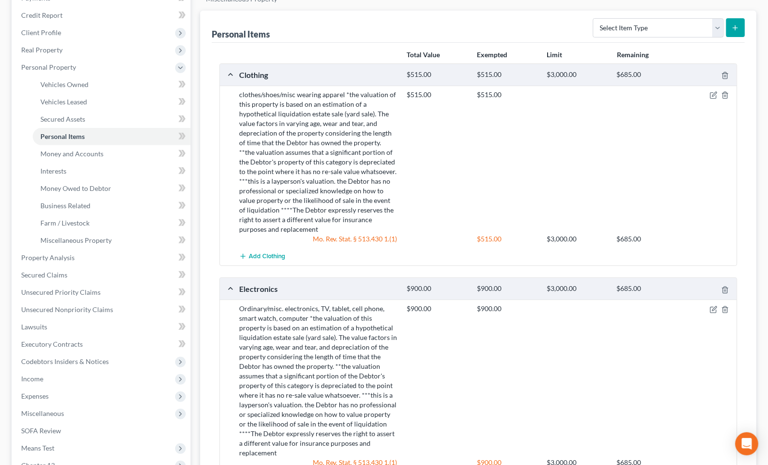
scroll to position [131, 0]
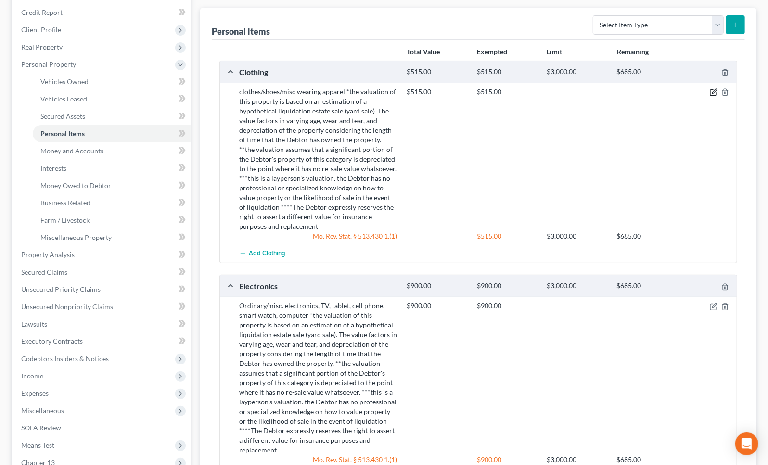
click at [712, 91] on icon "button" at bounding box center [714, 93] width 8 height 8
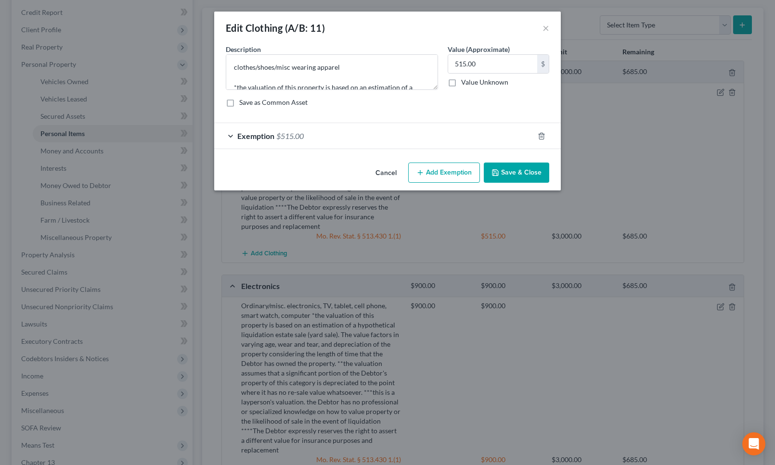
click at [396, 175] on button "Cancel" at bounding box center [386, 173] width 37 height 19
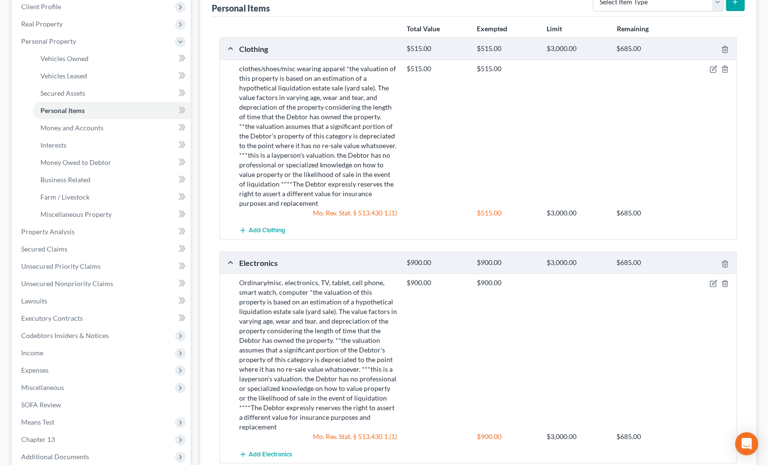
scroll to position [0, 0]
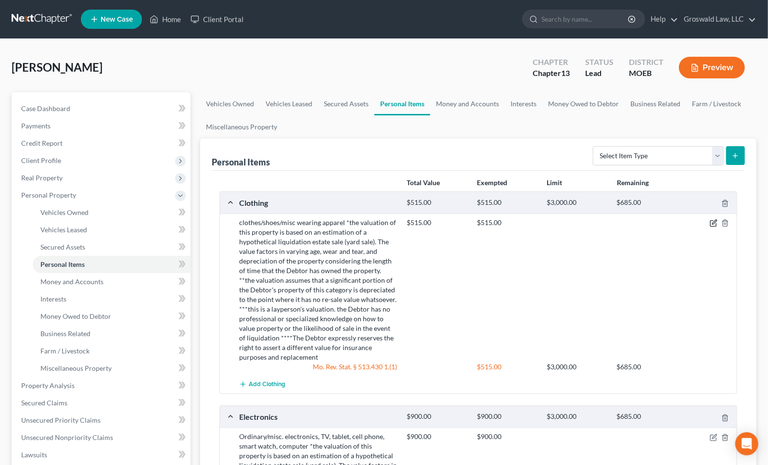
click at [717, 225] on icon "button" at bounding box center [714, 223] width 8 height 8
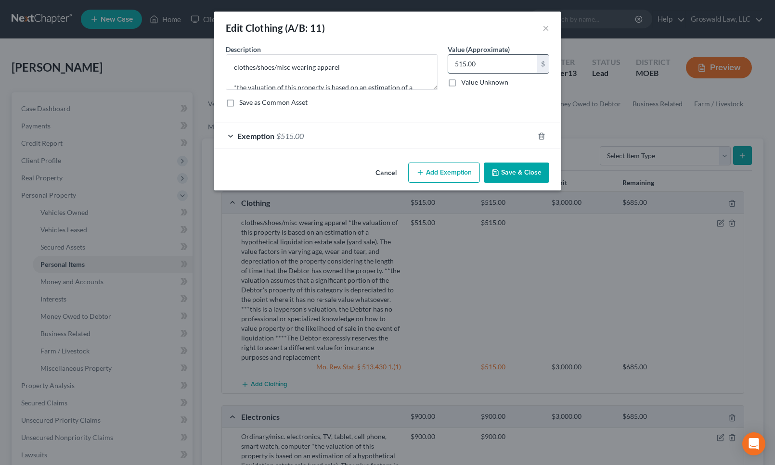
click at [485, 70] on input "515.00" at bounding box center [492, 64] width 89 height 18
type input "500"
drag, startPoint x: 414, startPoint y: 135, endPoint x: 421, endPoint y: 164, distance: 29.6
click at [413, 135] on div "Exemption $515.00" at bounding box center [374, 136] width 320 height 26
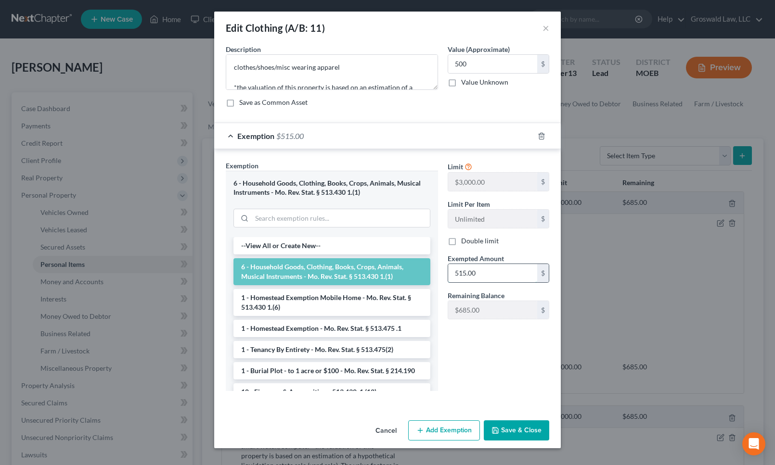
click at [483, 269] on input "515.00" at bounding box center [492, 273] width 89 height 18
type input "500"
click at [527, 424] on button "Save & Close" at bounding box center [516, 431] width 65 height 20
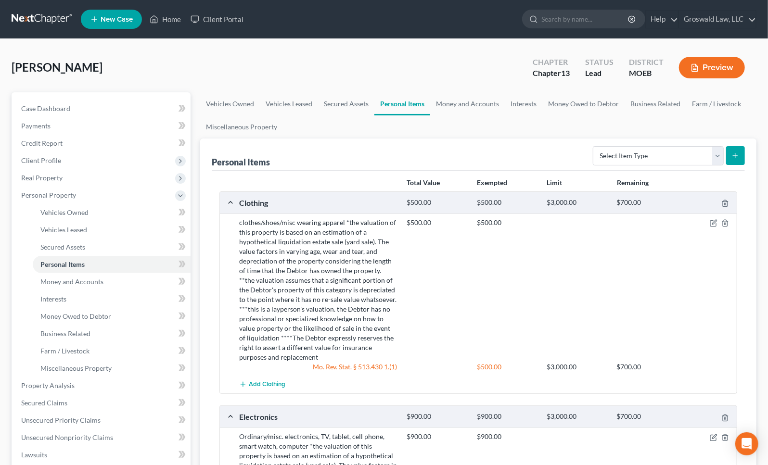
click at [567, 327] on div "$500.00 $500.00" at bounding box center [569, 290] width 335 height 144
click at [456, 98] on link "Money and Accounts" at bounding box center [467, 103] width 75 height 23
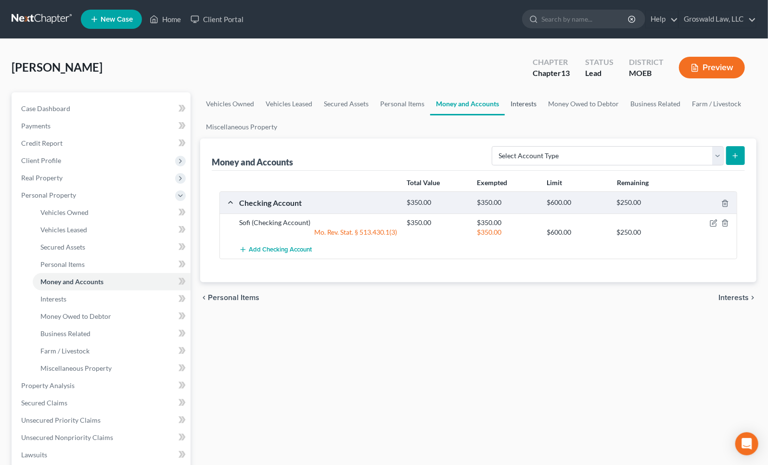
click at [525, 105] on link "Interests" at bounding box center [524, 103] width 38 height 23
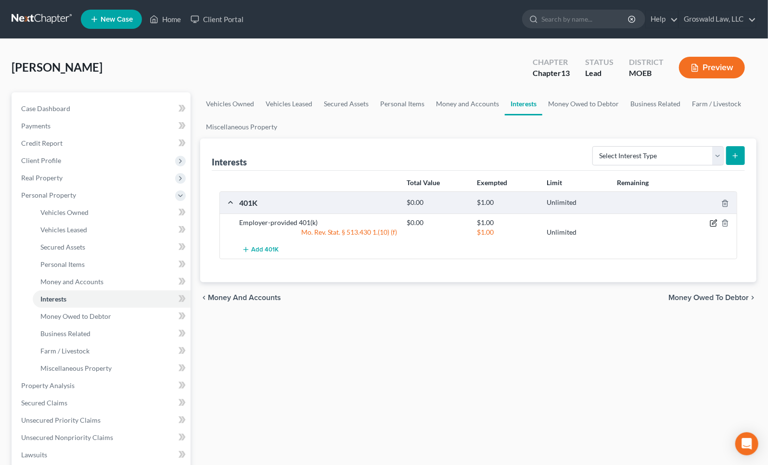
click at [713, 223] on icon "button" at bounding box center [714, 223] width 8 height 8
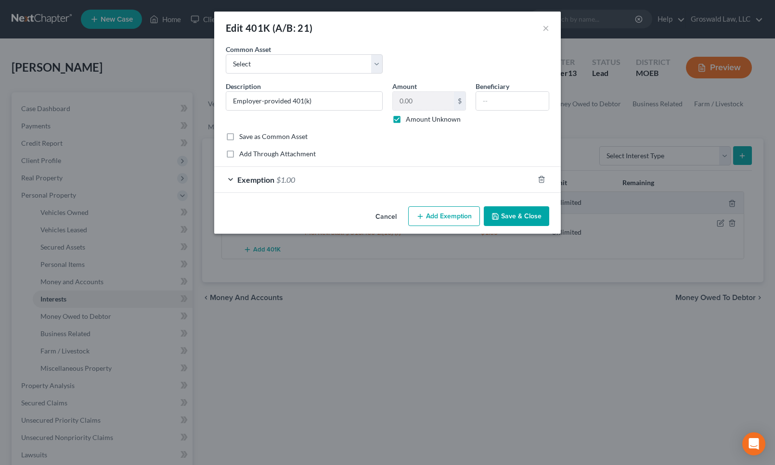
click at [517, 214] on button "Save & Close" at bounding box center [516, 216] width 65 height 20
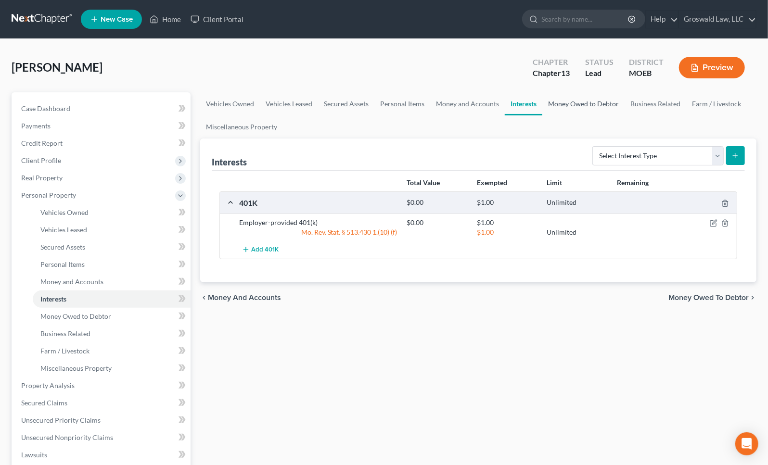
click at [554, 101] on link "Money Owed to Debtor" at bounding box center [583, 103] width 82 height 23
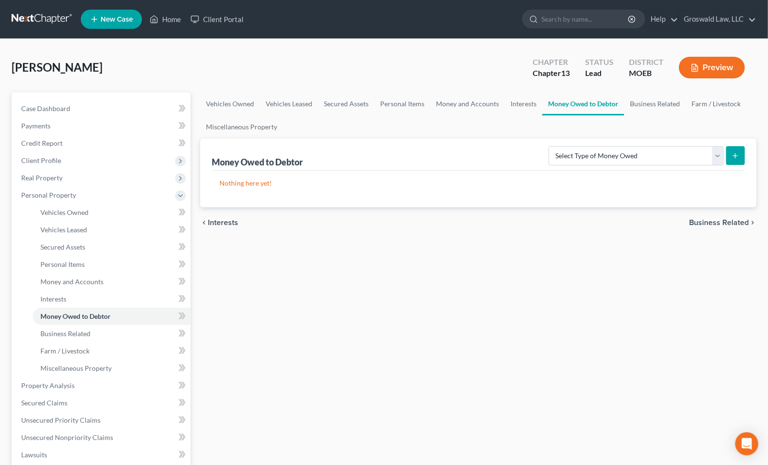
click at [712, 66] on button "Preview" at bounding box center [712, 68] width 66 height 22
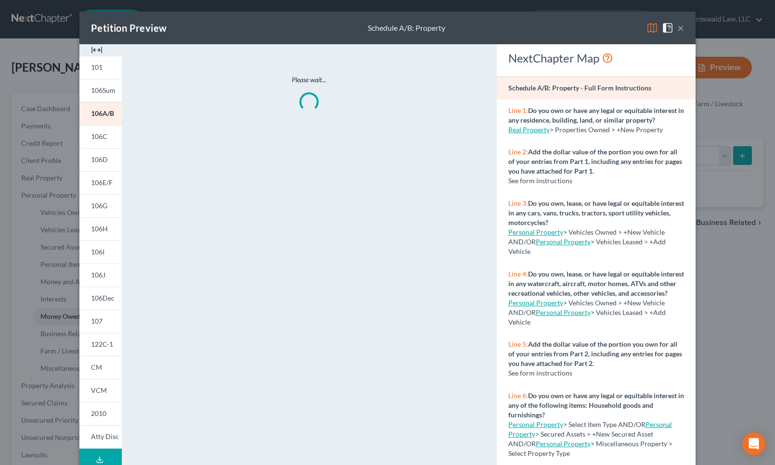
click at [97, 48] on img at bounding box center [97, 50] width 12 height 12
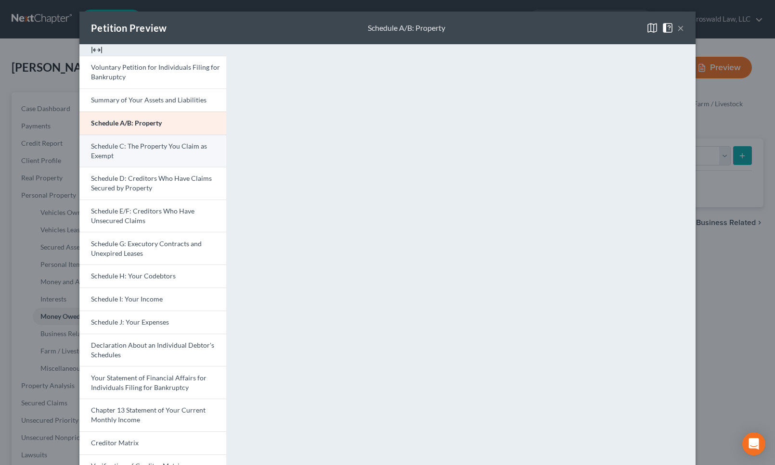
click at [130, 157] on link "Schedule C: The Property You Claim as Exempt" at bounding box center [152, 151] width 147 height 33
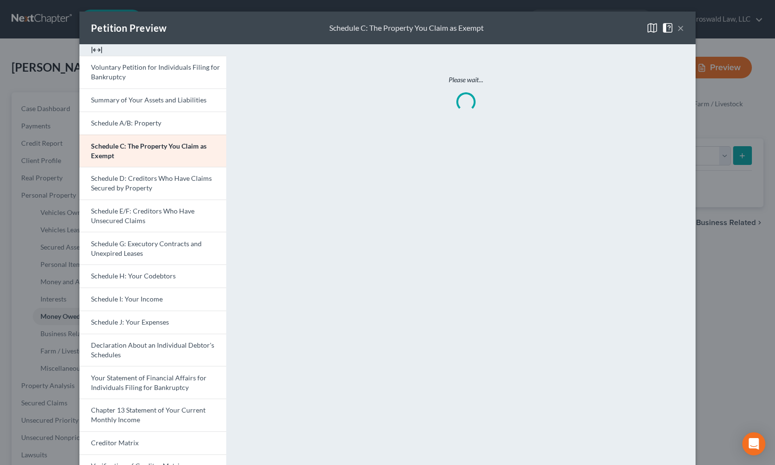
click at [679, 25] on button "×" at bounding box center [680, 28] width 7 height 12
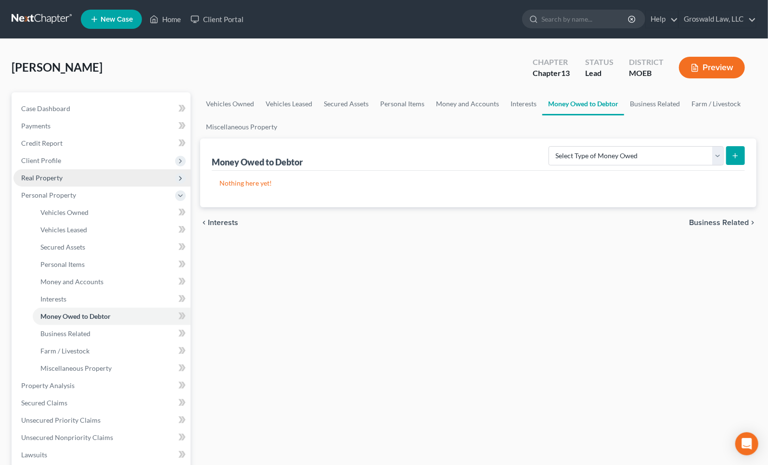
click at [55, 180] on span "Real Property" at bounding box center [41, 178] width 41 height 8
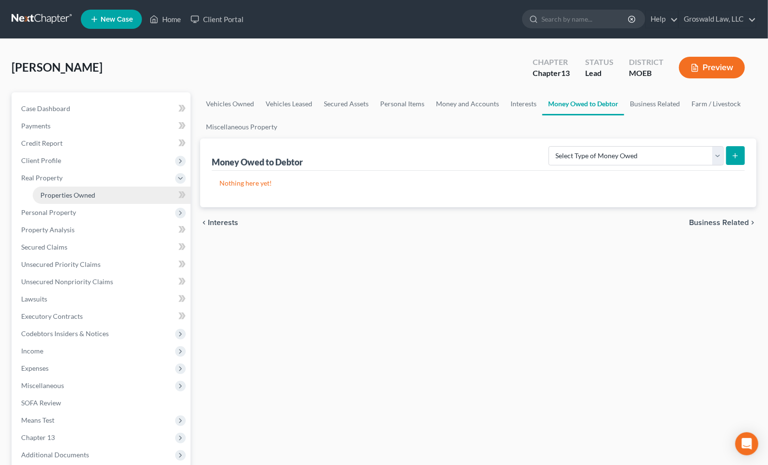
click at [73, 197] on span "Properties Owned" at bounding box center [67, 195] width 55 height 8
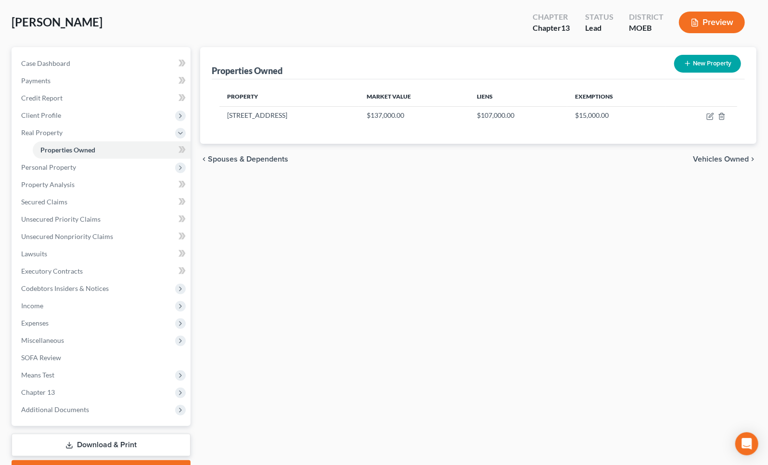
scroll to position [97, 0]
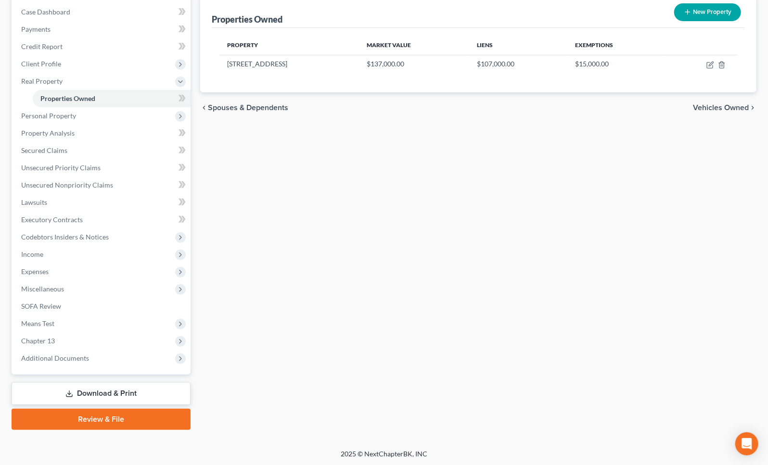
click at [115, 414] on link "Review & File" at bounding box center [101, 419] width 179 height 21
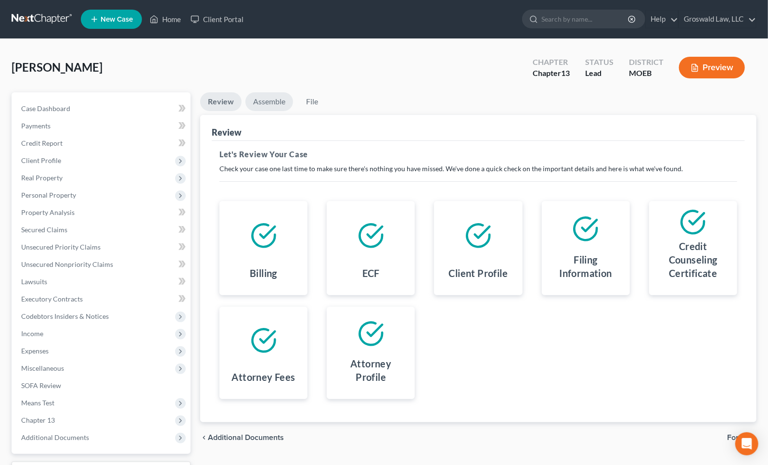
click at [265, 99] on link "Assemble" at bounding box center [269, 101] width 48 height 19
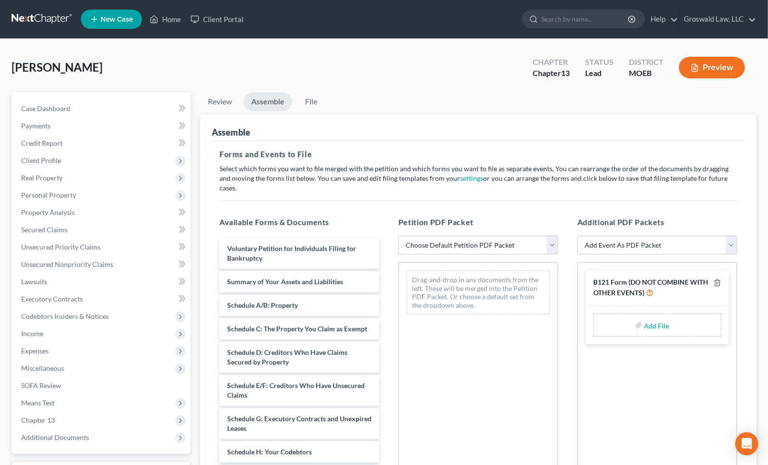
click at [461, 239] on select "Choose Default Petition PDF Packet Complete Bankruptcy Petition (all forms and …" at bounding box center [478, 245] width 160 height 19
select select "0"
click at [398, 236] on select "Choose Default Petition PDF Packet Complete Bankruptcy Petition (all forms and …" at bounding box center [478, 245] width 160 height 19
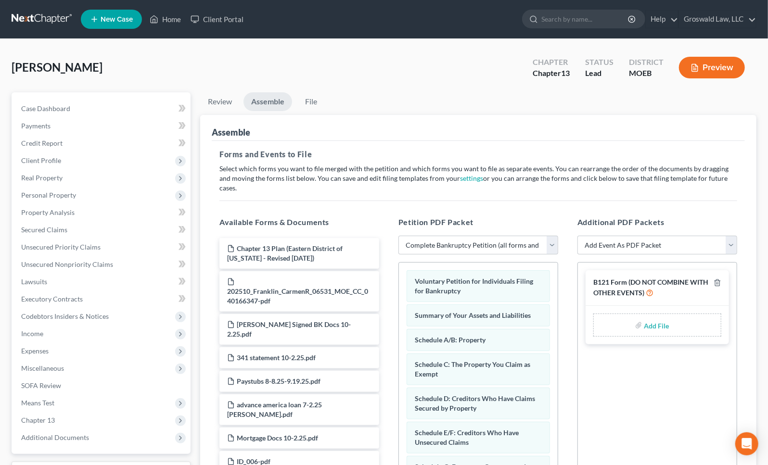
click at [653, 318] on input "file" at bounding box center [655, 325] width 23 height 17
type input "C:\fakepath\CARMEN FORM 121.pdf"
click at [639, 238] on select "Add Event As PDF Packet Amended List of Creditors and Verification of Matrix Am…" at bounding box center [657, 245] width 160 height 19
select select "9"
click at [577, 236] on select "Add Event As PDF Packet Amended List of Creditors and Verification of Matrix Am…" at bounding box center [657, 245] width 160 height 19
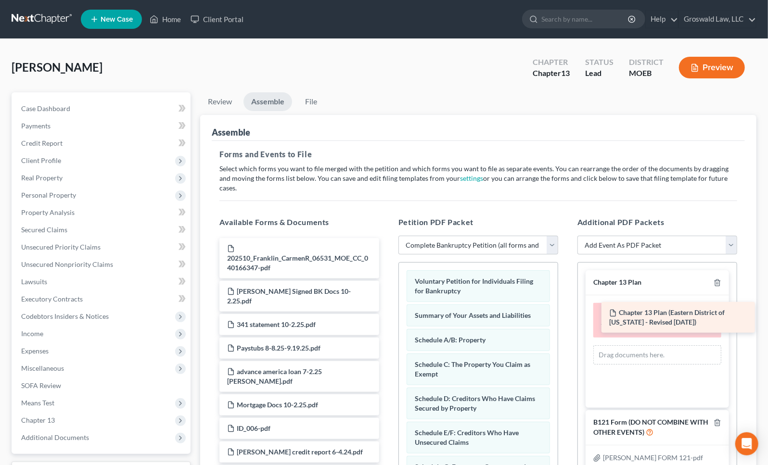
drag, startPoint x: 269, startPoint y: 245, endPoint x: 653, endPoint y: 311, distance: 389.2
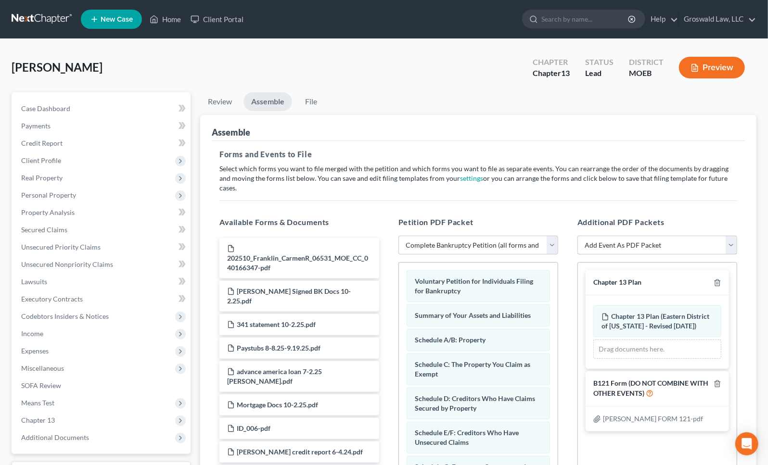
click at [633, 236] on select "Add Event As PDF Packet Amended List of Creditors and Verification of Matrix Am…" at bounding box center [657, 245] width 160 height 19
select select "6"
click at [577, 236] on select "Add Event As PDF Packet Amended List of Creditors and Verification of Matrix Am…" at bounding box center [657, 245] width 160 height 19
select select
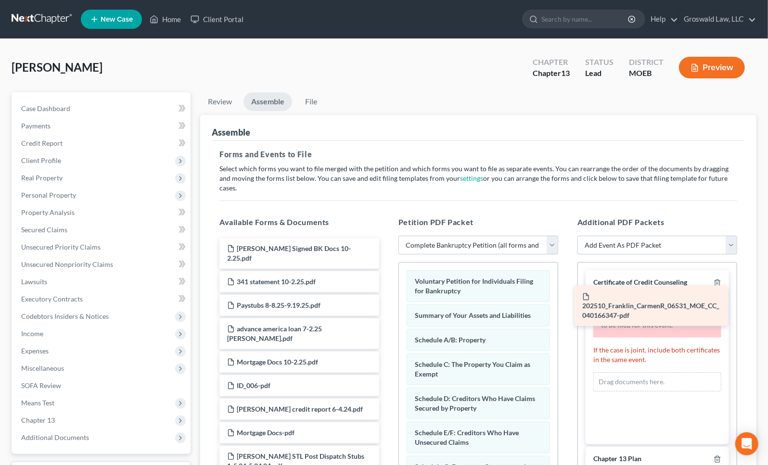
drag, startPoint x: 271, startPoint y: 249, endPoint x: 639, endPoint y: 306, distance: 371.9
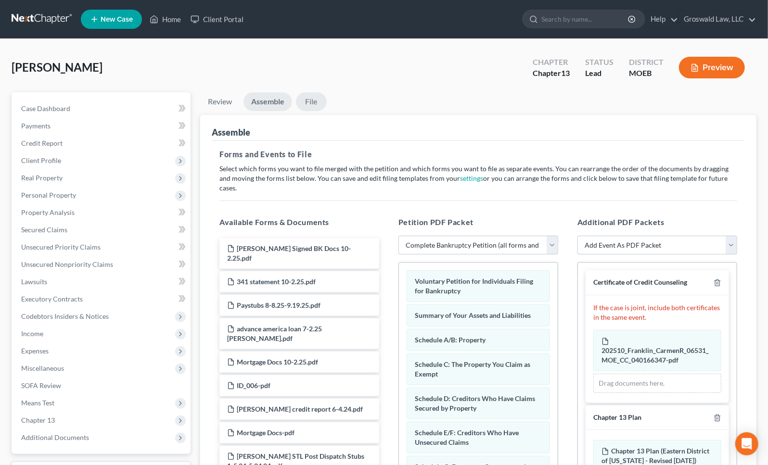
click at [317, 99] on link "File" at bounding box center [311, 101] width 31 height 19
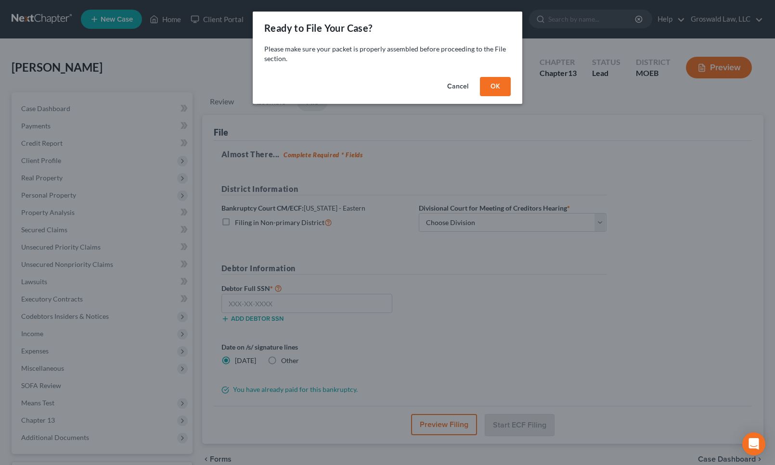
click at [502, 86] on button "OK" at bounding box center [495, 86] width 31 height 19
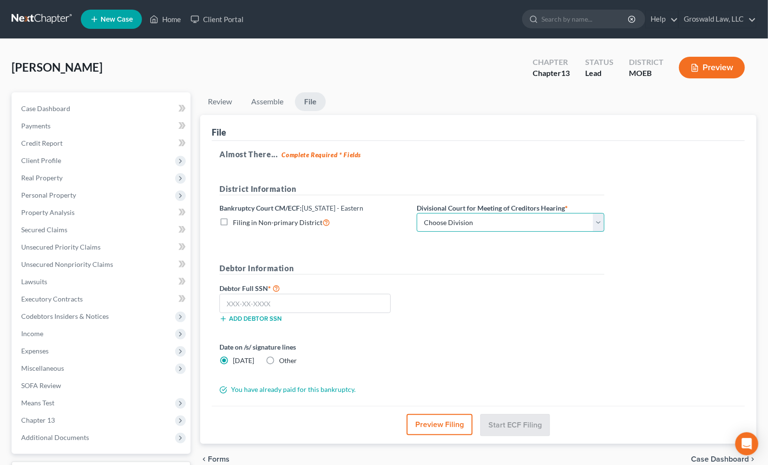
click at [481, 220] on select "Choose Division Cape Girardeau Hannibal St. Louis" at bounding box center [511, 222] width 188 height 19
select select "2"
click at [417, 213] on select "Choose Division Cape Girardeau Hannibal St. Louis" at bounding box center [511, 222] width 188 height 19
click at [424, 423] on button "Preview Filing" at bounding box center [440, 424] width 66 height 21
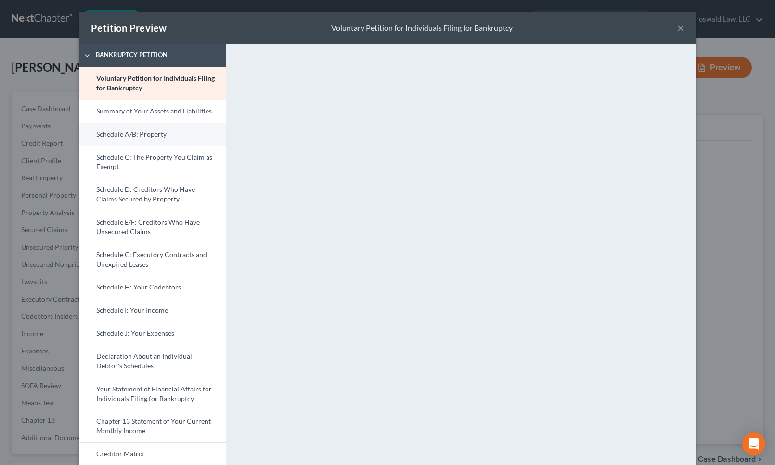
click at [157, 135] on link "Schedule A/B: Property" at bounding box center [152, 134] width 147 height 23
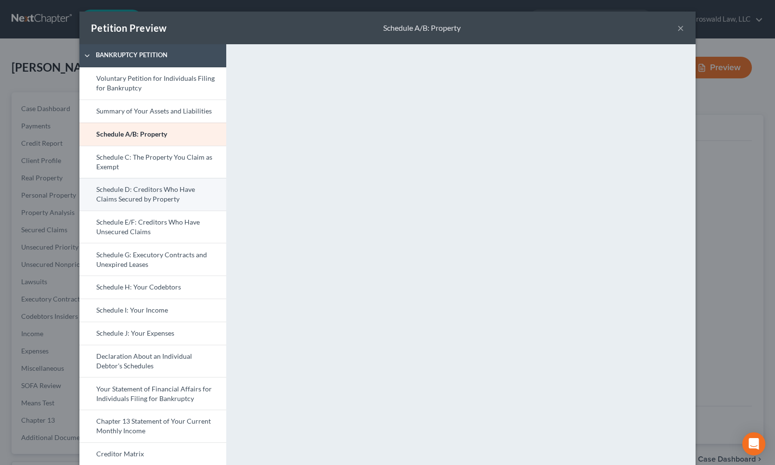
click at [159, 193] on link "Schedule D: Creditors Who Have Claims Secured by Property" at bounding box center [152, 194] width 147 height 33
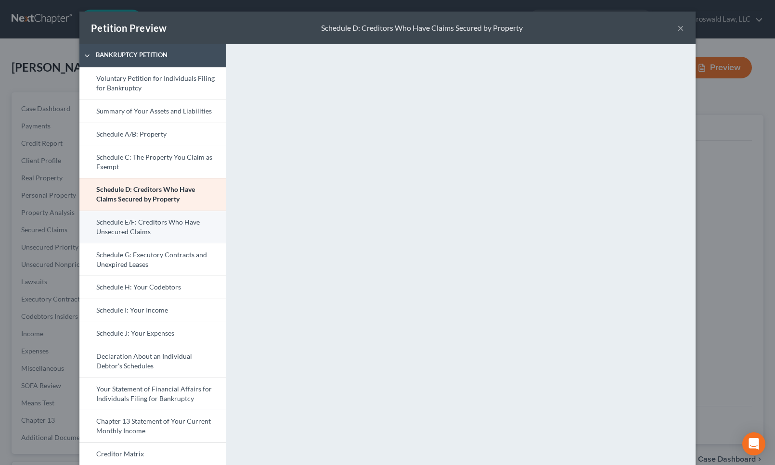
click at [148, 231] on link "Schedule E/F: Creditors Who Have Unsecured Claims" at bounding box center [152, 227] width 147 height 33
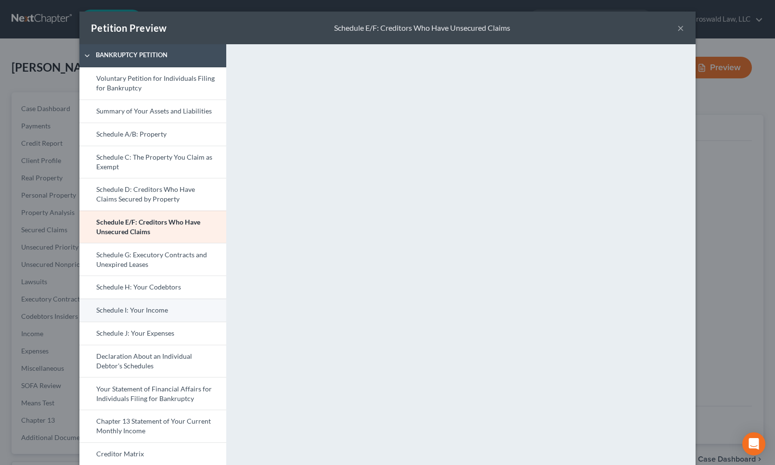
click at [170, 310] on link "Schedule I: Your Income" at bounding box center [152, 310] width 147 height 23
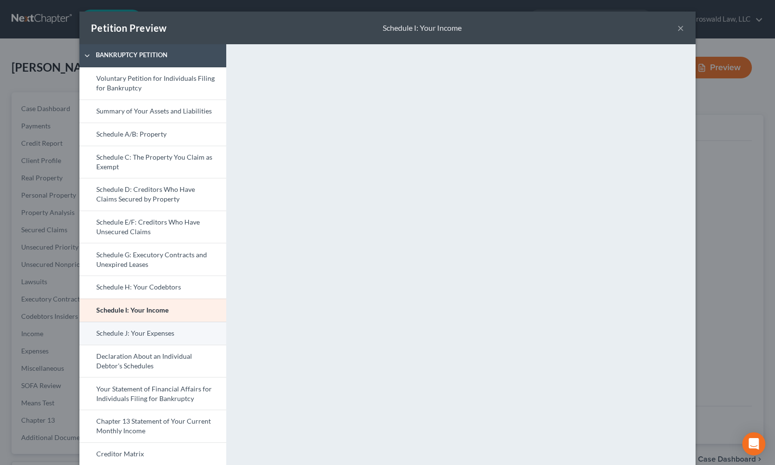
click at [113, 336] on link "Schedule J: Your Expenses" at bounding box center [152, 333] width 147 height 23
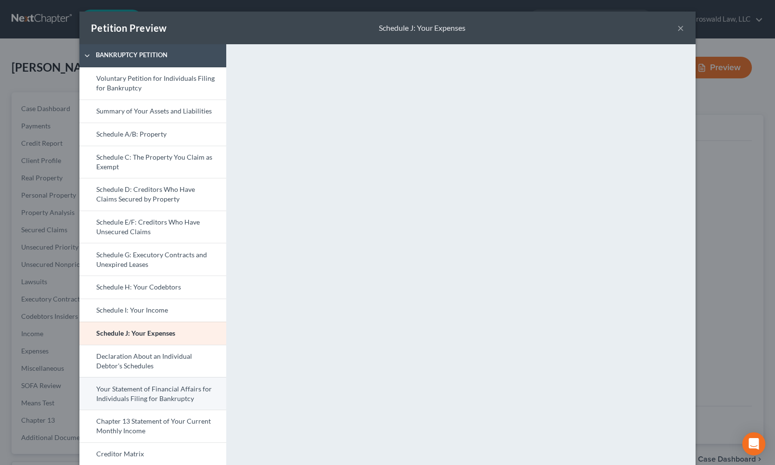
click at [165, 396] on link "Your Statement of Financial Affairs for Individuals Filing for Bankruptcy" at bounding box center [152, 393] width 147 height 33
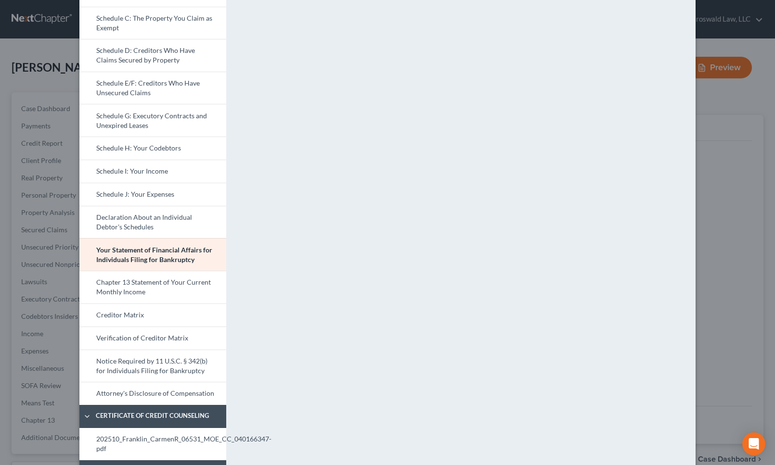
scroll to position [255, 0]
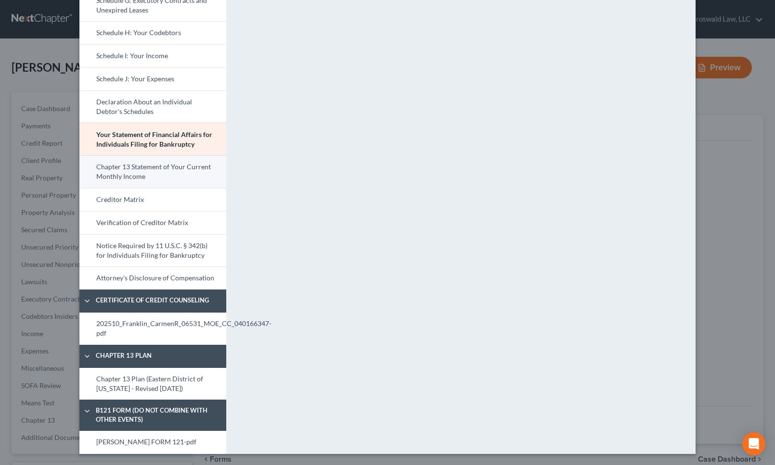
click at [142, 165] on link "Chapter 13 Statement of Your Current Monthly Income" at bounding box center [152, 171] width 147 height 33
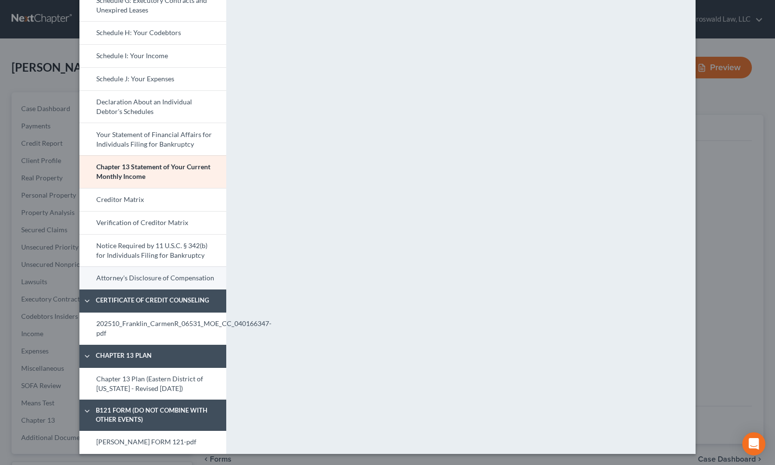
click at [128, 278] on link "Attorney's Disclosure of Compensation" at bounding box center [152, 278] width 147 height 23
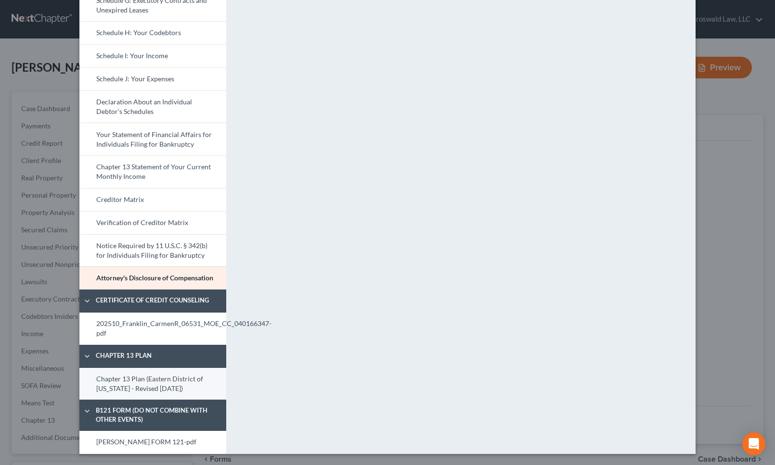
click at [149, 378] on link "Chapter 13 Plan (Eastern District of Missouri - Revised 6/01/25)" at bounding box center [152, 384] width 147 height 32
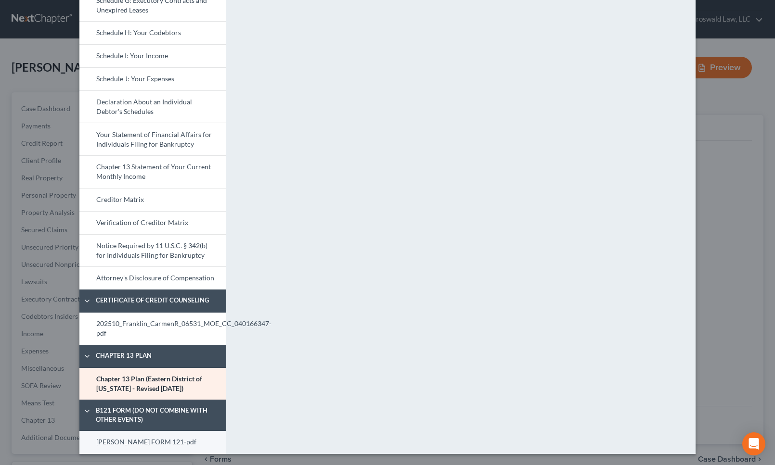
click at [139, 440] on link "CARMEN FORM 121-pdf" at bounding box center [152, 442] width 147 height 23
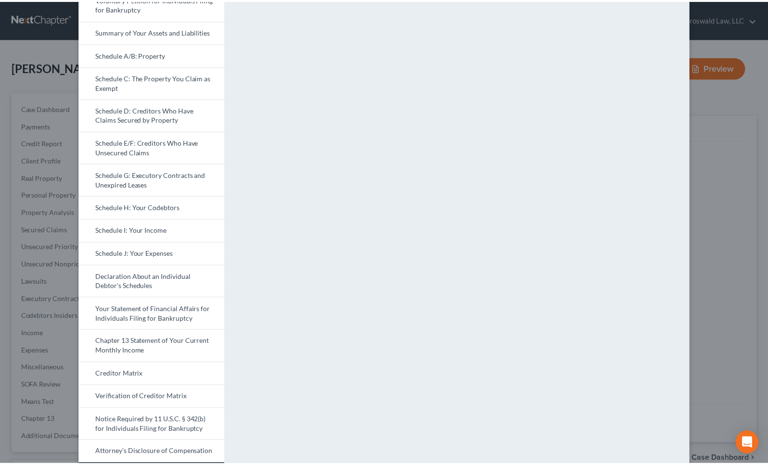
scroll to position [0, 0]
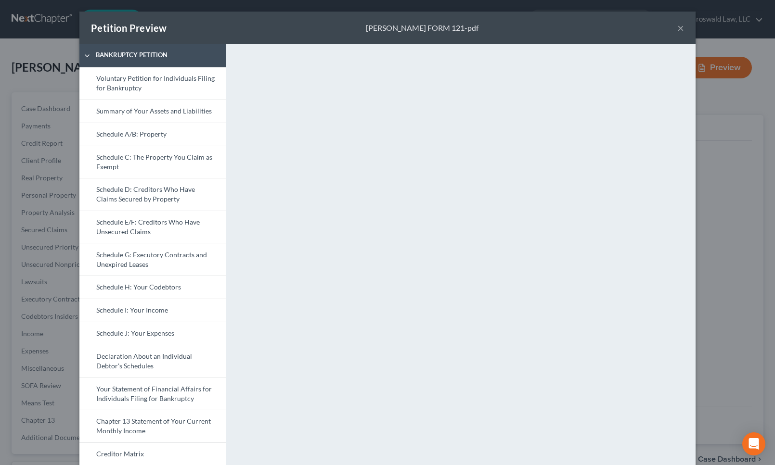
drag, startPoint x: 677, startPoint y: 28, endPoint x: 673, endPoint y: 31, distance: 5.1
click at [677, 28] on button "×" at bounding box center [680, 28] width 7 height 12
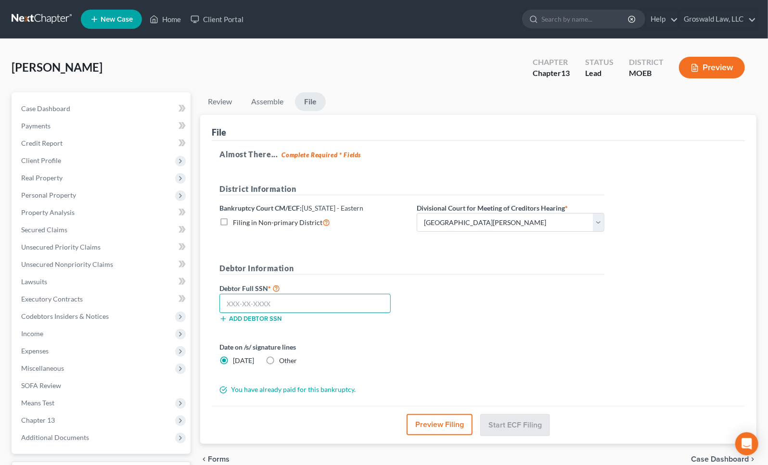
click at [300, 305] on input "text" at bounding box center [304, 303] width 171 height 19
paste input "487-98-8213"
type input "487-98-8213"
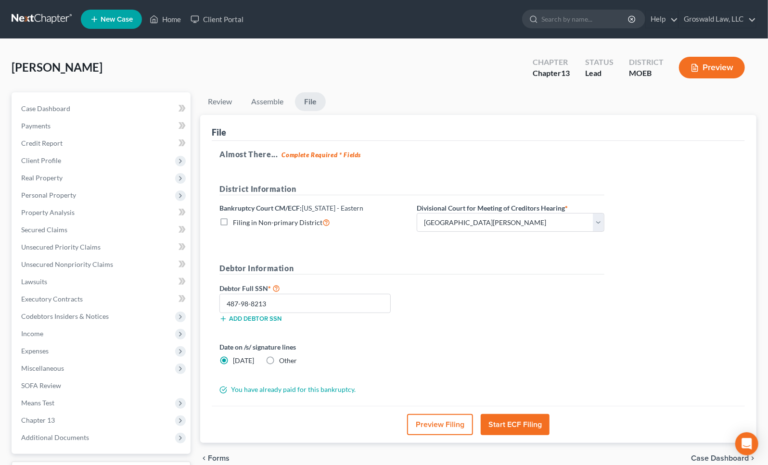
click at [522, 423] on button "Start ECF Filing" at bounding box center [515, 424] width 69 height 21
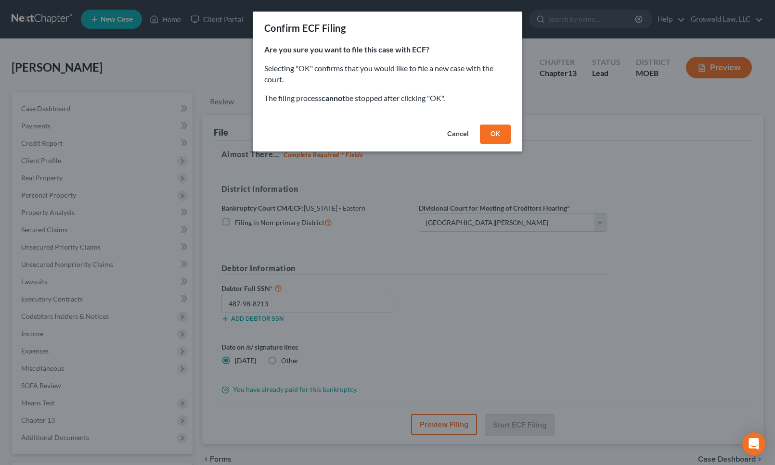
click at [502, 131] on button "OK" at bounding box center [495, 134] width 31 height 19
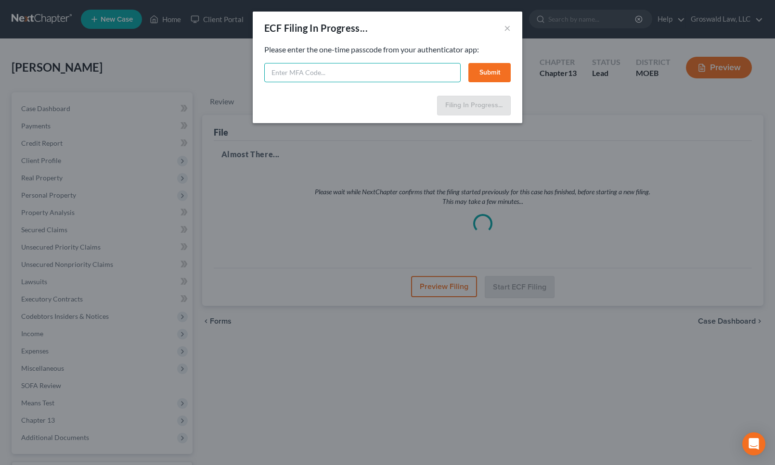
click at [364, 76] on input "text" at bounding box center [362, 72] width 196 height 19
type input "300554"
click at [490, 71] on button "Submit" at bounding box center [489, 72] width 42 height 19
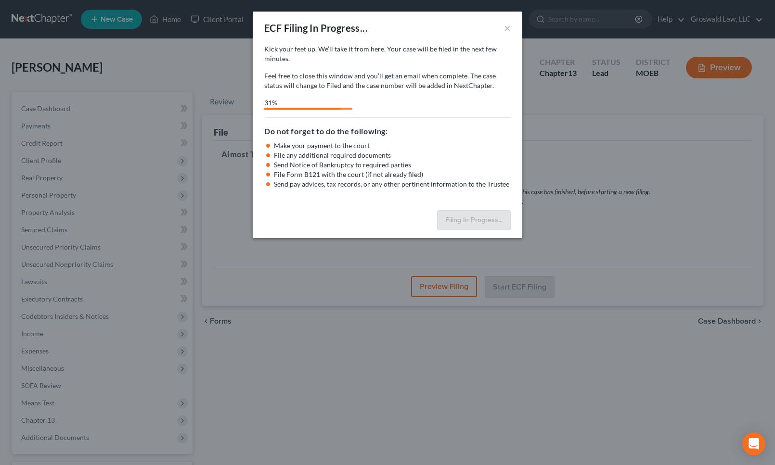
select select "2"
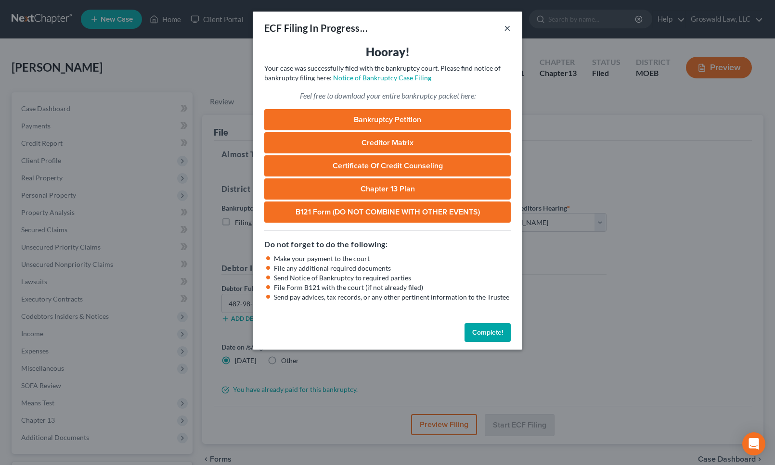
click at [509, 26] on button "×" at bounding box center [507, 28] width 7 height 12
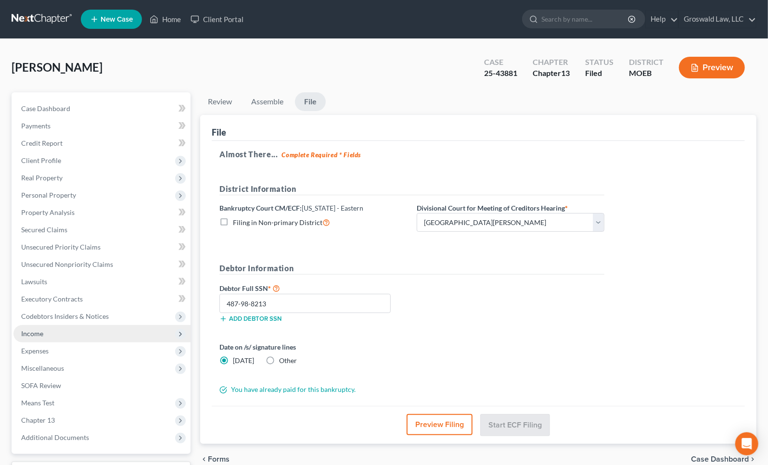
click at [90, 327] on span "Income" at bounding box center [101, 333] width 177 height 17
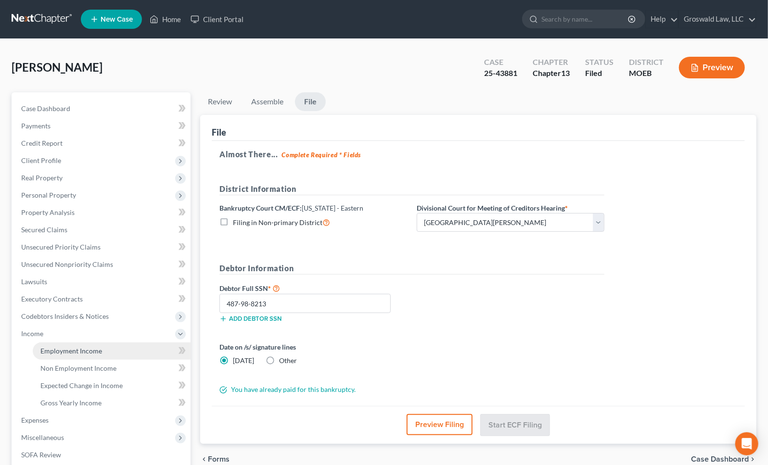
click at [87, 347] on span "Employment Income" at bounding box center [71, 351] width 62 height 8
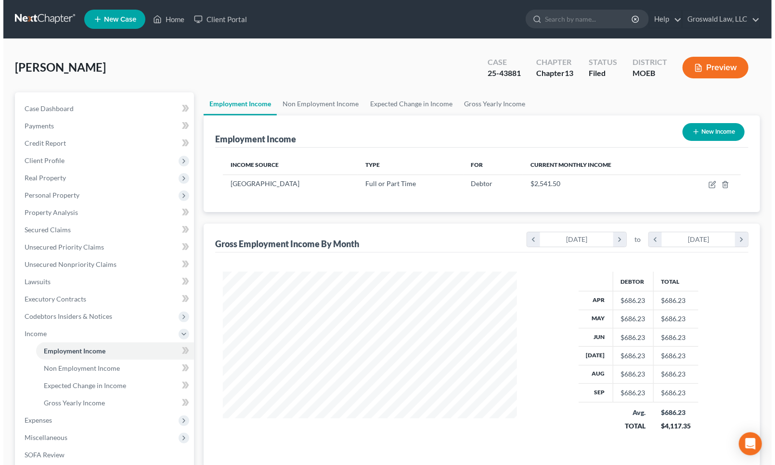
scroll to position [172, 313]
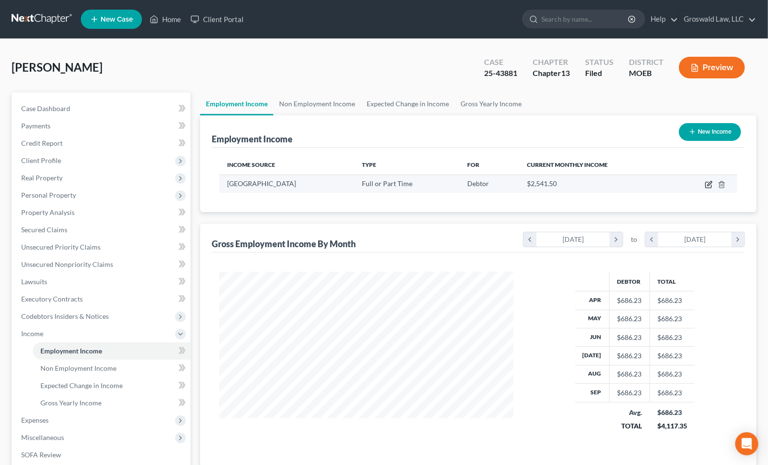
click at [710, 185] on icon "button" at bounding box center [709, 185] width 8 height 8
select select "0"
select select "26"
select select "2"
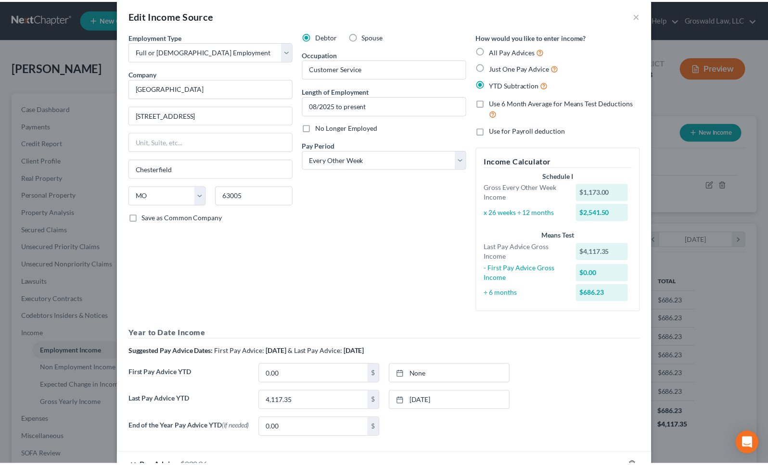
scroll to position [0, 0]
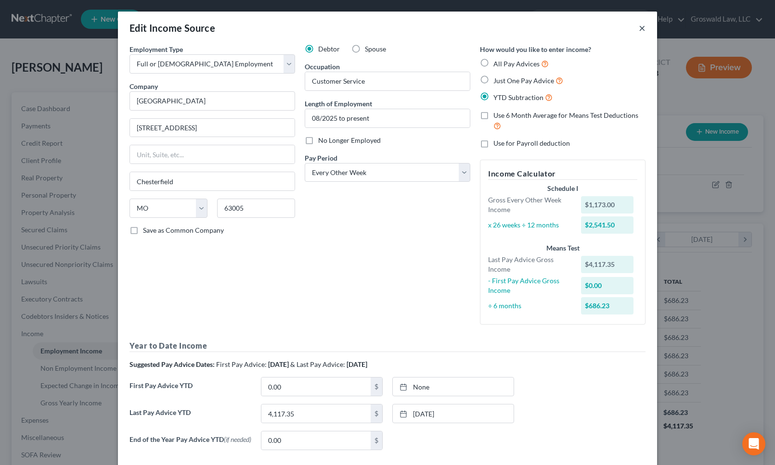
click at [639, 26] on button "×" at bounding box center [642, 28] width 7 height 12
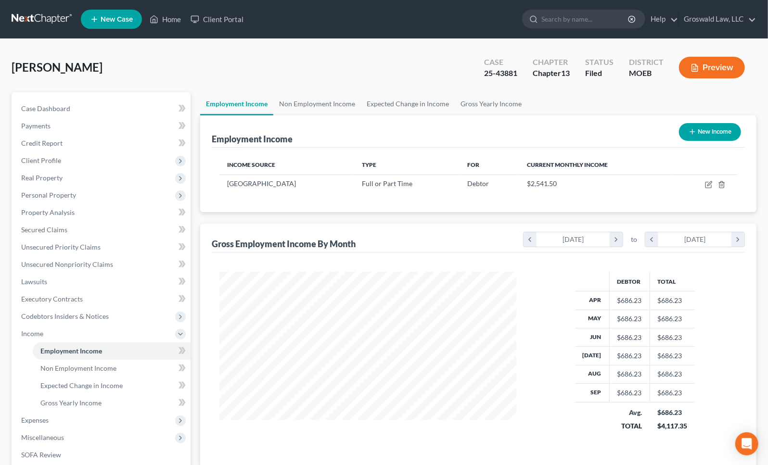
scroll to position [481046, 480905]
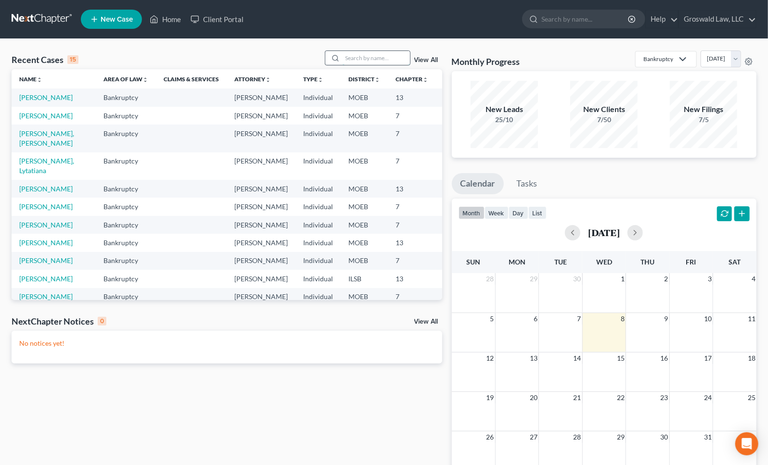
click at [358, 58] on input "search" at bounding box center [376, 58] width 67 height 14
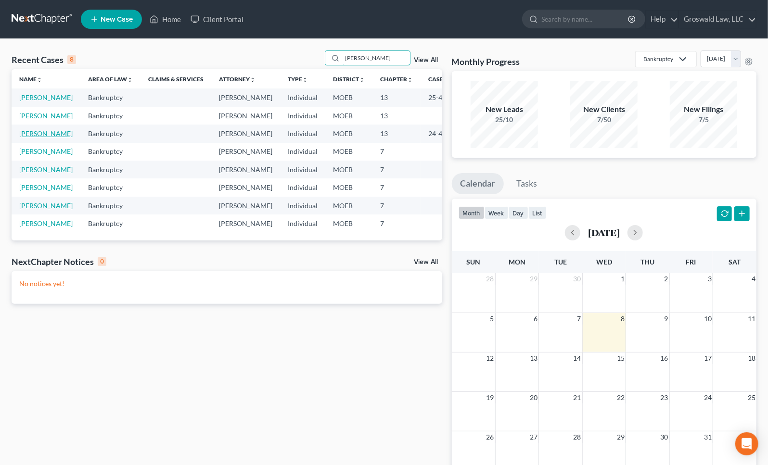
type input "[PERSON_NAME]"
click at [25, 138] on link "[PERSON_NAME]" at bounding box center [45, 133] width 53 height 8
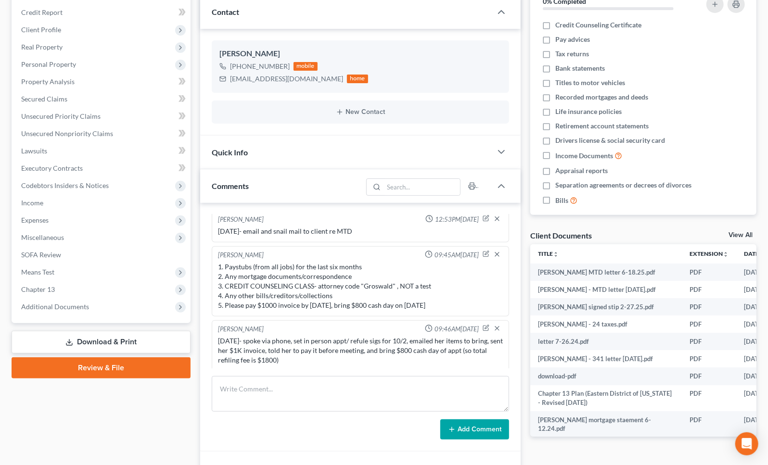
scroll to position [617, 0]
click at [50, 202] on span "Income" at bounding box center [101, 202] width 177 height 17
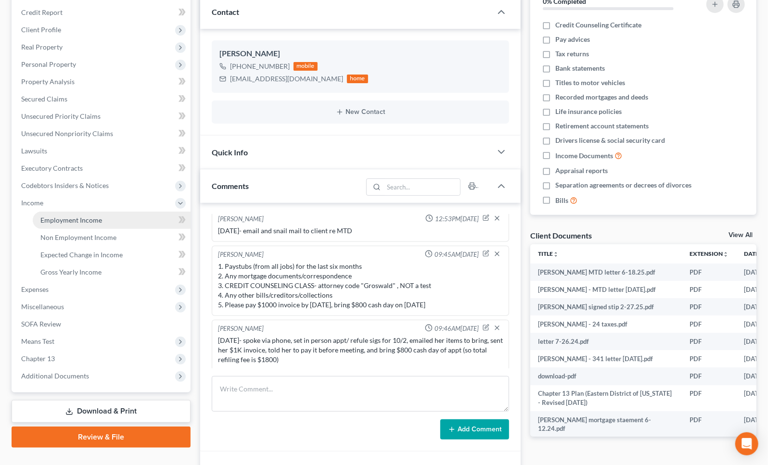
click at [78, 219] on span "Employment Income" at bounding box center [71, 220] width 62 height 8
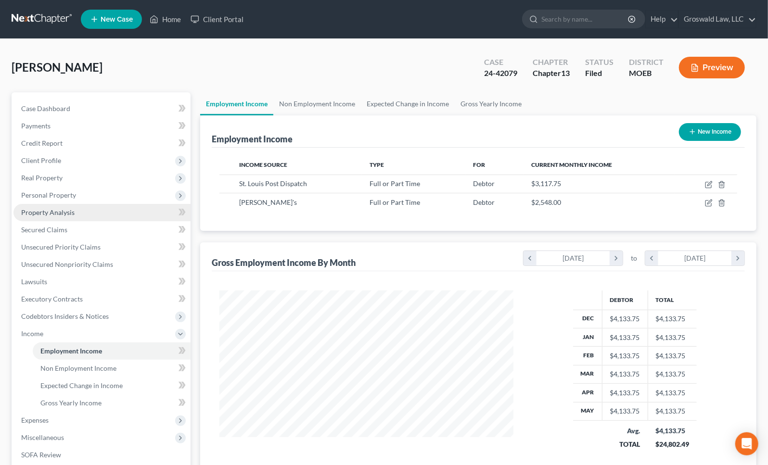
scroll to position [172, 313]
